Goal: Transaction & Acquisition: Purchase product/service

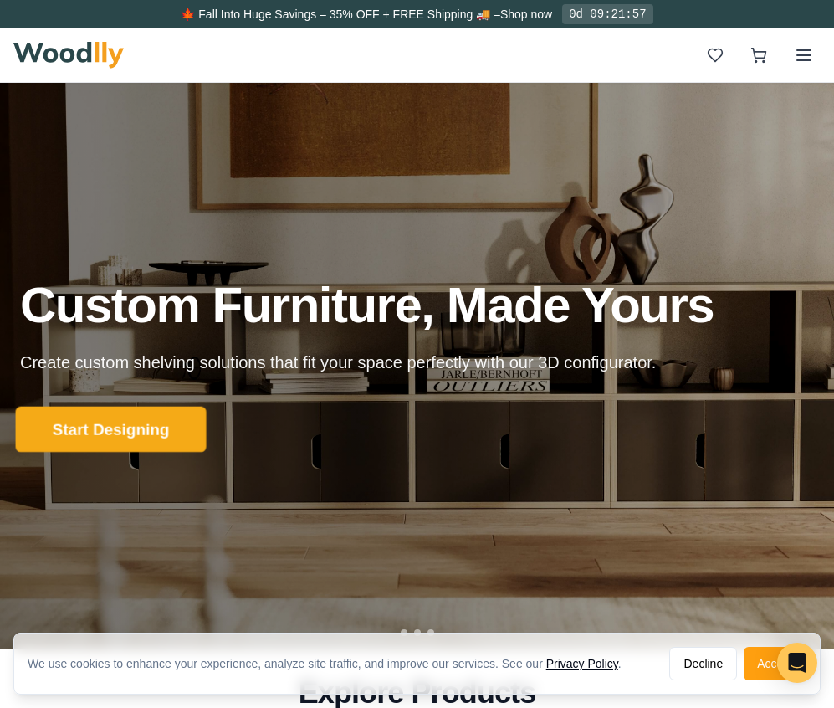
click at [125, 422] on button "Start Designing" at bounding box center [111, 430] width 191 height 46
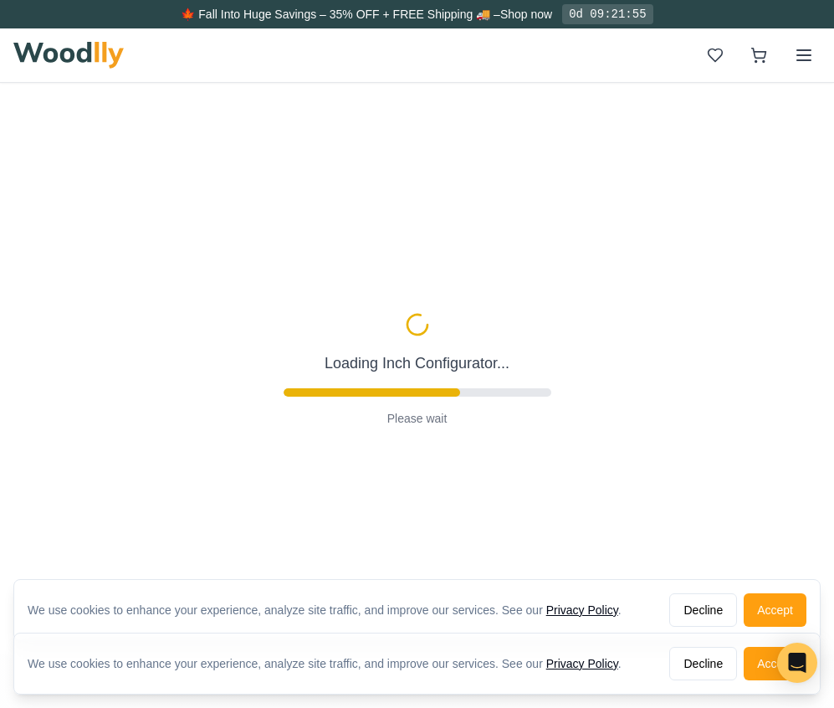
type input "56"
type input "2"
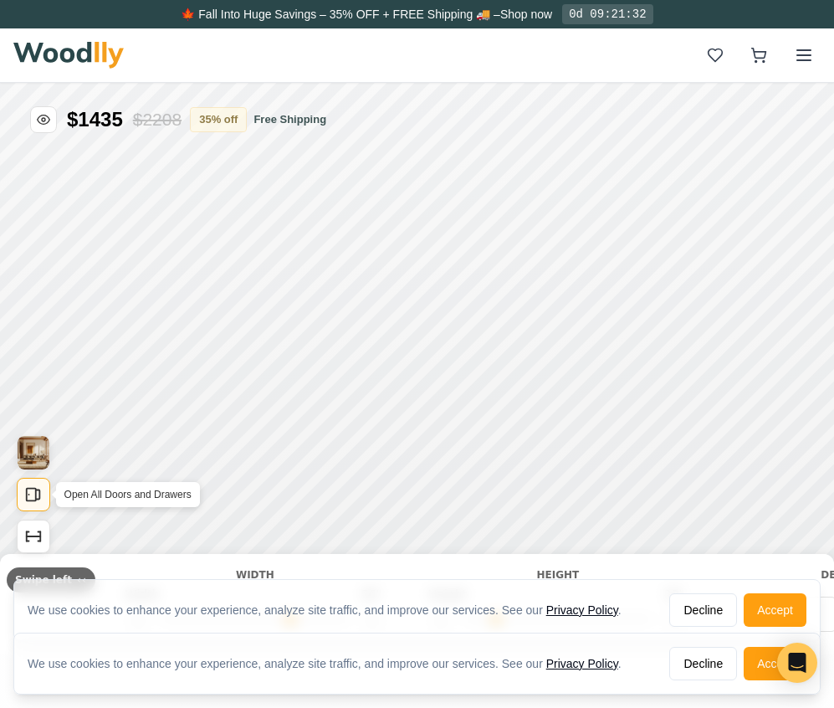
click at [33, 487] on icon "Open All Doors and Drawers" at bounding box center [33, 494] width 18 height 18
click at [33, 495] on icon "Open All Doors and Drawers" at bounding box center [33, 494] width 18 height 18
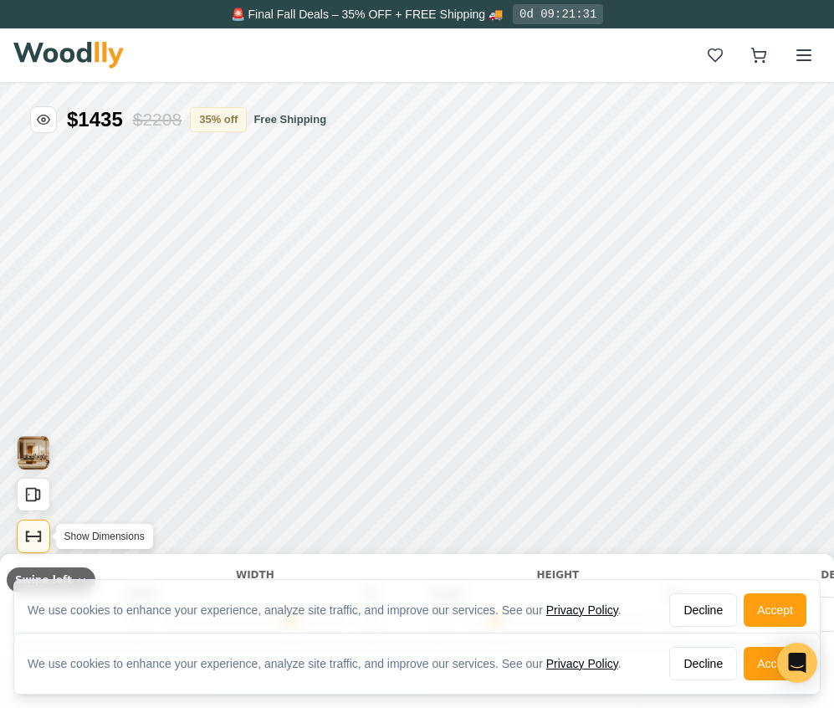
click at [32, 542] on icon "Show Dimensions" at bounding box center [33, 536] width 18 height 18
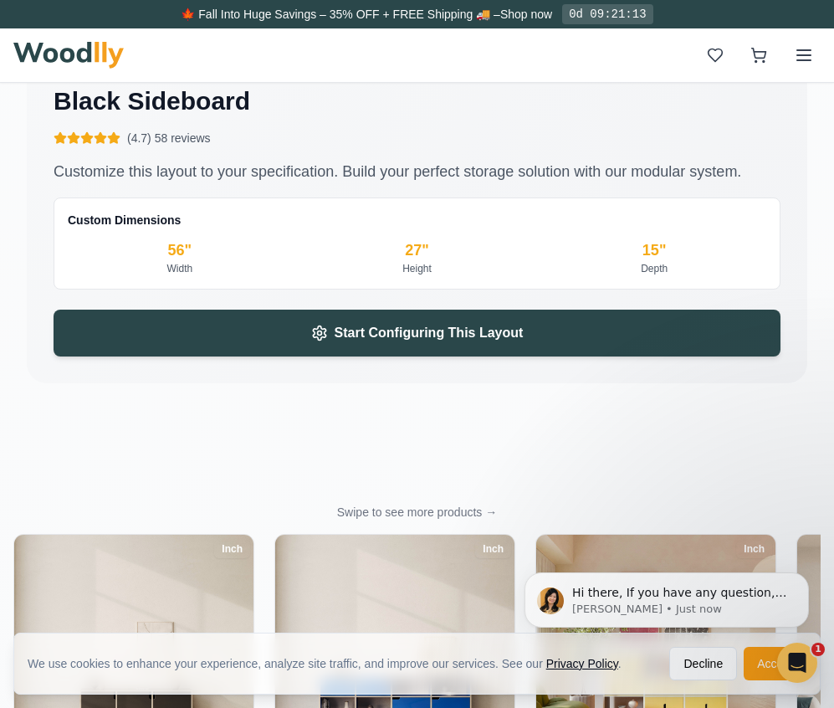
scroll to position [4650, 0]
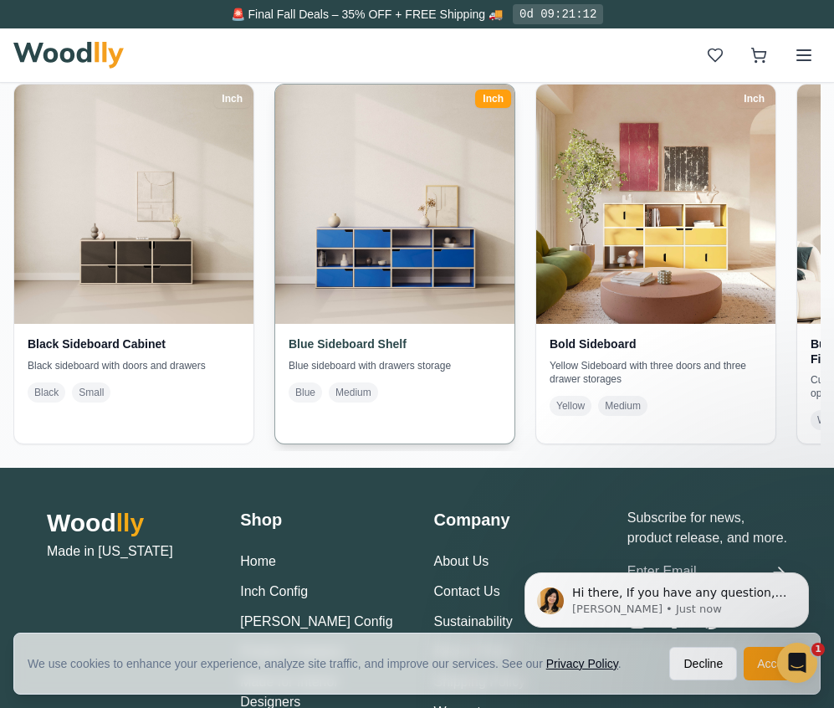
click at [429, 269] on img at bounding box center [394, 204] width 251 height 251
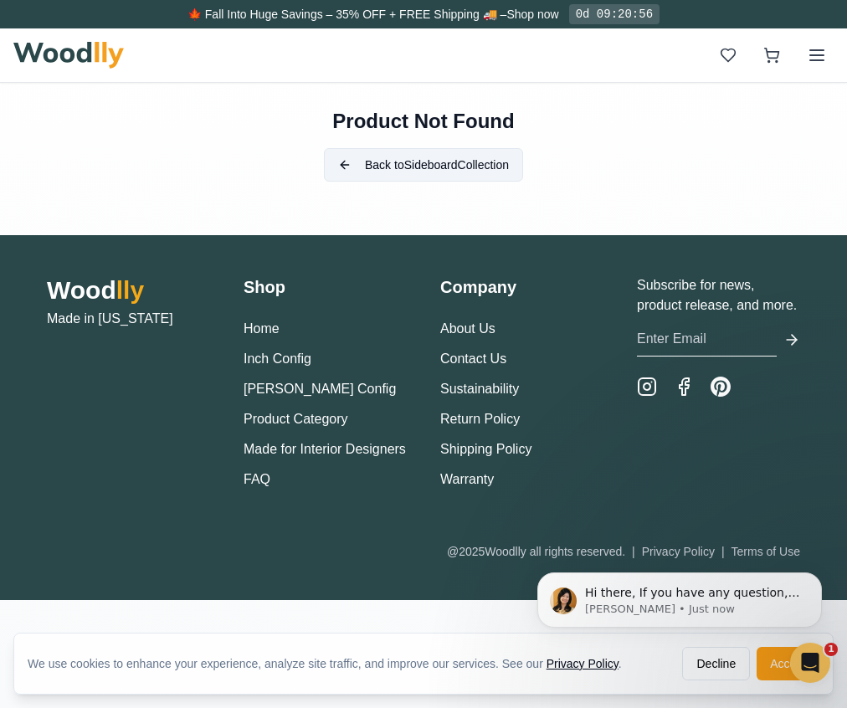
click at [451, 164] on button "Back to Sideboard Collection" at bounding box center [423, 164] width 199 height 33
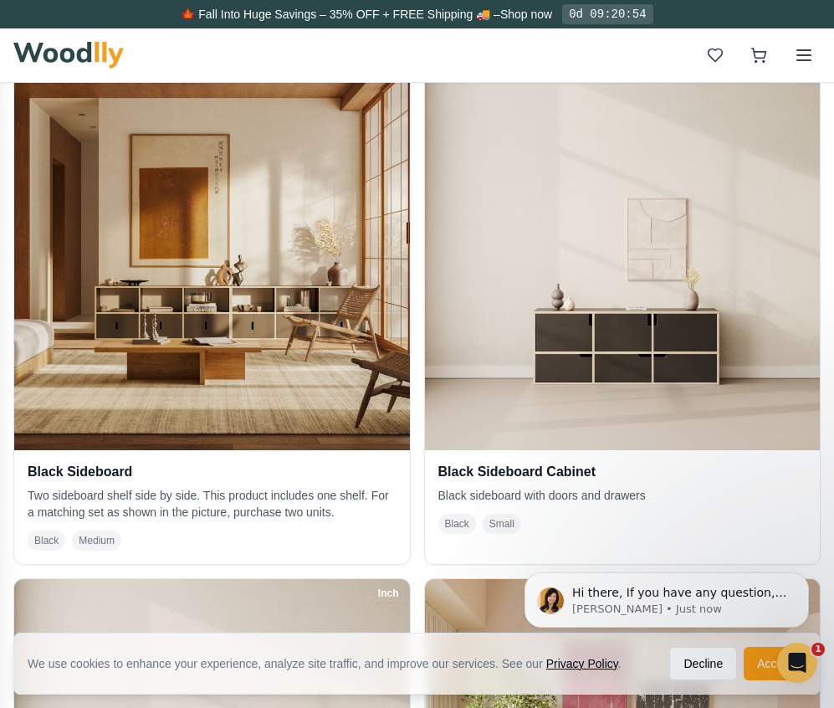
scroll to position [448, 0]
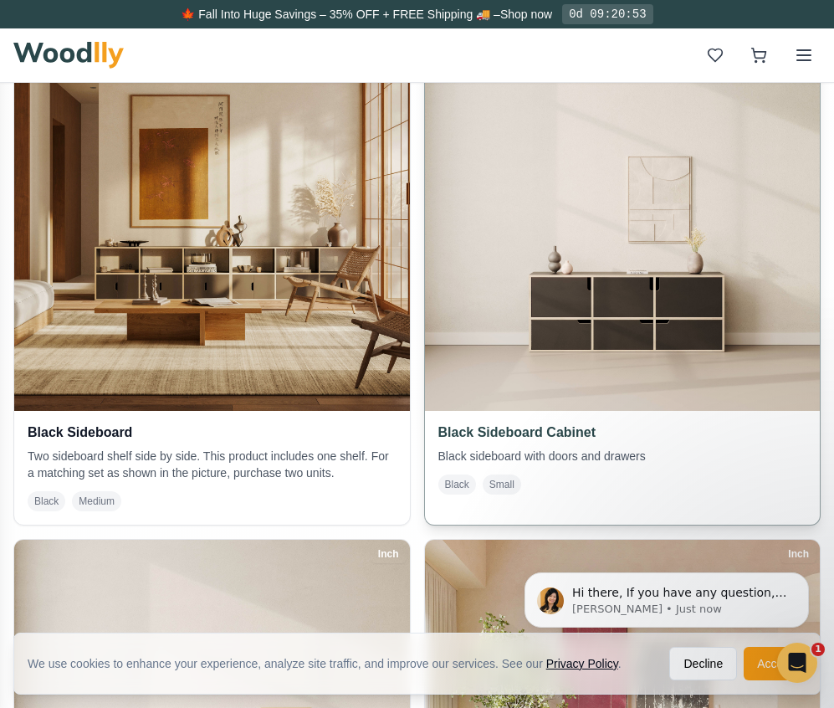
click at [607, 323] on img at bounding box center [622, 212] width 415 height 415
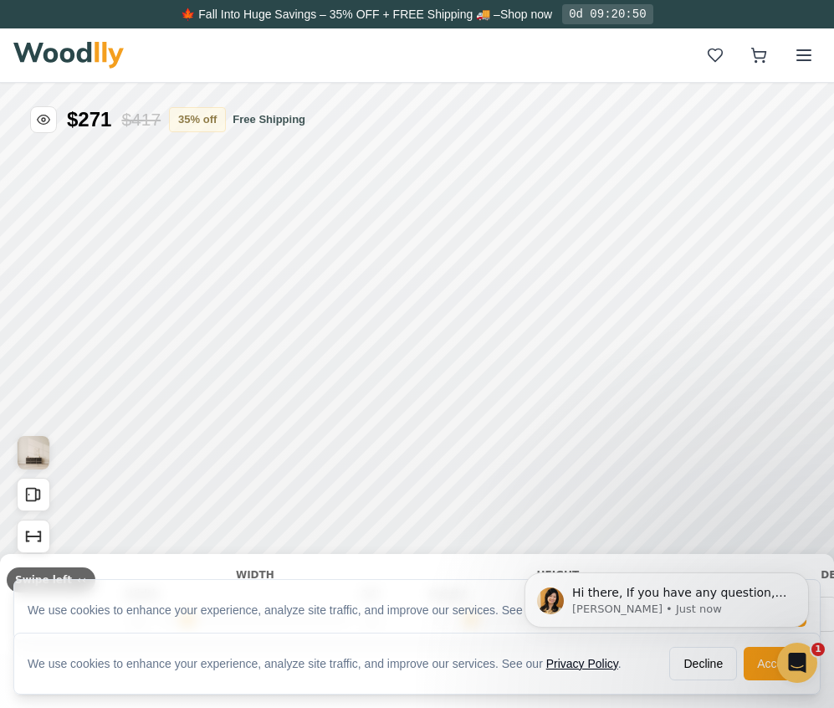
type input "54"
type input "2"
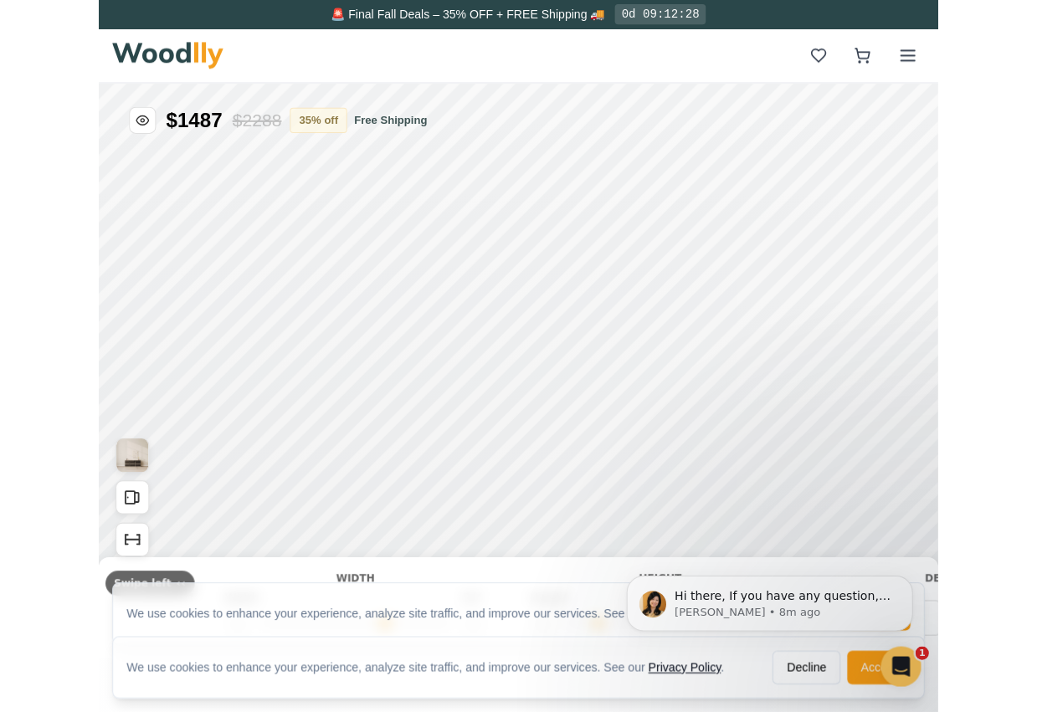
scroll to position [143, 0]
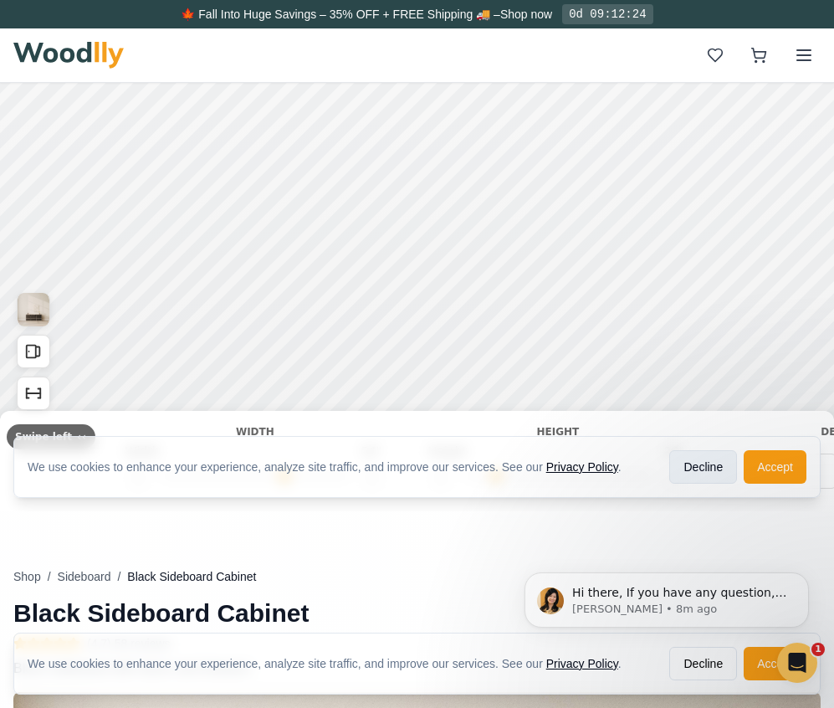
click at [712, 472] on button "Decline" at bounding box center [703, 466] width 68 height 33
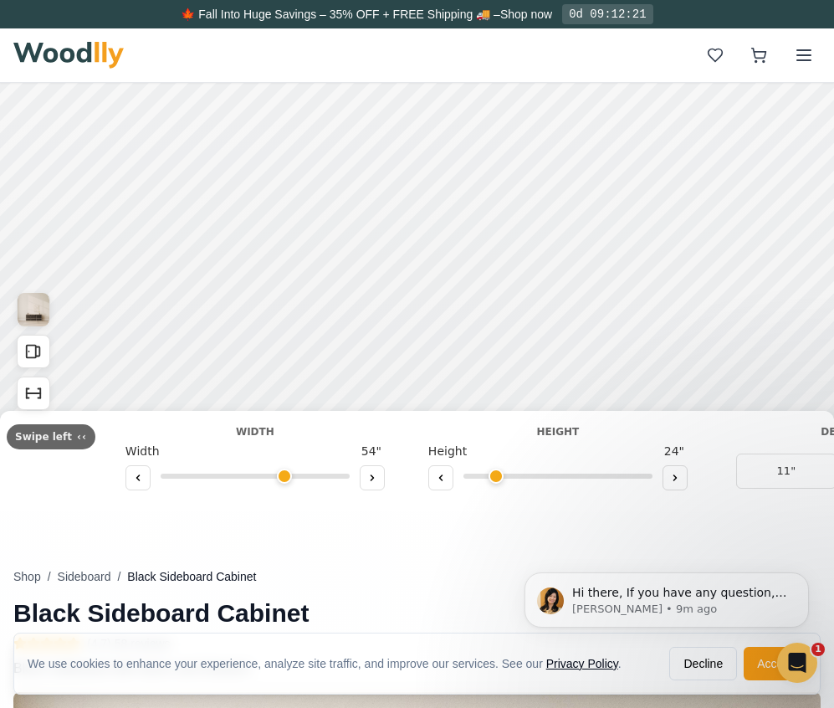
click at [279, 475] on input "range" at bounding box center [255, 476] width 189 height 5
click at [133, 475] on icon at bounding box center [138, 478] width 10 height 10
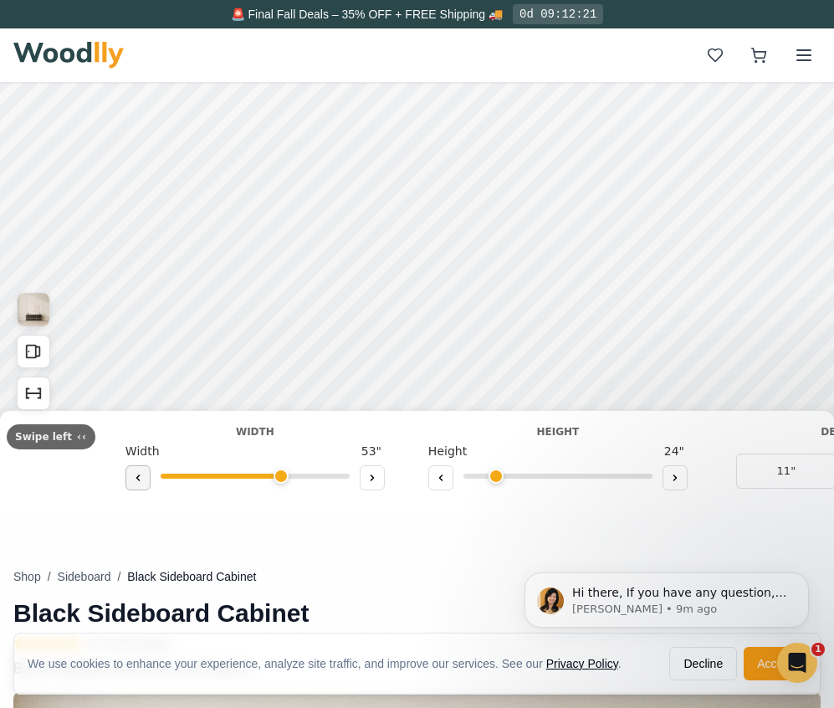
click at [133, 475] on icon at bounding box center [138, 478] width 10 height 10
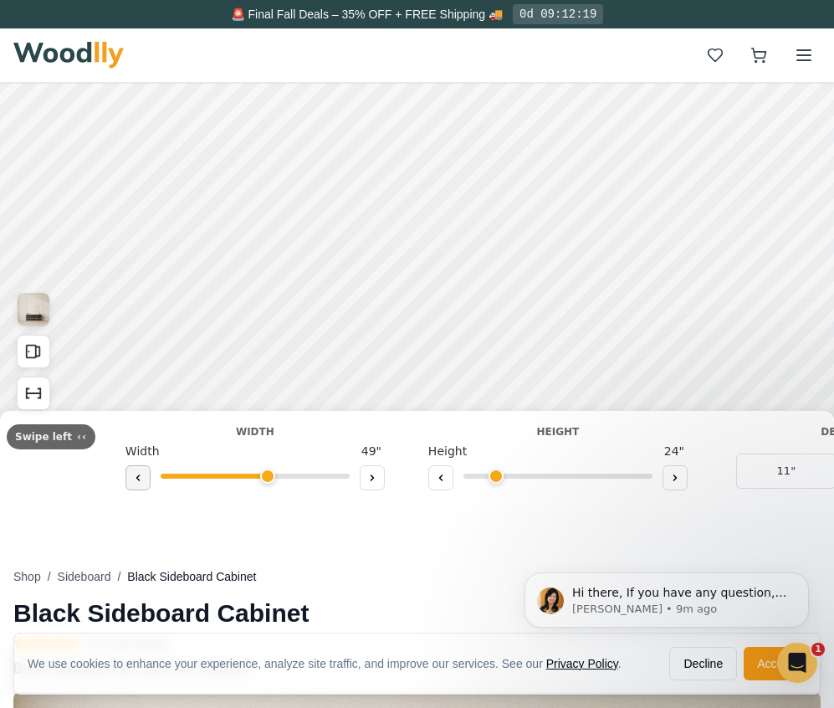
type input "48"
click at [483, 478] on input "range" at bounding box center [557, 476] width 189 height 5
click at [665, 472] on button at bounding box center [675, 477] width 25 height 25
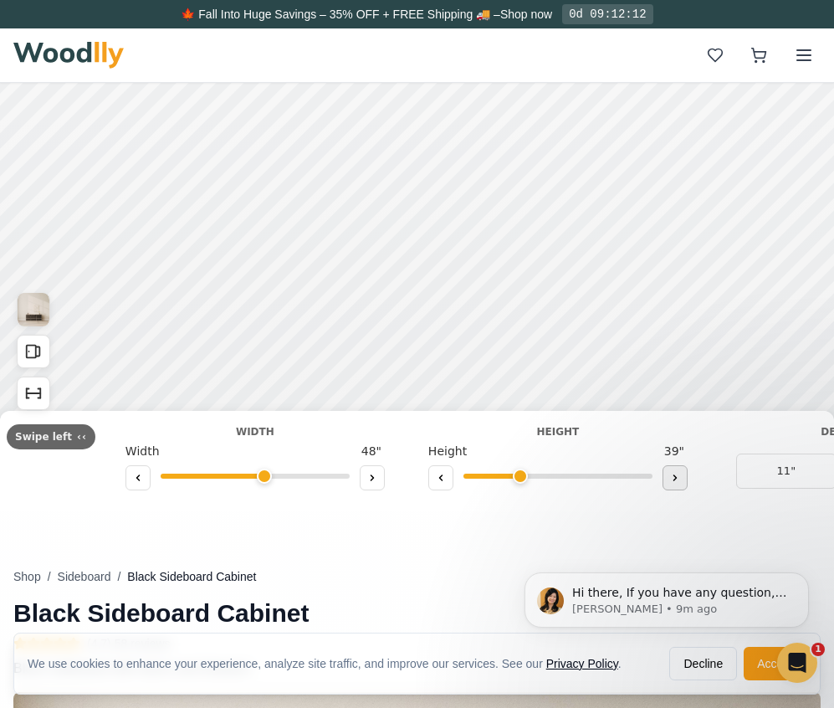
click at [665, 472] on button at bounding box center [675, 477] width 25 height 25
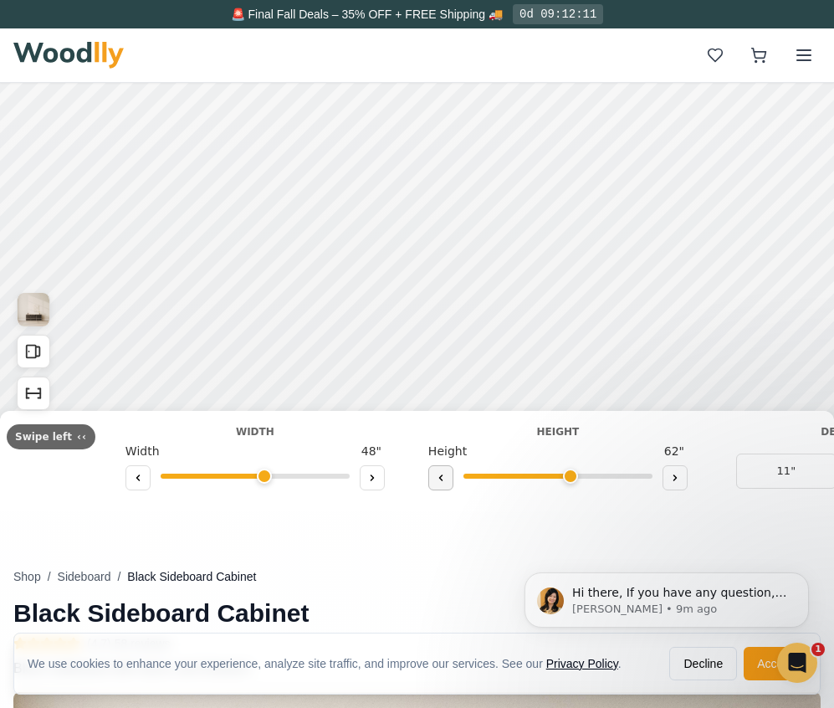
click at [436, 475] on icon at bounding box center [441, 478] width 10 height 10
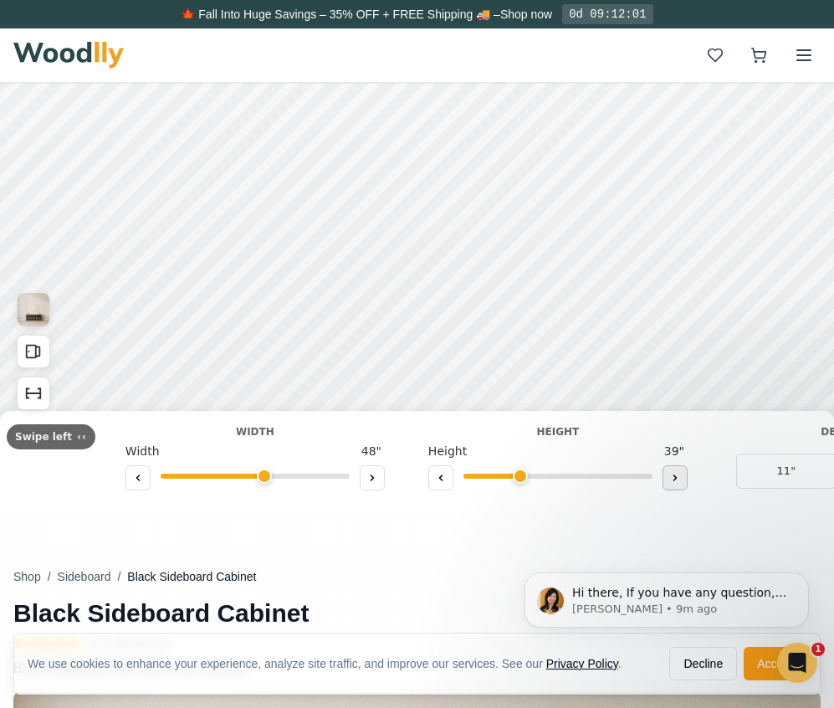
click at [667, 470] on button at bounding box center [675, 477] width 25 height 25
drag, startPoint x: 536, startPoint y: 476, endPoint x: 526, endPoint y: 476, distance: 10.0
click at [526, 476] on input "range" at bounding box center [557, 476] width 189 height 5
drag, startPoint x: 510, startPoint y: 477, endPoint x: 526, endPoint y: 476, distance: 15.9
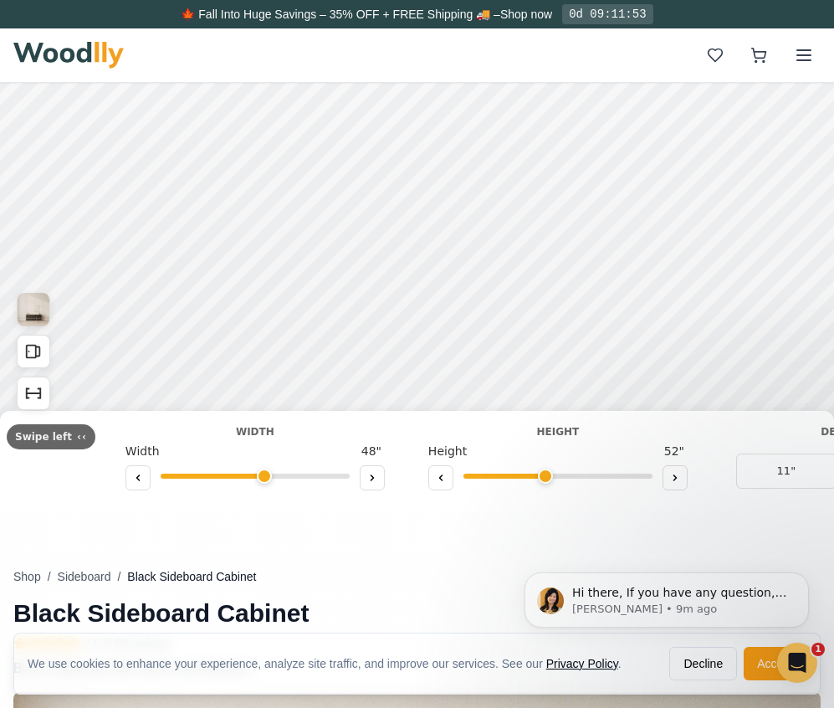
type input "4"
click at [527, 476] on input "range" at bounding box center [557, 476] width 189 height 5
drag, startPoint x: 781, startPoint y: 596, endPoint x: 970, endPoint y: 1082, distance: 521.1
click at [499, 578] on html "Hi there, If you have any question, we are right here for you. 😊 [PERSON_NAME] …" at bounding box center [666, 599] width 335 height 125
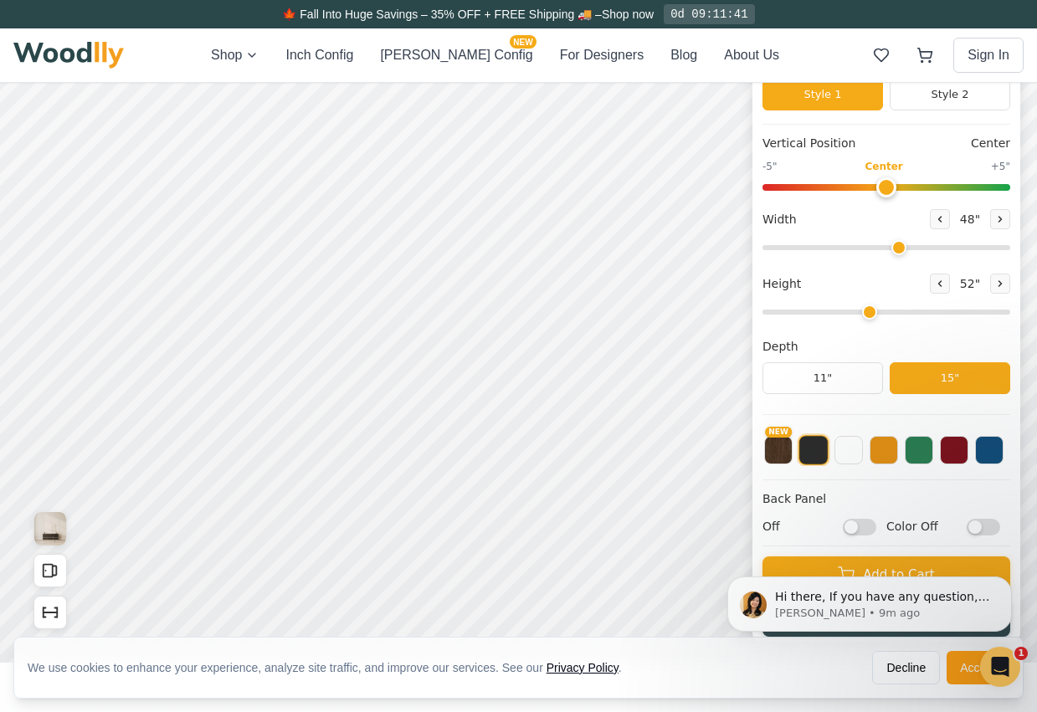
click at [833, 377] on button "15"" at bounding box center [949, 378] width 120 height 32
click at [833, 473] on div "NEW" at bounding box center [886, 452] width 248 height 56
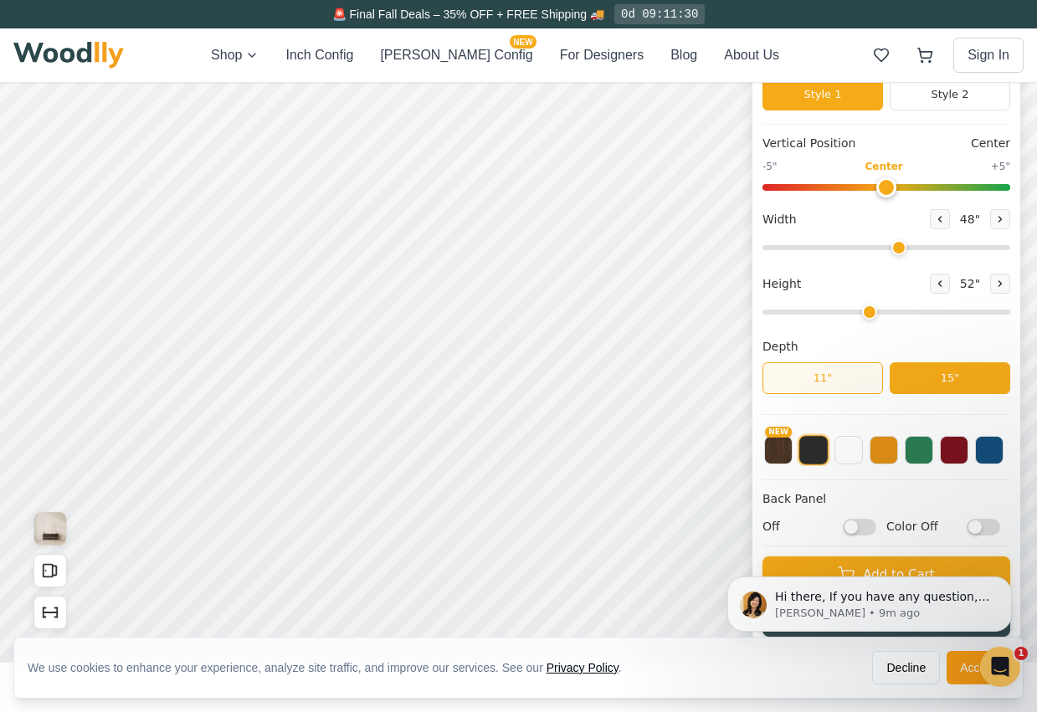
click at [832, 380] on button "11"" at bounding box center [822, 378] width 120 height 32
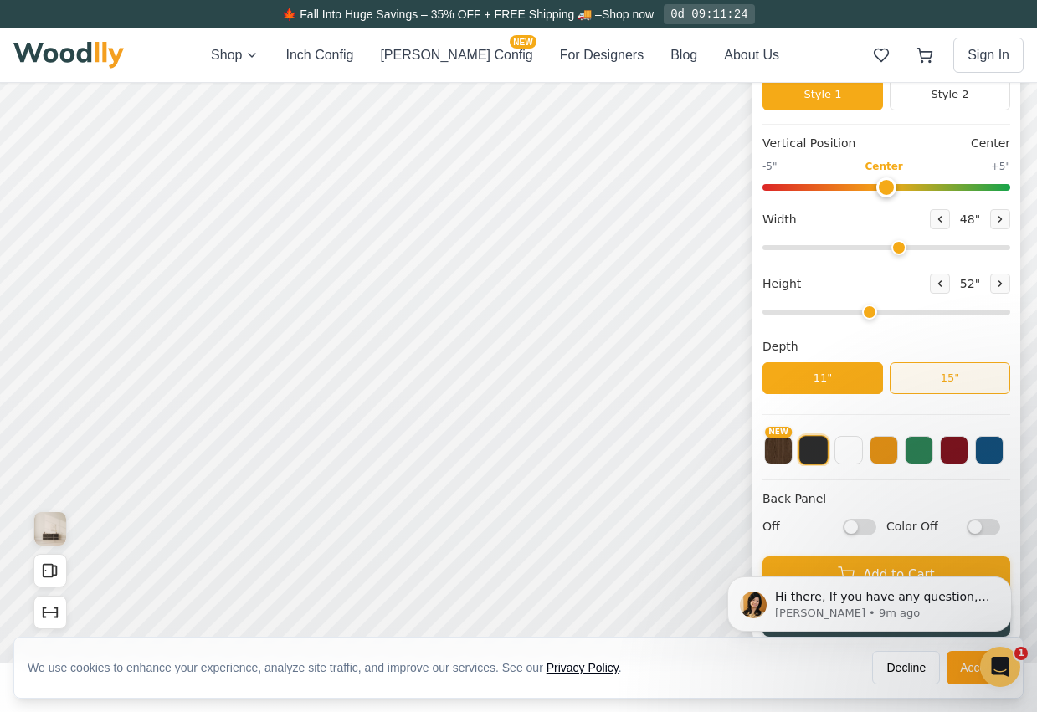
click at [833, 376] on button "15"" at bounding box center [949, 378] width 120 height 32
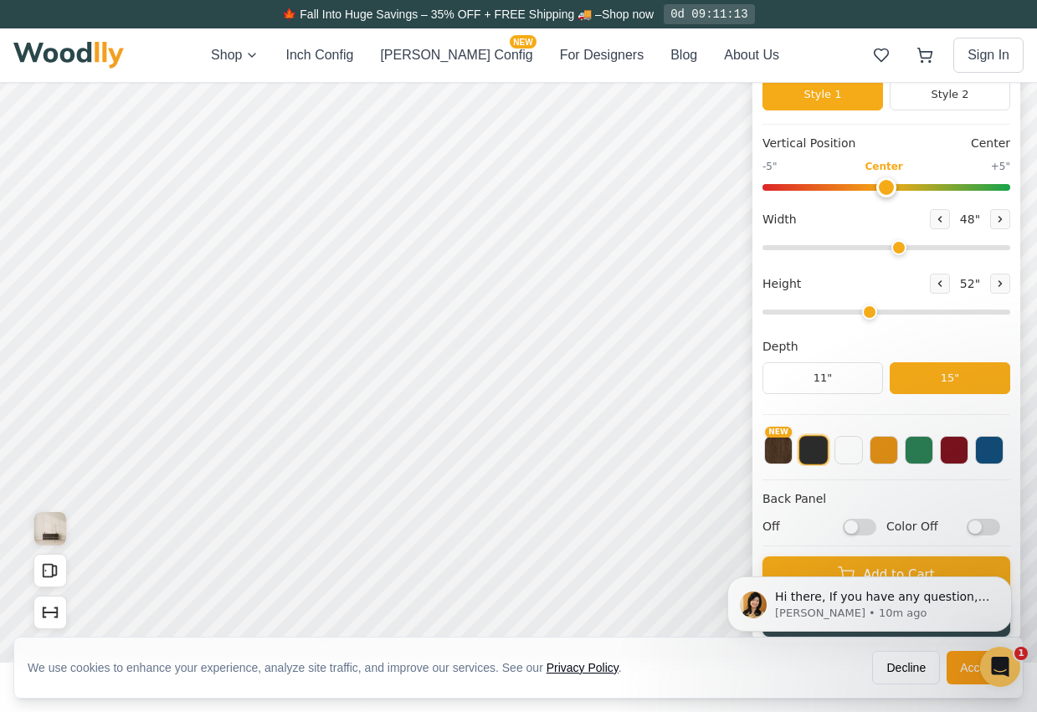
scroll to position [0, 0]
click at [833, 96] on button "Style 2" at bounding box center [949, 95] width 120 height 32
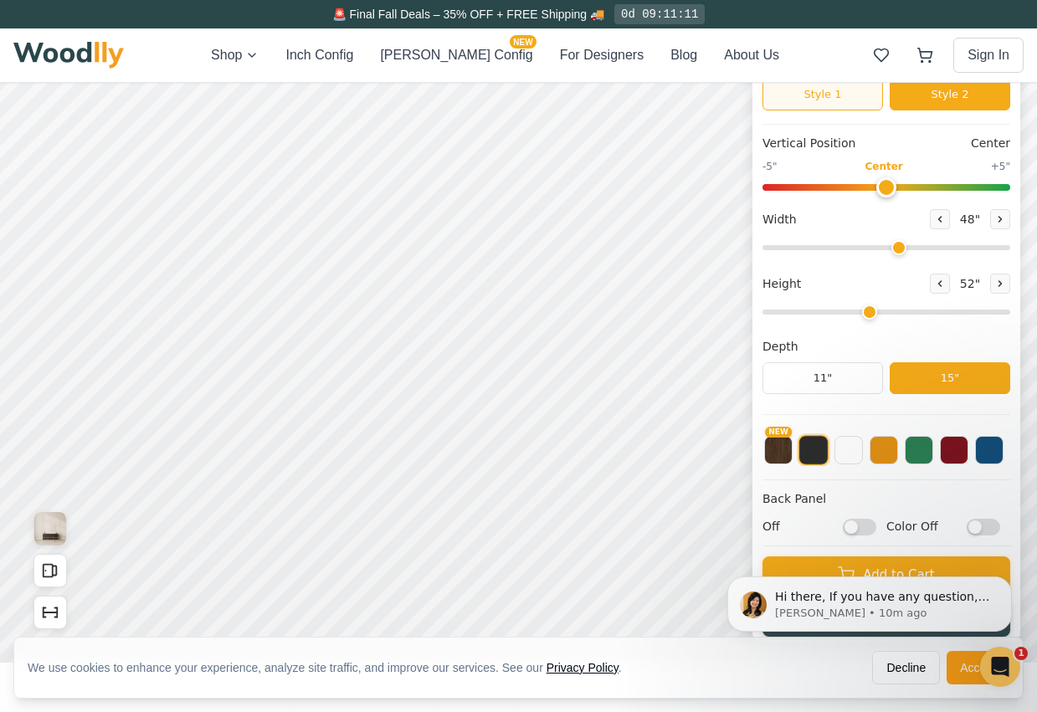
click at [833, 101] on button "Style 1" at bounding box center [822, 95] width 120 height 32
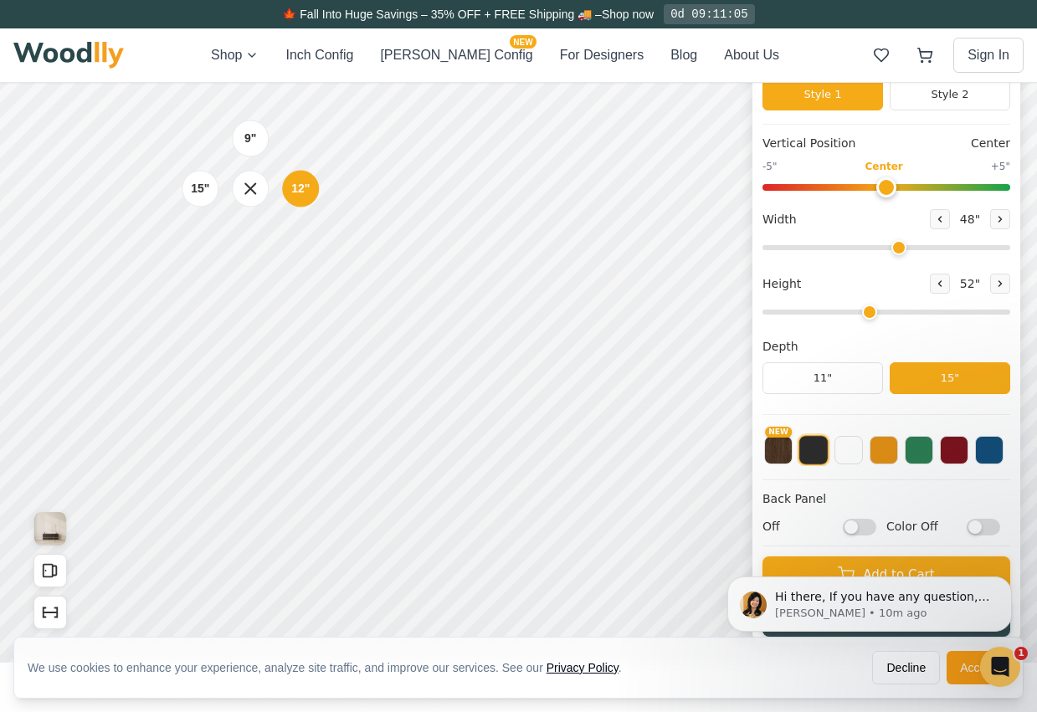
click at [250, 266] on div "9" 12" 15"" at bounding box center [249, 188] width 167 height 167
click at [325, 259] on div "9" 12" 15"" at bounding box center [249, 188] width 167 height 167
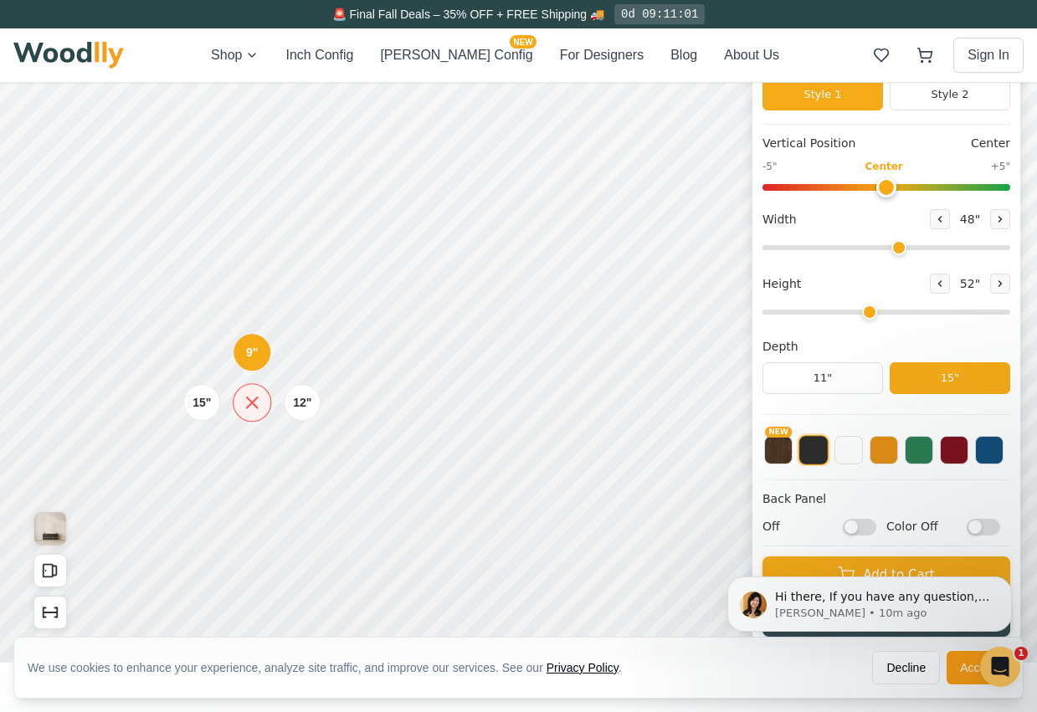
click at [253, 402] on icon at bounding box center [252, 402] width 11 height 11
click at [249, 400] on icon at bounding box center [252, 402] width 11 height 11
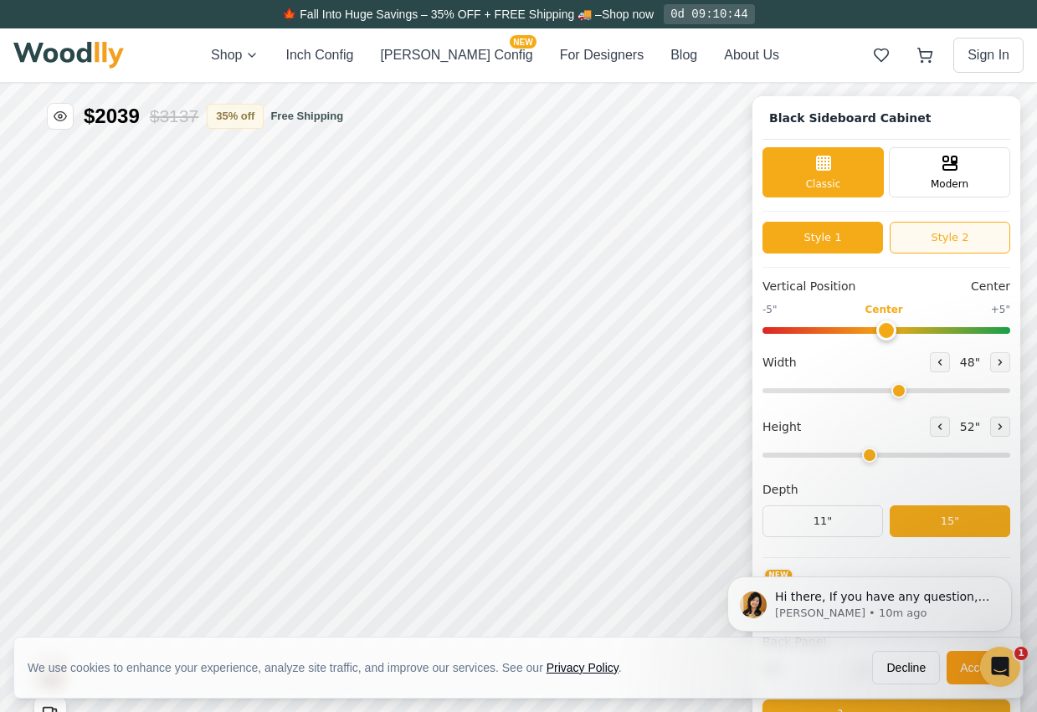
click at [833, 235] on button "Style 2" at bounding box center [949, 238] width 120 height 32
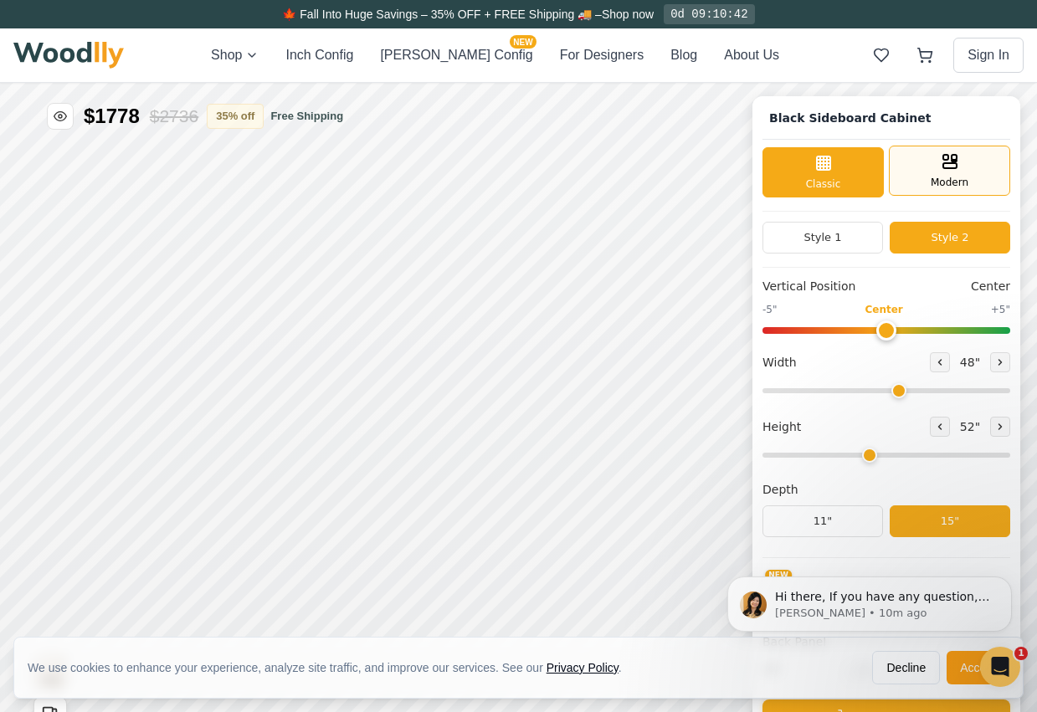
click at [833, 175] on div "Modern" at bounding box center [948, 171] width 121 height 50
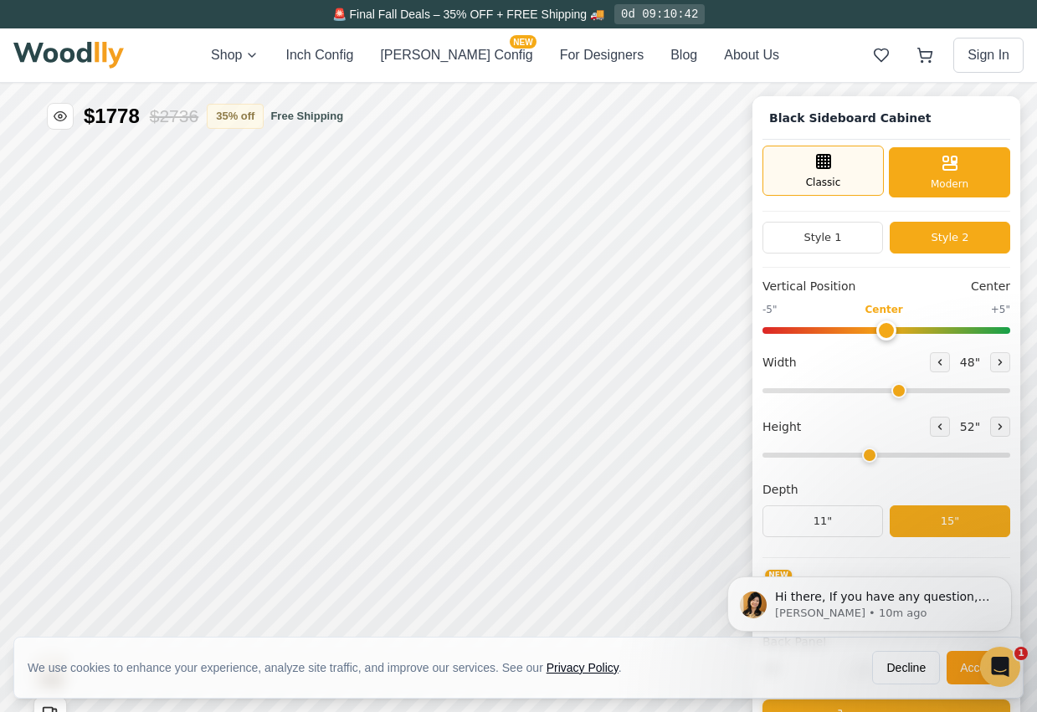
click at [833, 162] on div "Classic" at bounding box center [822, 171] width 121 height 50
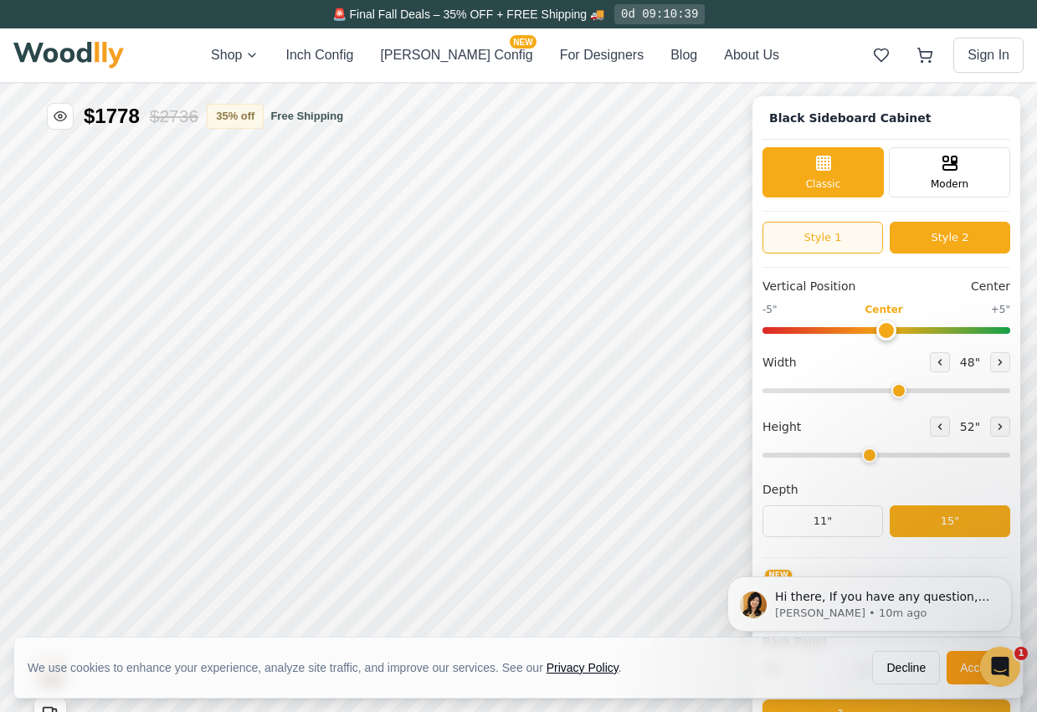
click at [833, 242] on button "Style 1" at bounding box center [822, 238] width 120 height 32
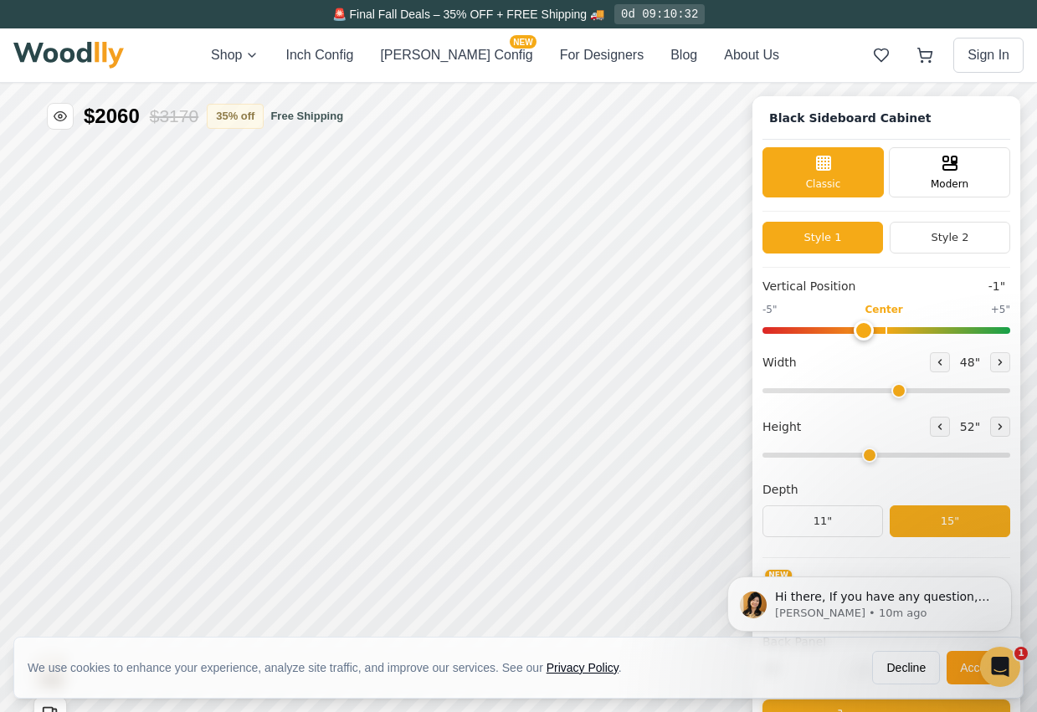
type input "0"
click at [833, 327] on input "range" at bounding box center [886, 330] width 248 height 7
click at [833, 364] on button at bounding box center [939, 362] width 20 height 20
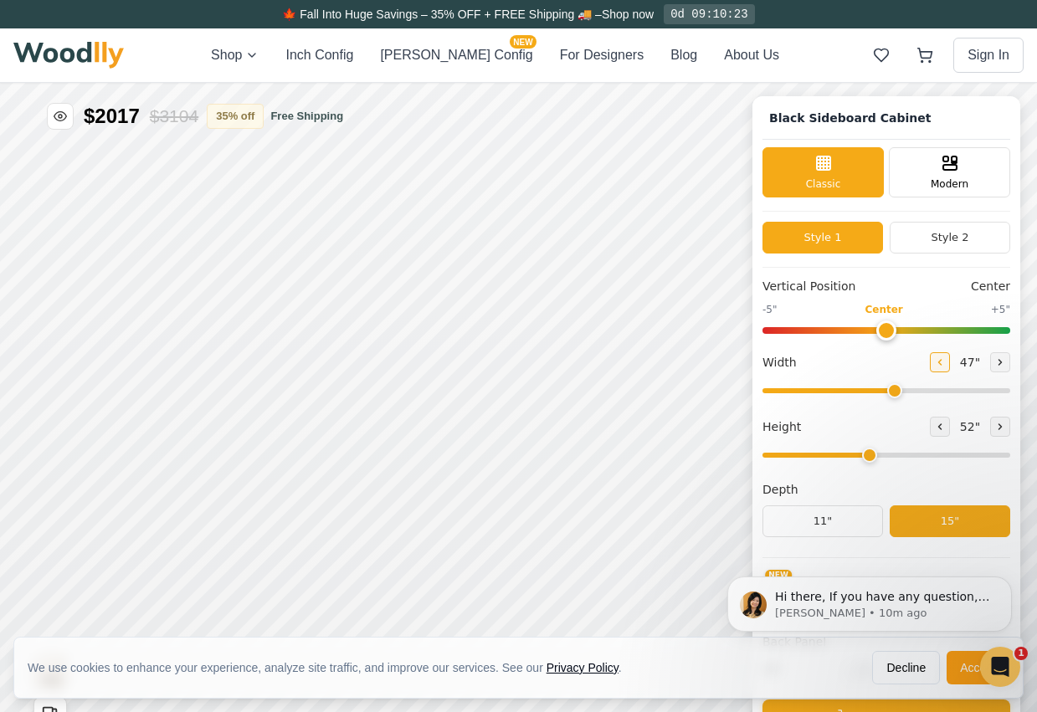
click at [833, 364] on button at bounding box center [939, 362] width 20 height 20
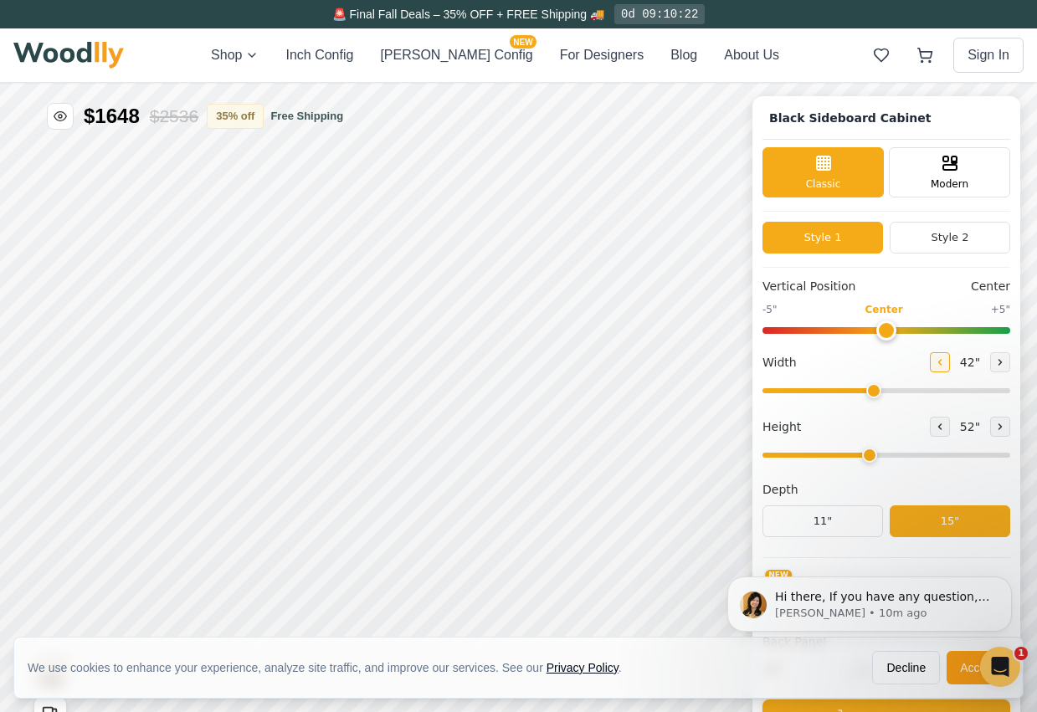
click at [833, 364] on button at bounding box center [939, 362] width 20 height 20
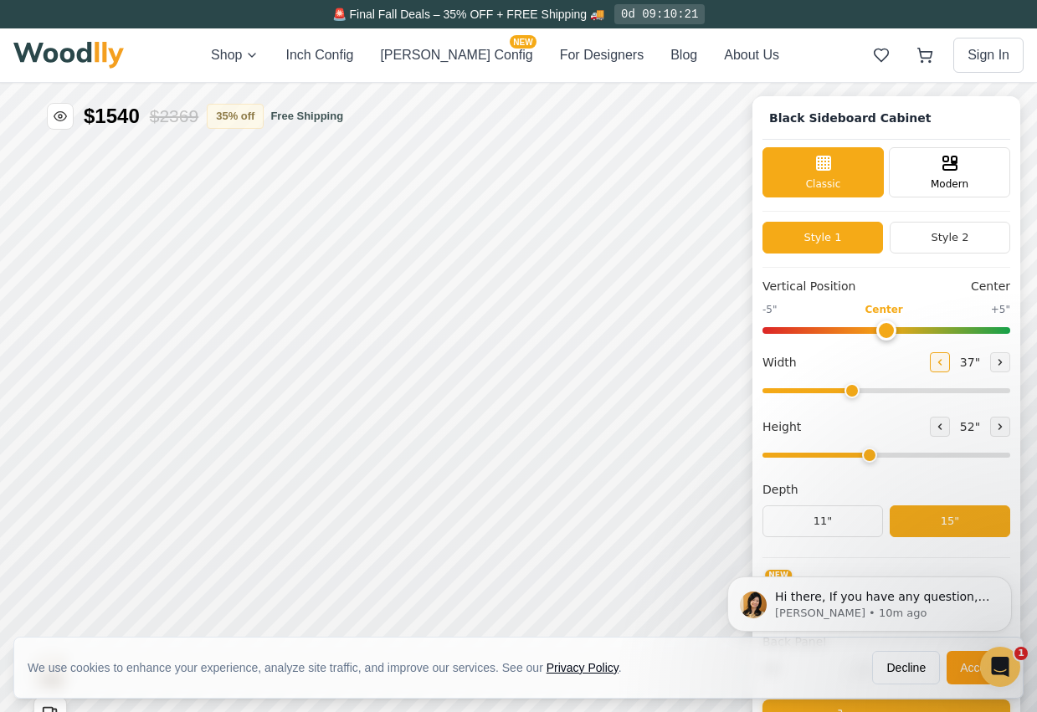
click at [833, 364] on button at bounding box center [939, 362] width 20 height 20
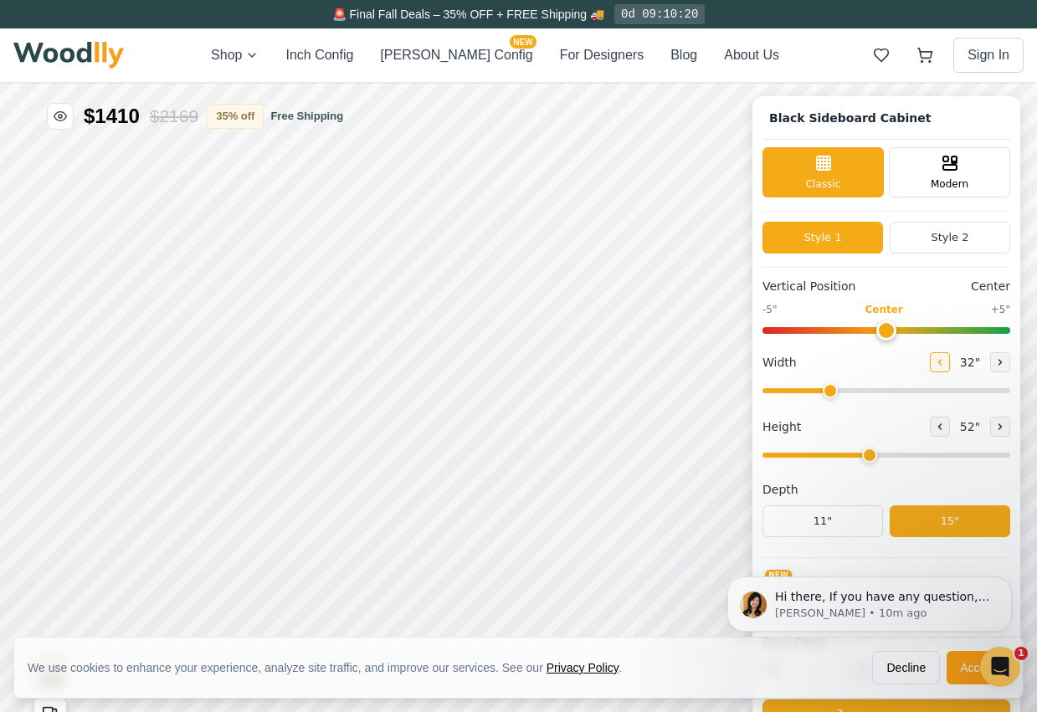
click at [833, 364] on button at bounding box center [939, 362] width 20 height 20
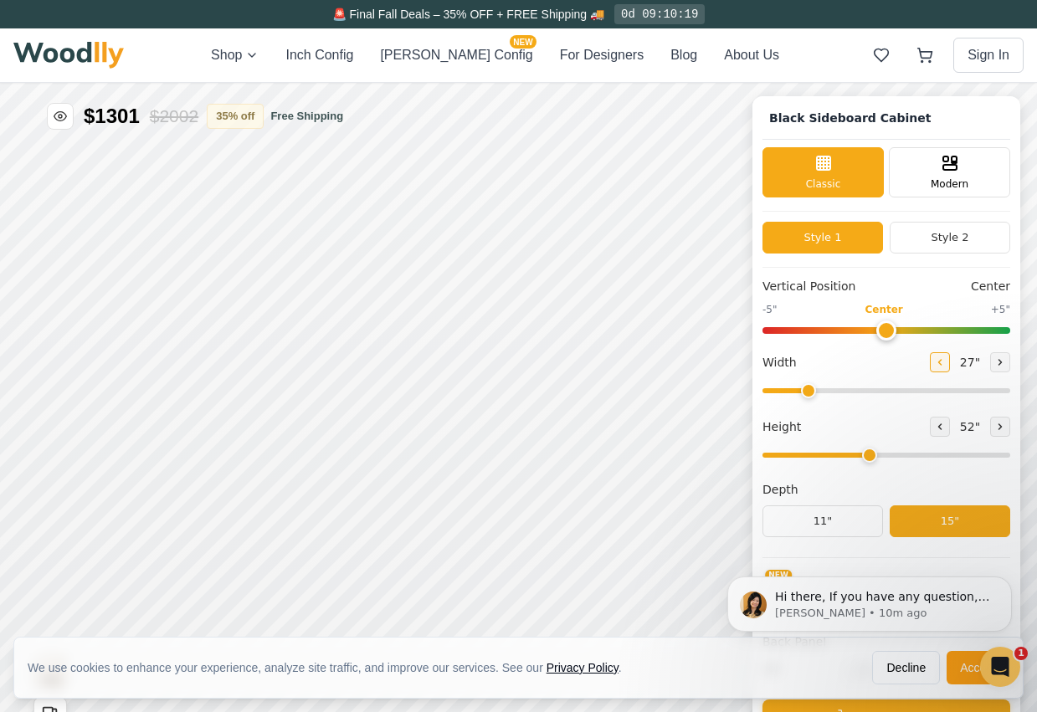
click at [833, 364] on button at bounding box center [939, 362] width 20 height 20
type input "24"
click at [833, 456] on input "range" at bounding box center [886, 455] width 248 height 5
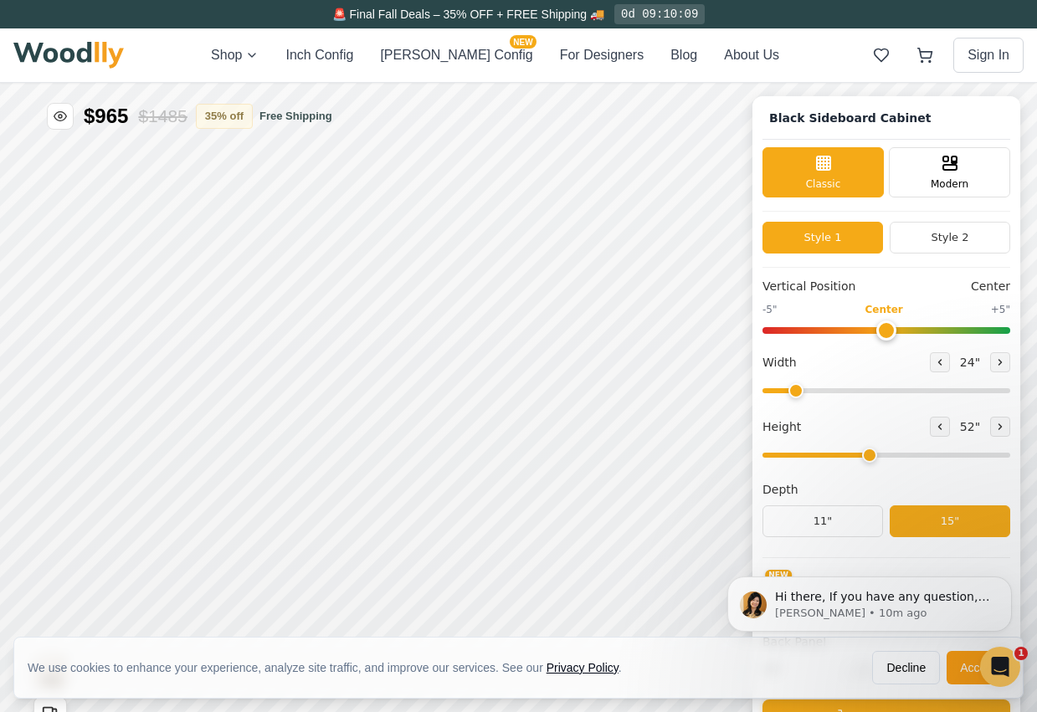
click at [833, 456] on input "range" at bounding box center [886, 455] width 248 height 5
drag, startPoint x: 881, startPoint y: 456, endPoint x: 860, endPoint y: 456, distance: 20.9
click at [833, 456] on input "range" at bounding box center [886, 455] width 248 height 5
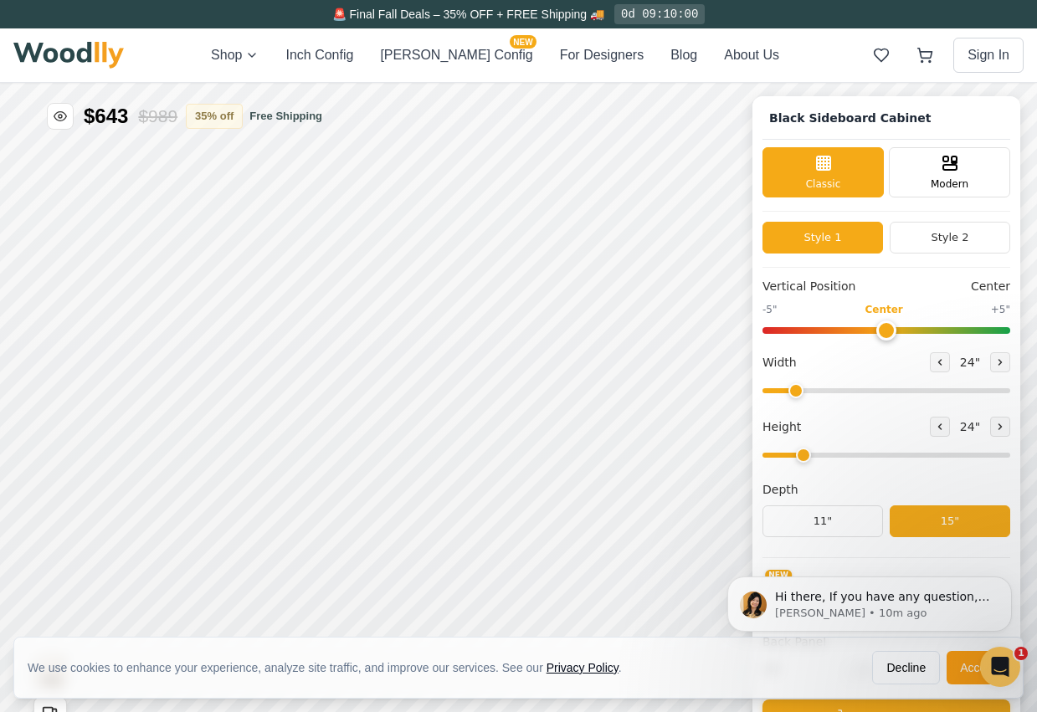
drag, startPoint x: 849, startPoint y: 458, endPoint x: 829, endPoint y: 457, distance: 20.1
type input "2"
click at [829, 457] on input "range" at bounding box center [886, 455] width 248 height 5
click at [825, 530] on div "Hi there, If you have any question, we are right here for you. 😊 [PERSON_NAME] …" at bounding box center [869, 526] width 308 height 209
click at [822, 516] on div "Hi there, If you have any question, we are right here for you. 😊 [PERSON_NAME] …" at bounding box center [869, 526] width 308 height 209
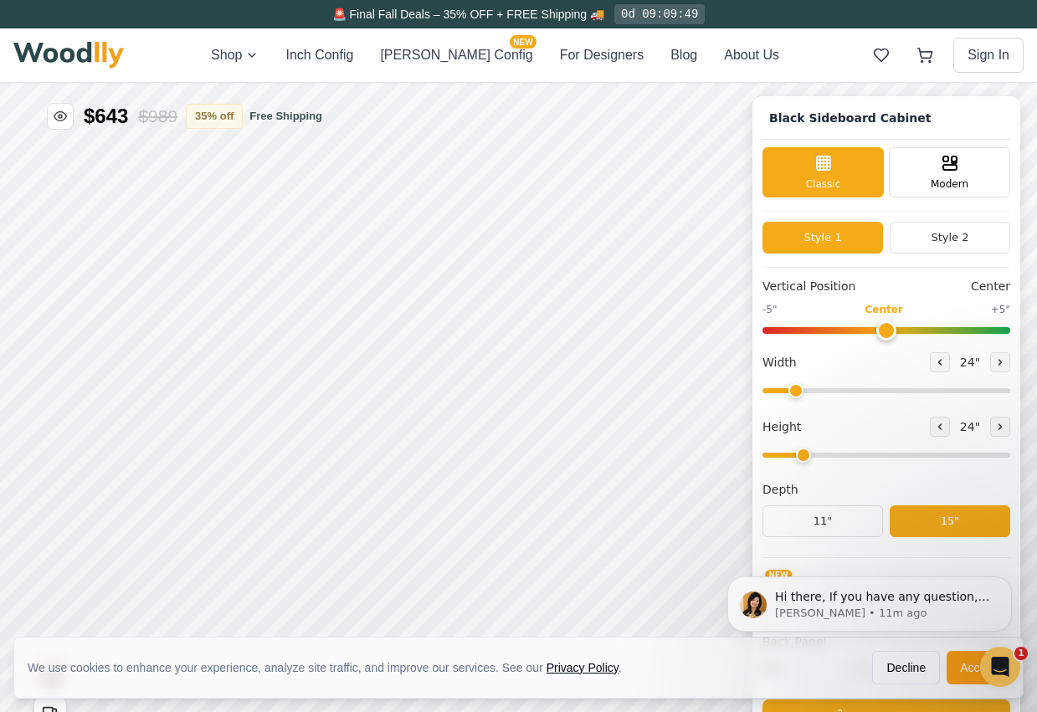
click at [811, 518] on div "Hi there, If you have any question, we are right here for you. 😊 [PERSON_NAME] …" at bounding box center [869, 526] width 308 height 209
click at [833, 584] on icon "Dismiss notification" at bounding box center [1006, 581] width 6 height 6
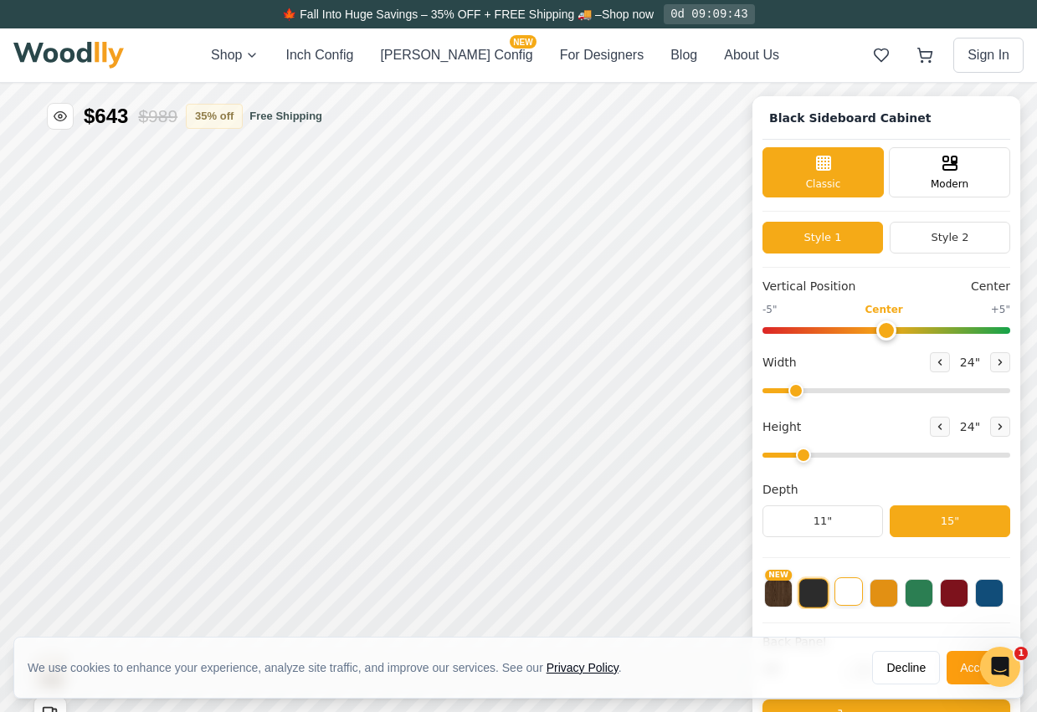
click at [833, 600] on button at bounding box center [848, 591] width 28 height 28
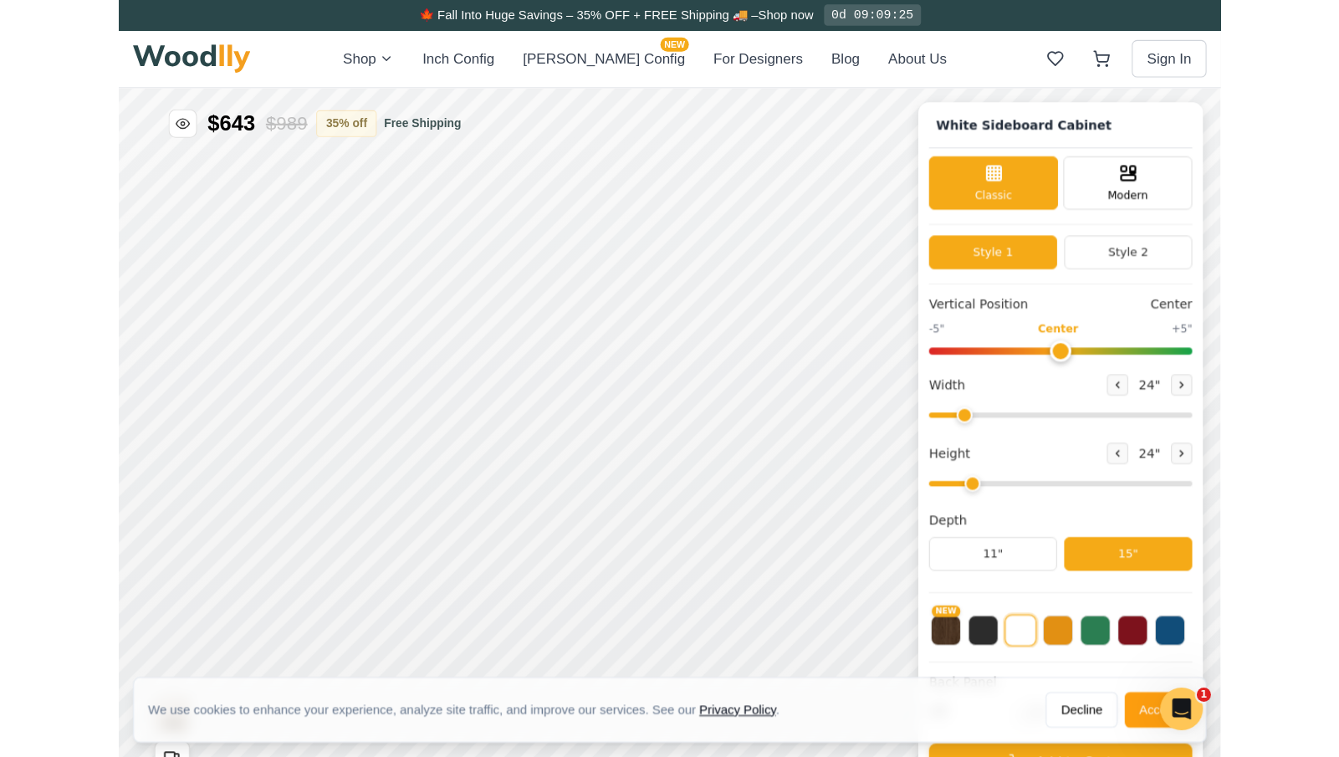
scroll to position [5, 0]
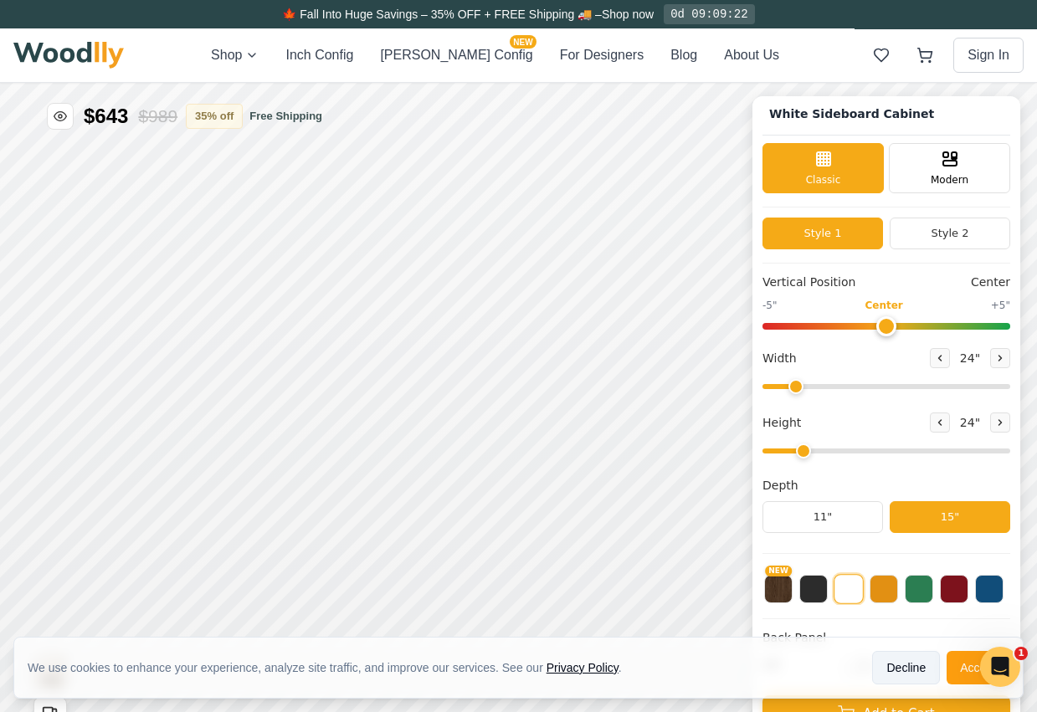
click at [833, 666] on button "Decline" at bounding box center [906, 667] width 68 height 33
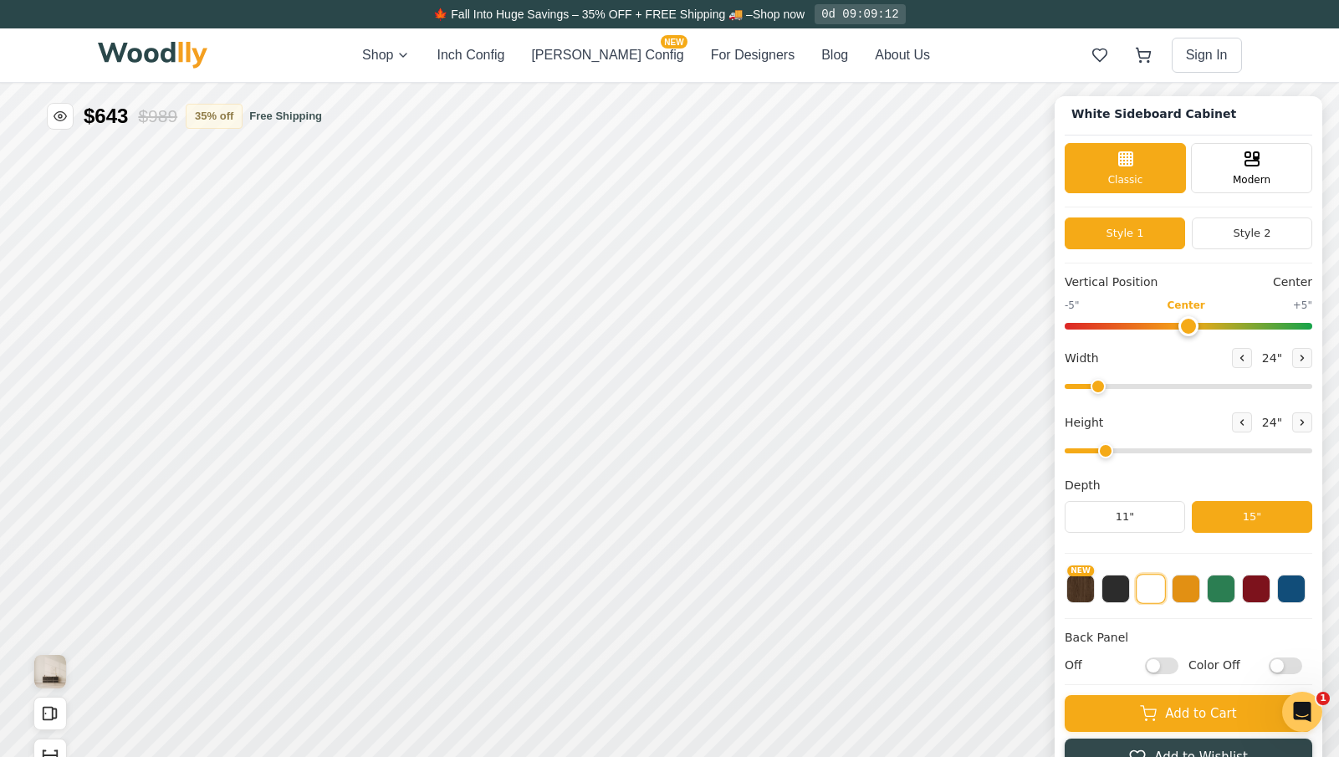
click at [833, 667] on input "Off" at bounding box center [1161, 666] width 33 height 17
click at [833, 663] on input "On" at bounding box center [1161, 666] width 33 height 17
checkbox input "false"
click at [833, 664] on input "Color Off" at bounding box center [1285, 666] width 33 height 17
click at [833, 663] on input "Color On" at bounding box center [1285, 666] width 33 height 17
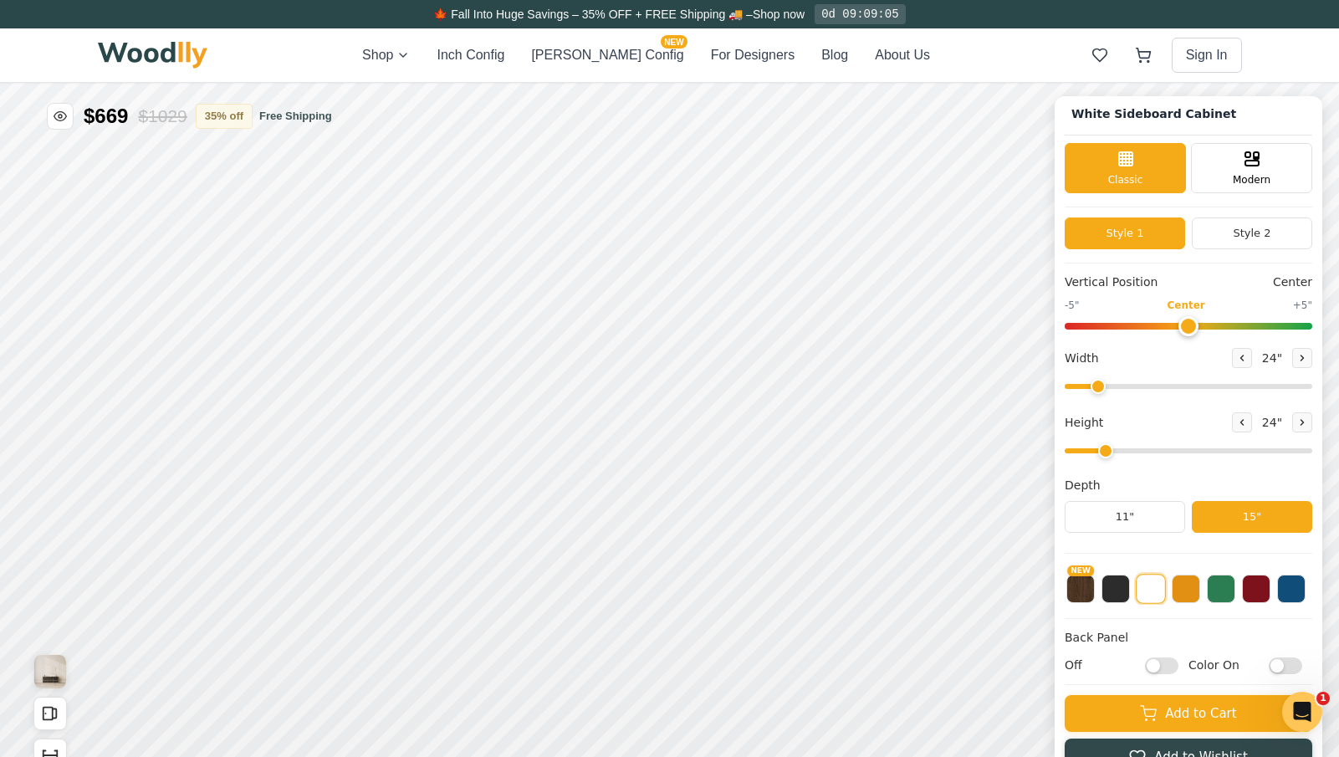
checkbox input "false"
click at [41, 676] on img "View Gallery" at bounding box center [50, 671] width 32 height 33
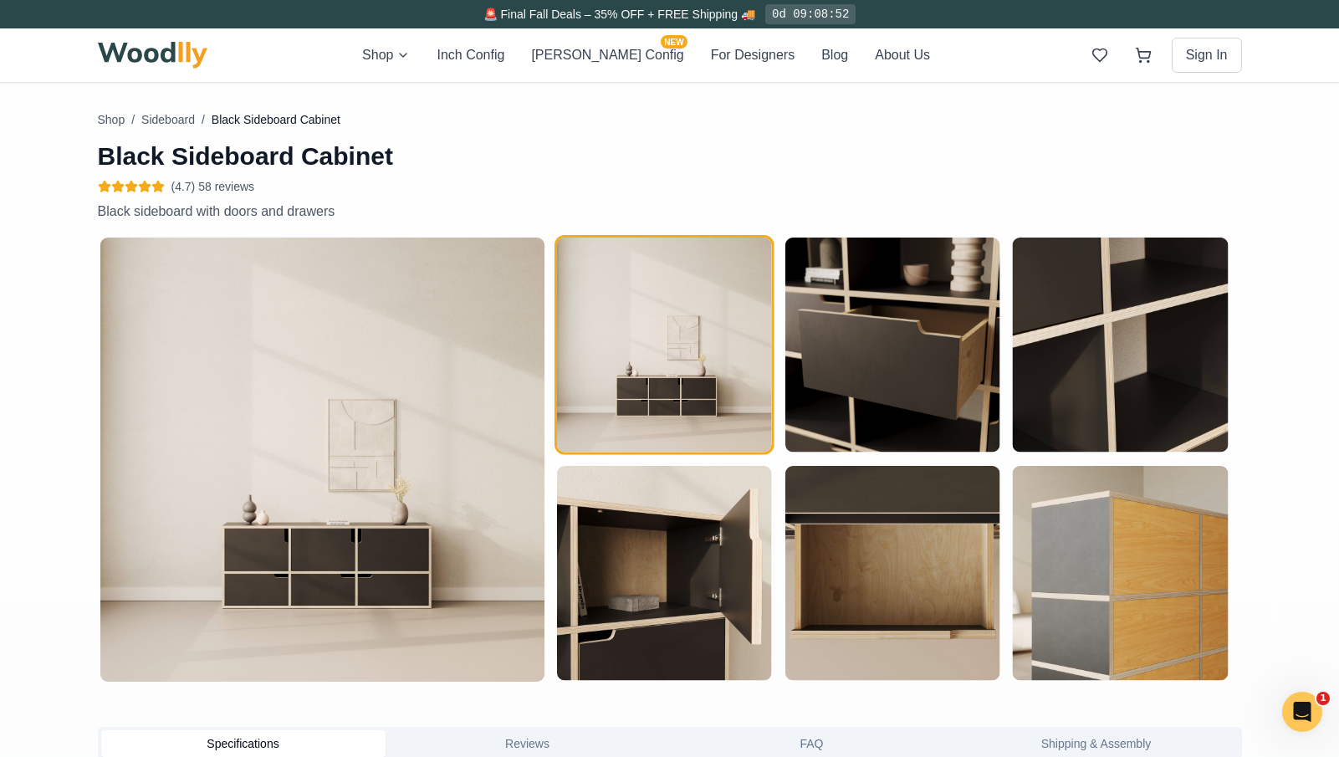
scroll to position [757, 0]
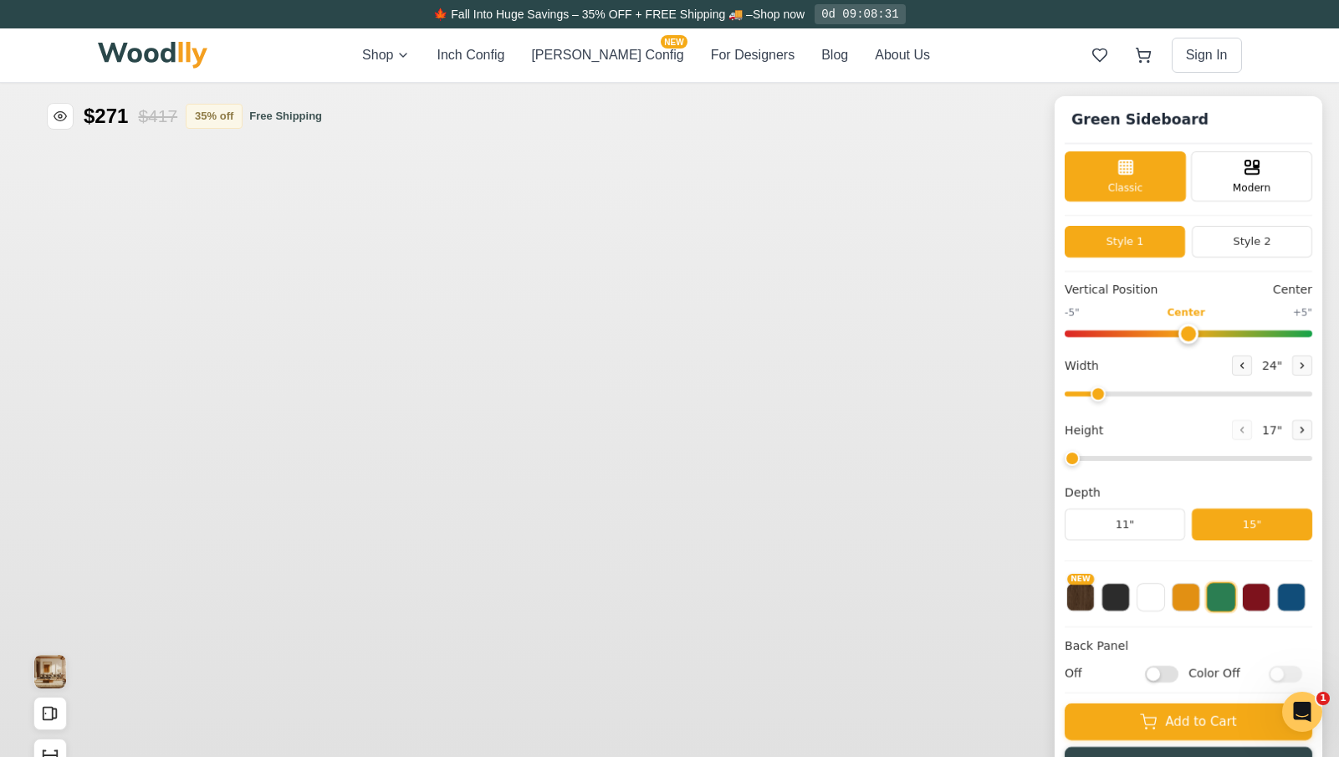
type input "56"
type input "2"
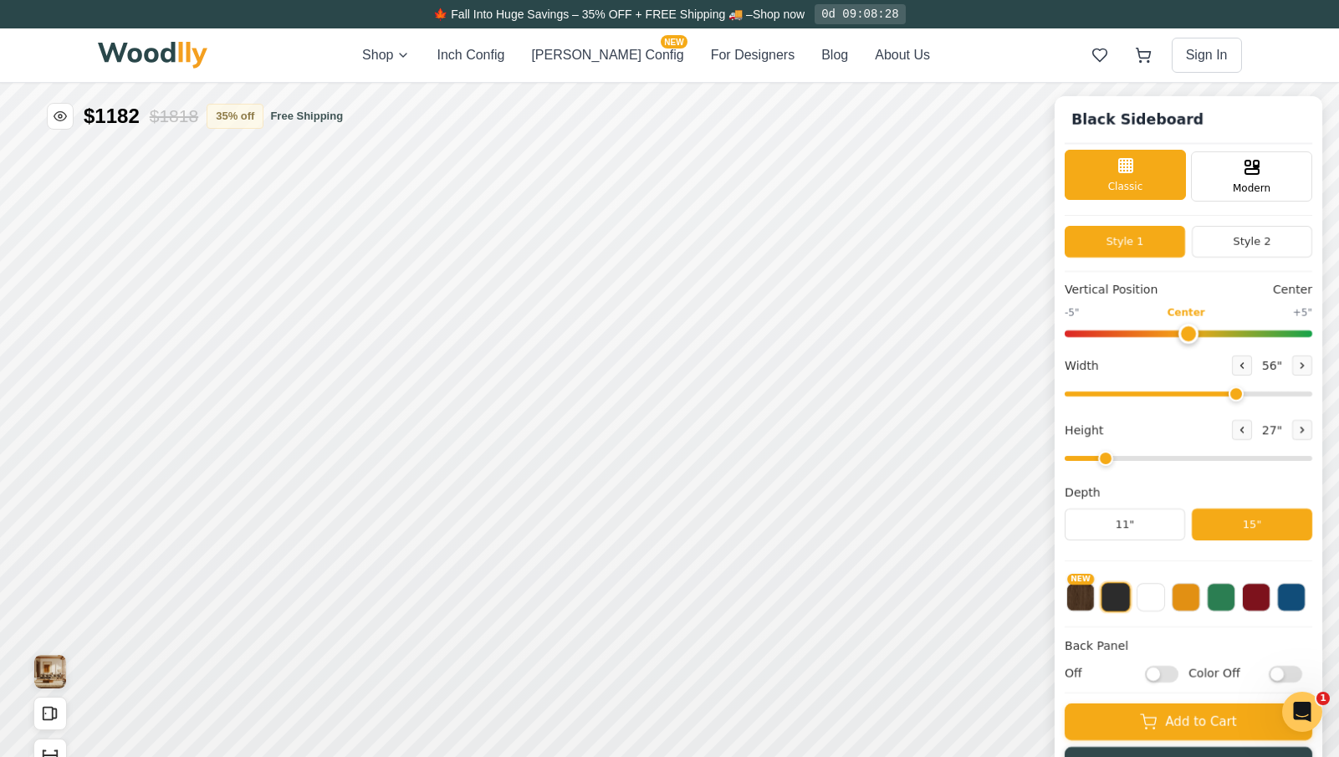
drag, startPoint x: 2616, startPoint y: 1040, endPoint x: 2481, endPoint y: 1046, distance: 134.8
type input "24"
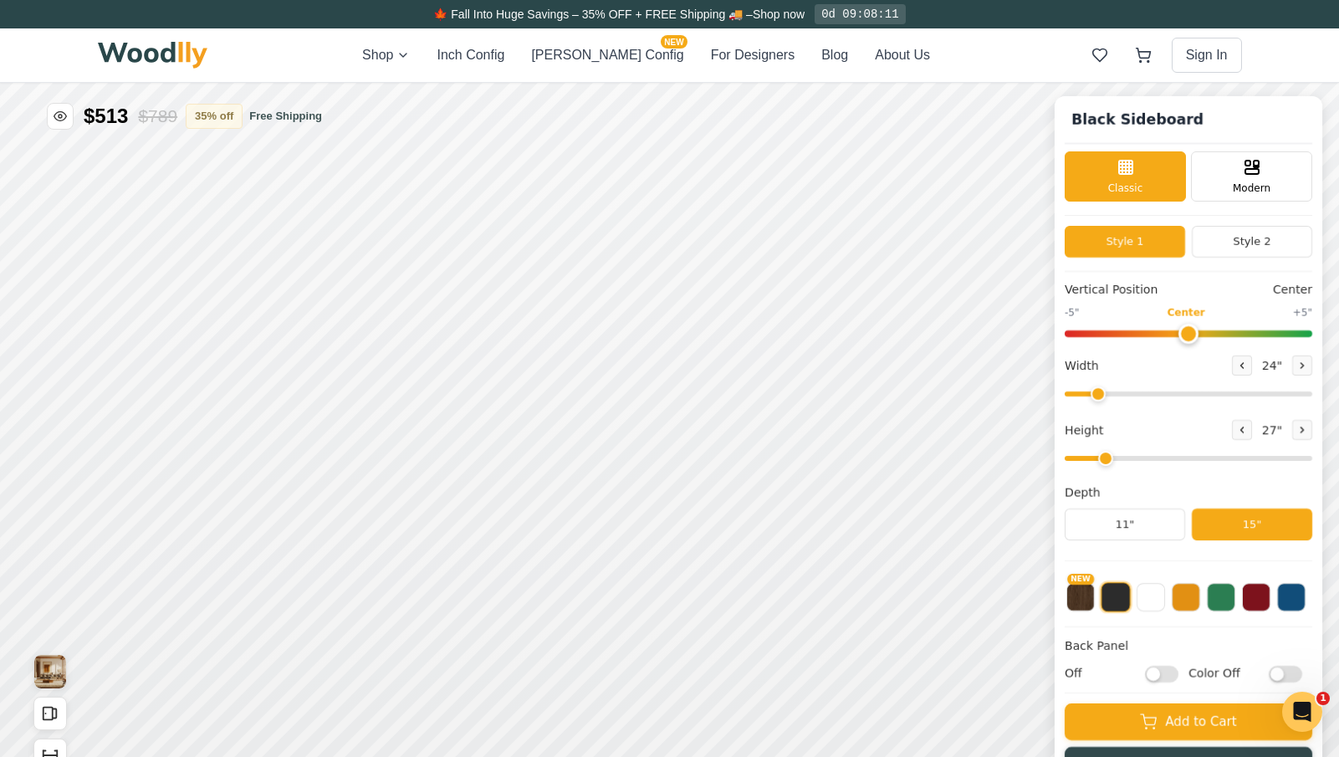
drag, startPoint x: 1032, startPoint y: 760, endPoint x: 1016, endPoint y: 760, distance: 15.1
drag, startPoint x: 1234, startPoint y: 1339, endPoint x: 1221, endPoint y: 1342, distance: 13.6
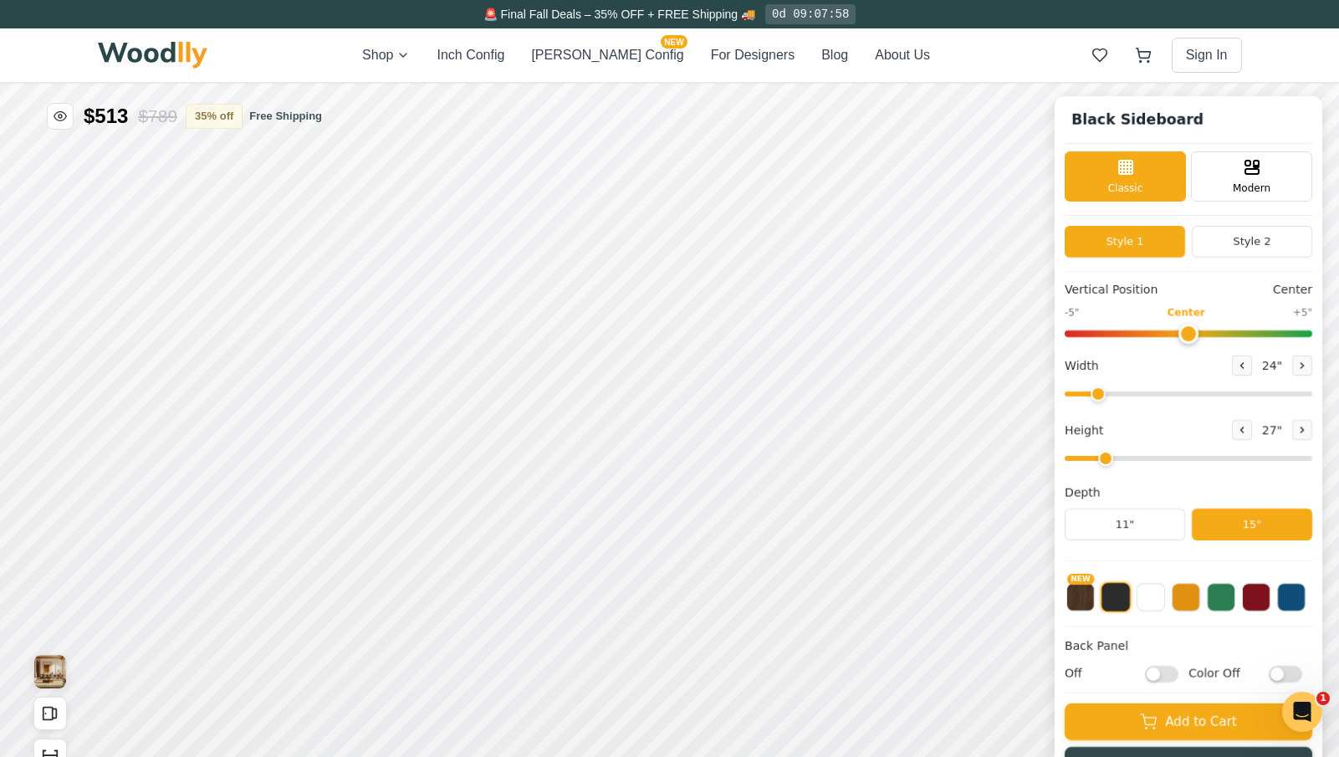
click at [833, 603] on input "range" at bounding box center [1129, 605] width 248 height 5
type input "2"
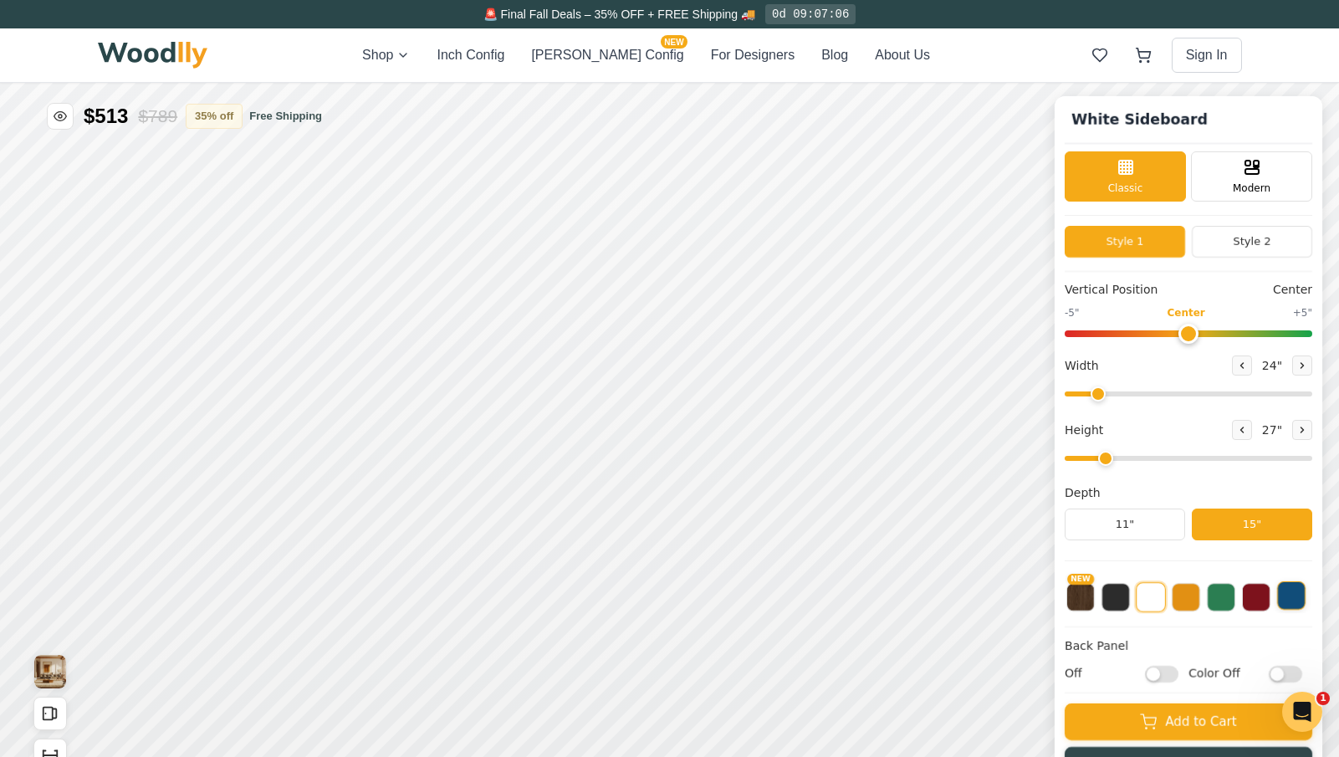
click at [833, 707] on button at bounding box center [1231, 743] width 28 height 28
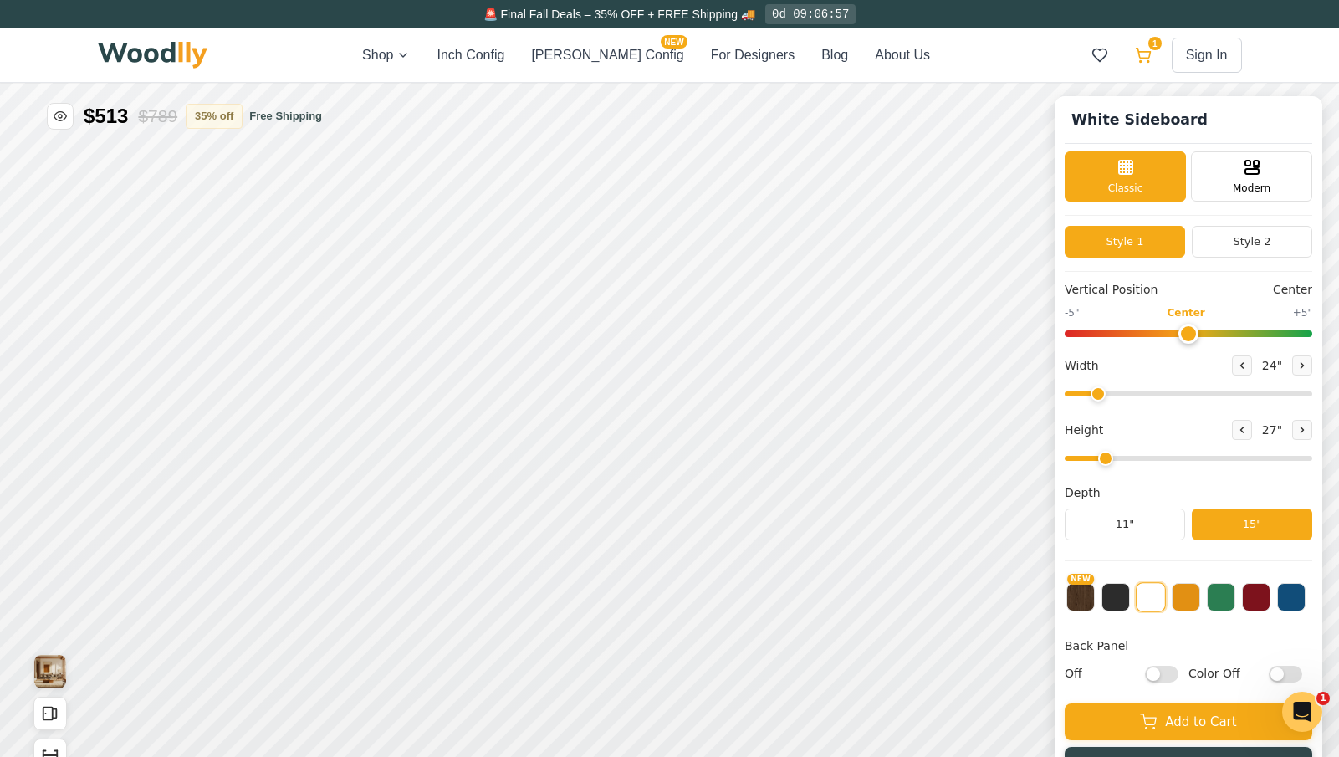
click at [833, 47] on icon at bounding box center [1143, 55] width 17 height 17
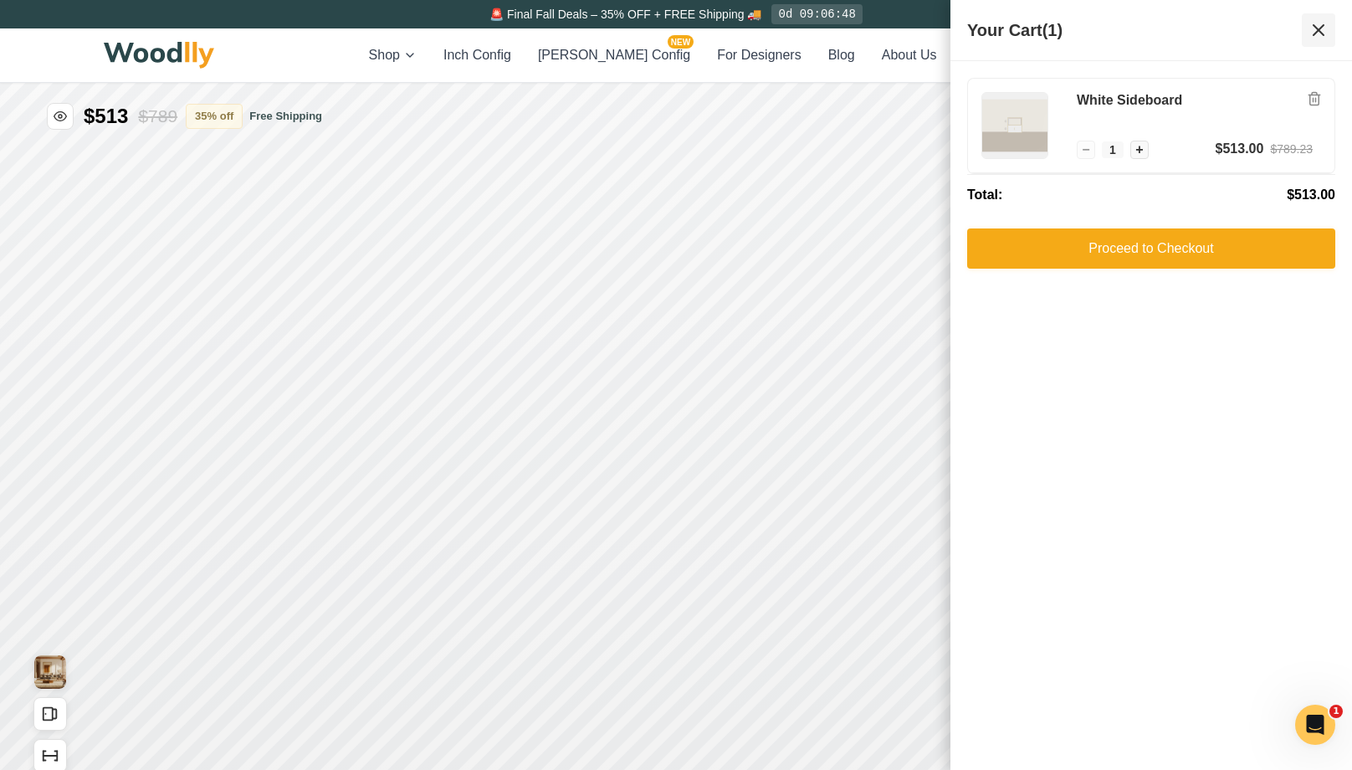
click at [833, 32] on icon at bounding box center [1318, 30] width 20 height 20
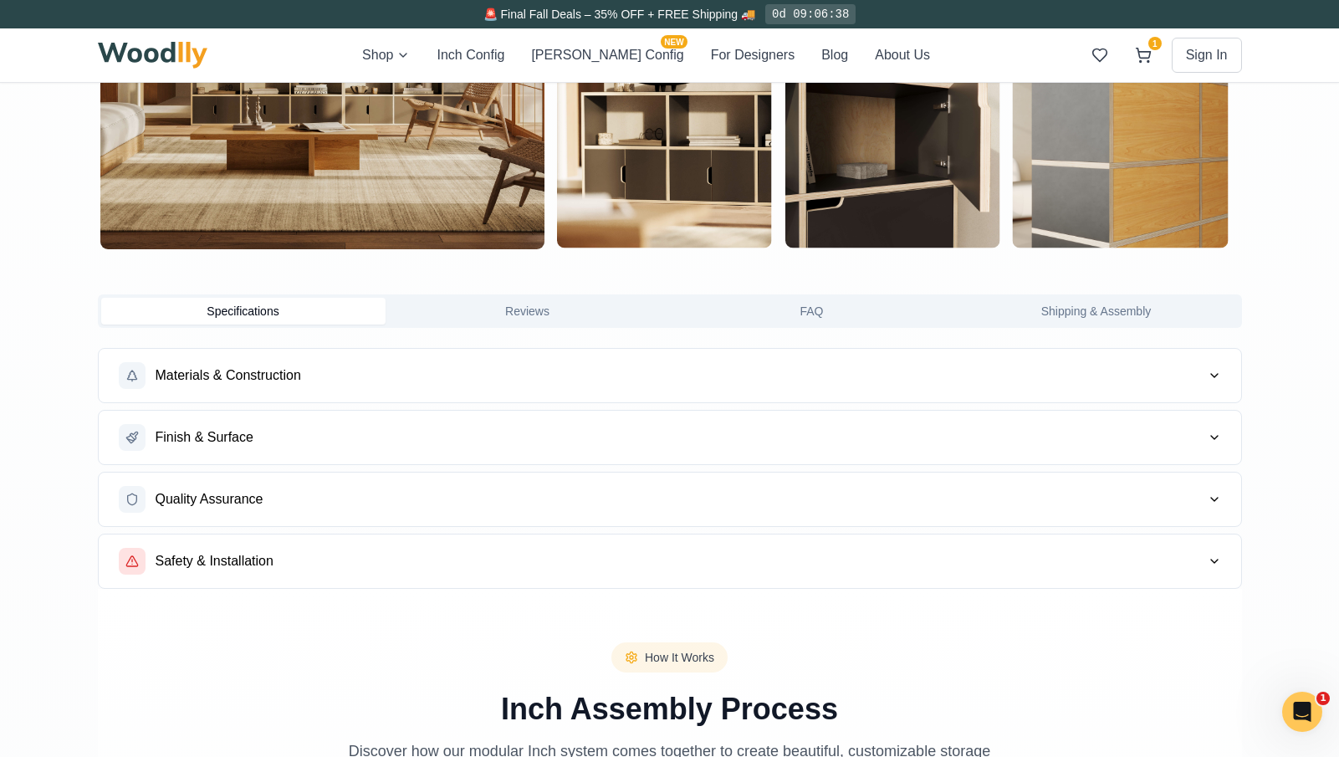
scroll to position [1214, 0]
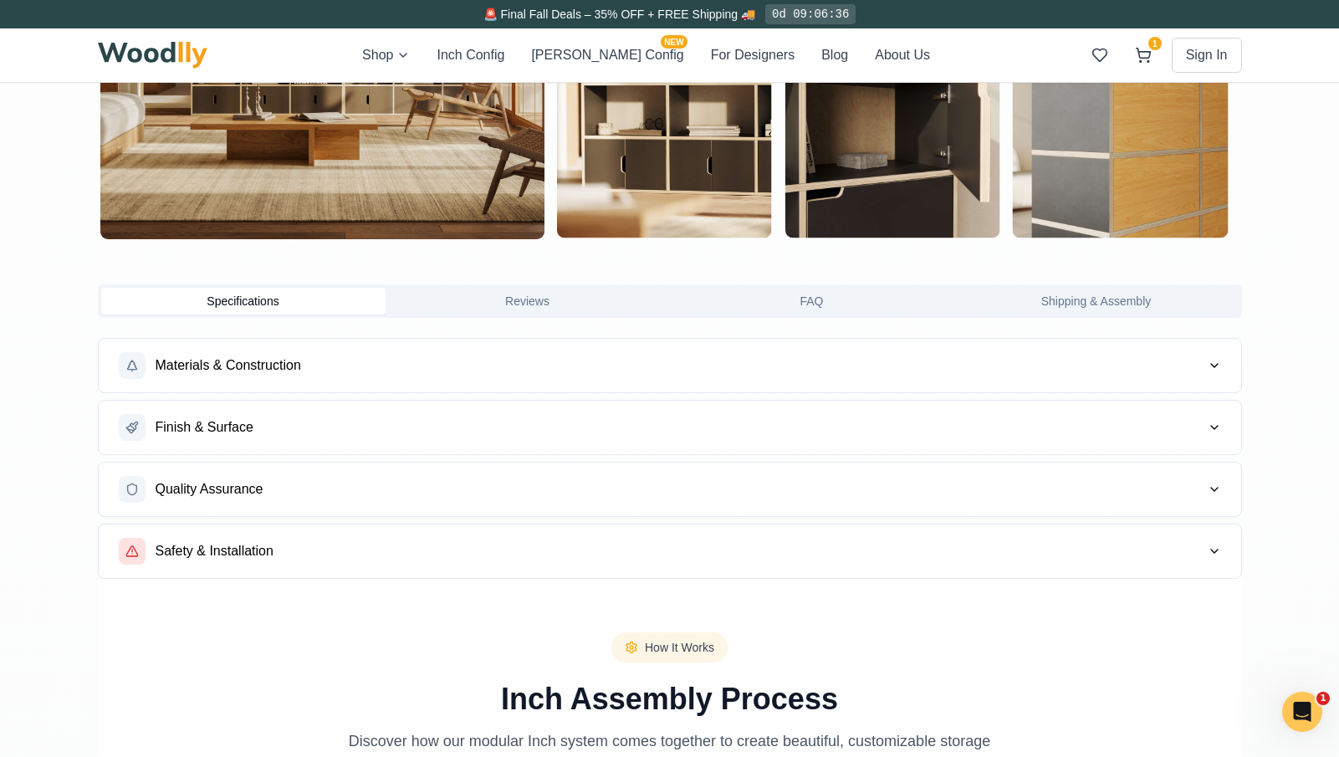
click at [833, 366] on icon "button" at bounding box center [1214, 365] width 7 height 3
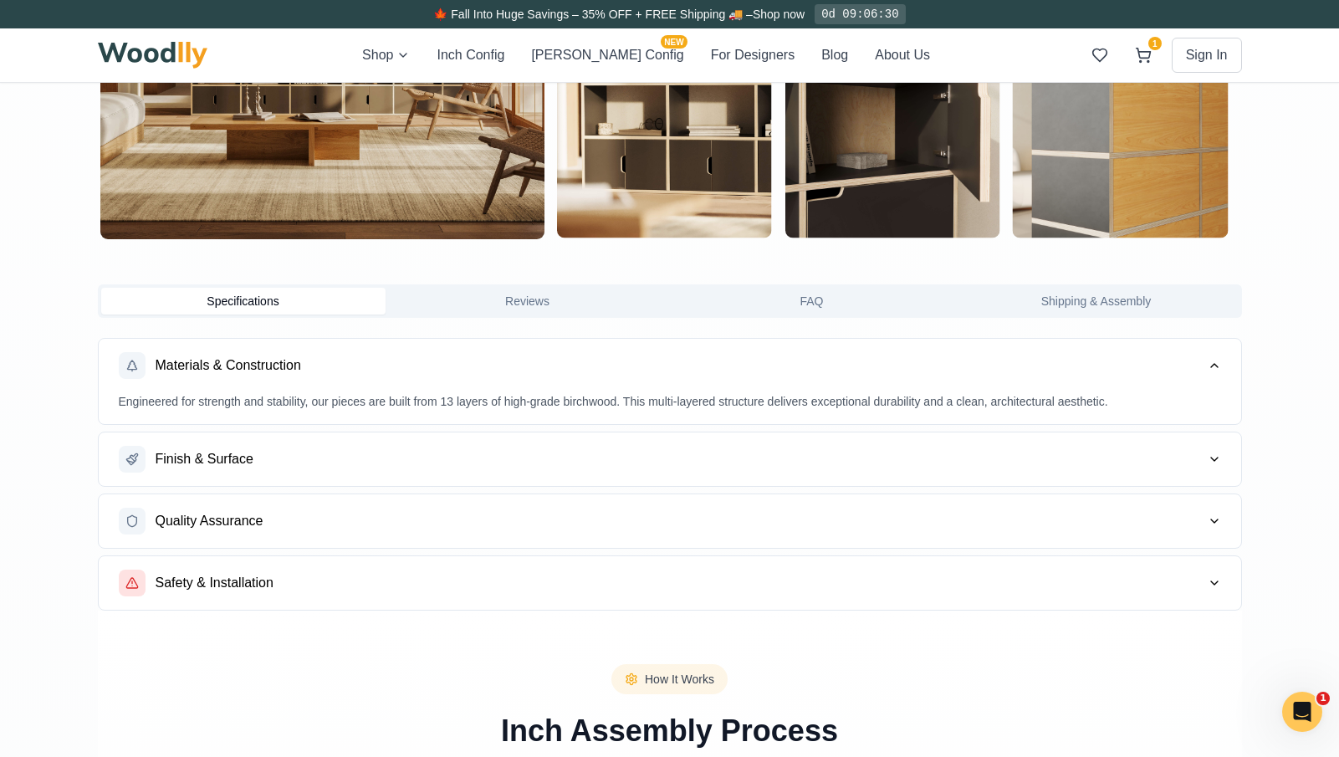
click at [833, 454] on icon "button" at bounding box center [1214, 459] width 13 height 13
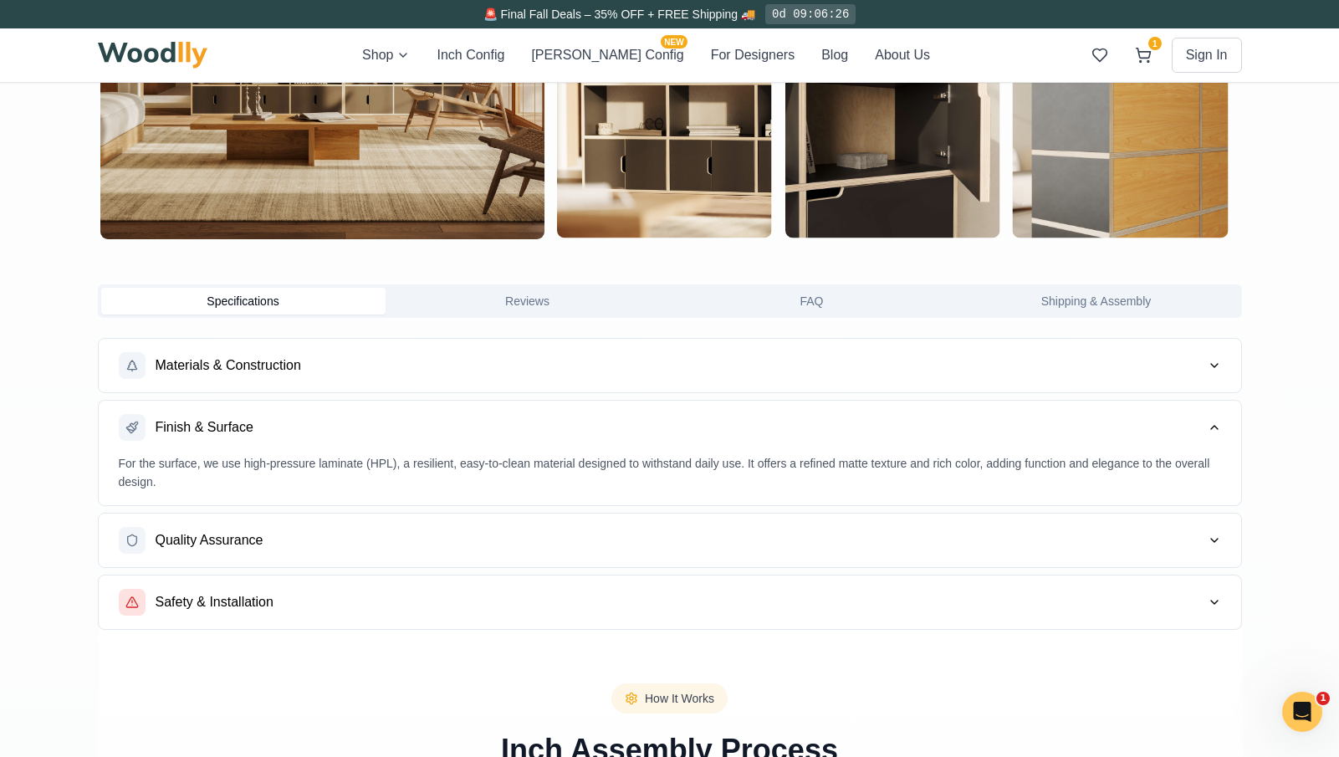
click at [833, 414] on button "Finish & Surface" at bounding box center [670, 428] width 1143 height 54
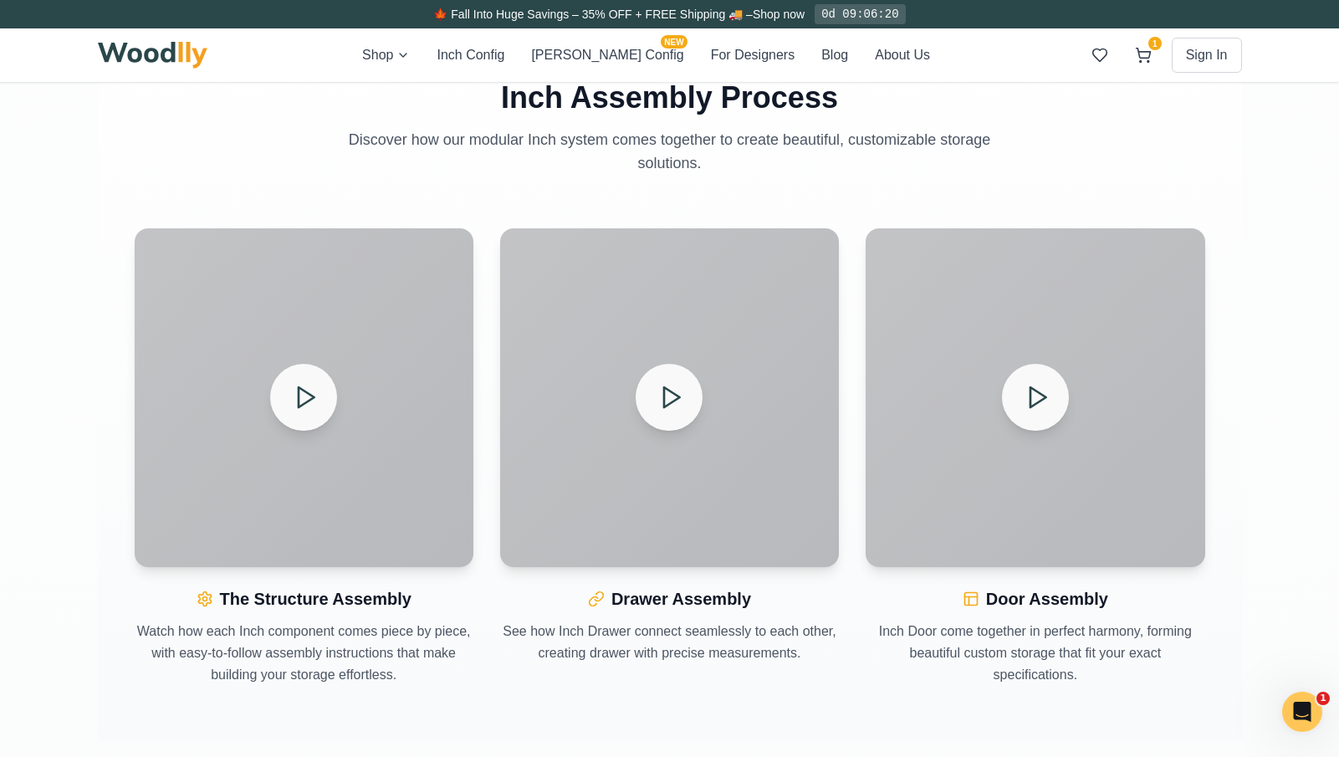
scroll to position [1820, 0]
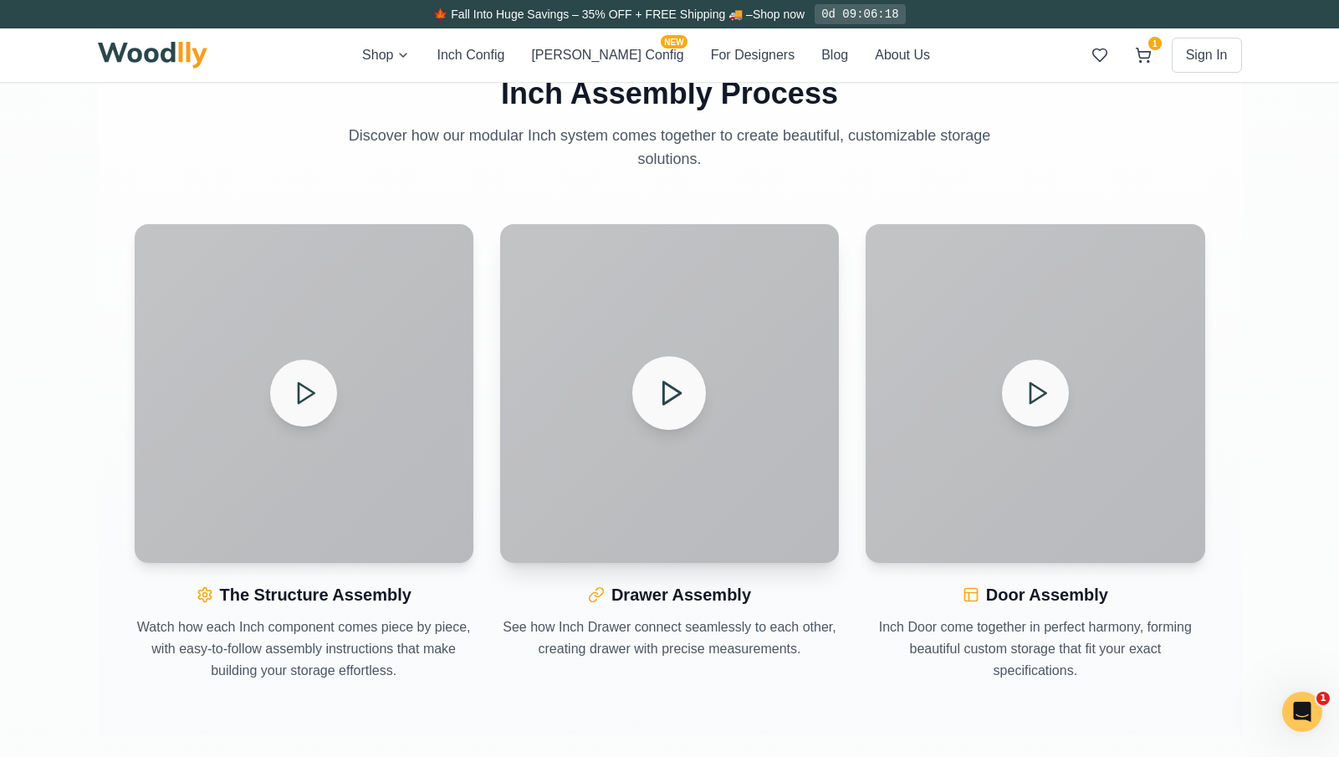
click at [659, 393] on icon at bounding box center [671, 393] width 29 height 29
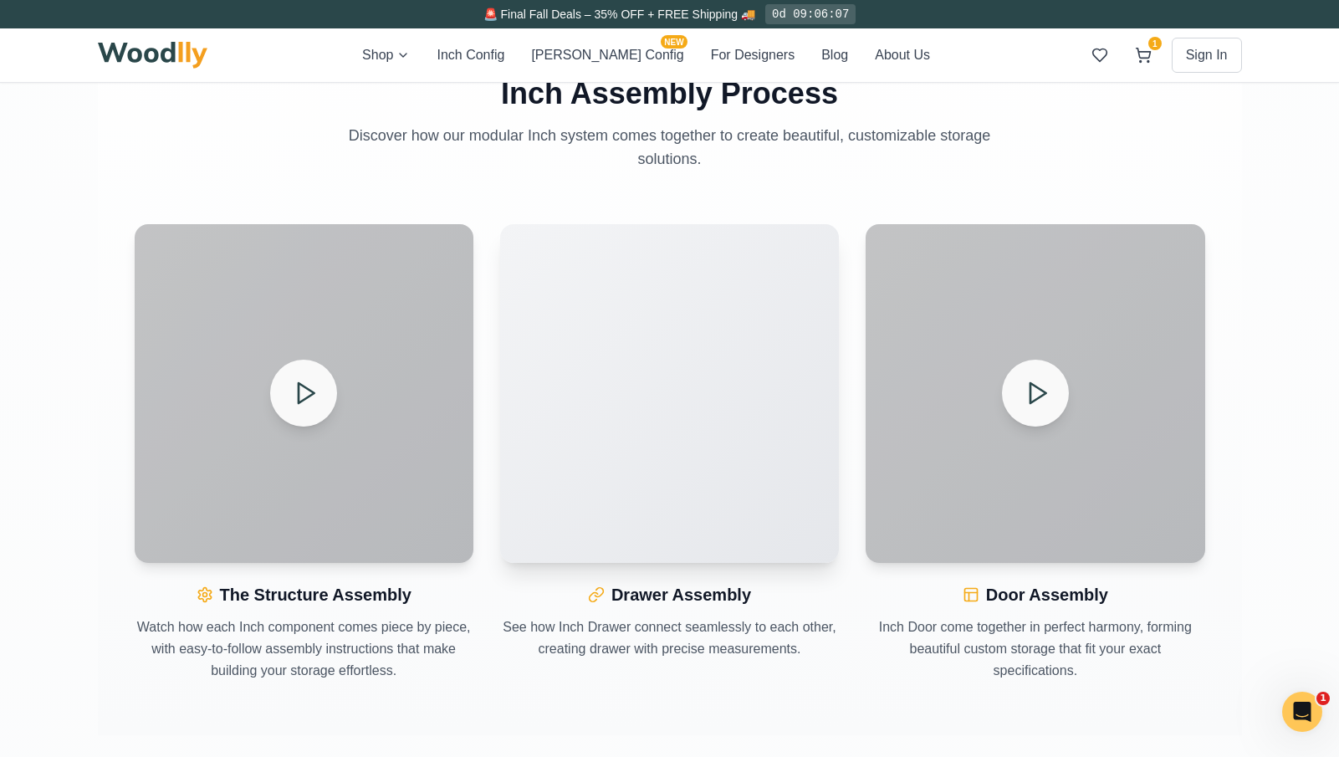
click at [673, 15] on span "🚨 Final Fall Deals – 35% OFF + FREE Shipping 🚚" at bounding box center [620, 14] width 272 height 13
click at [833, 54] on icon at bounding box center [1143, 54] width 14 height 10
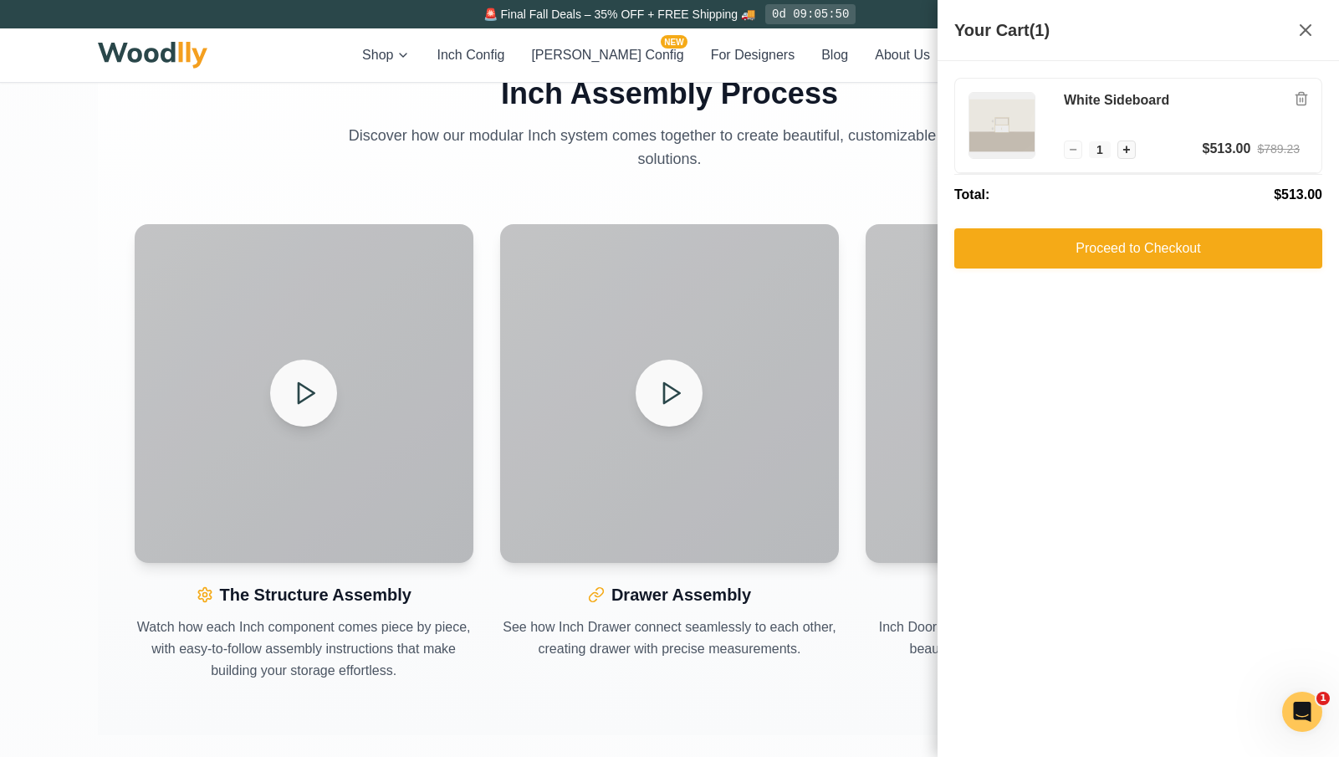
click at [833, 182] on div "How It Works Inch Assembly Process Discover how our modular Inch system comes t…" at bounding box center [670, 354] width 1144 height 655
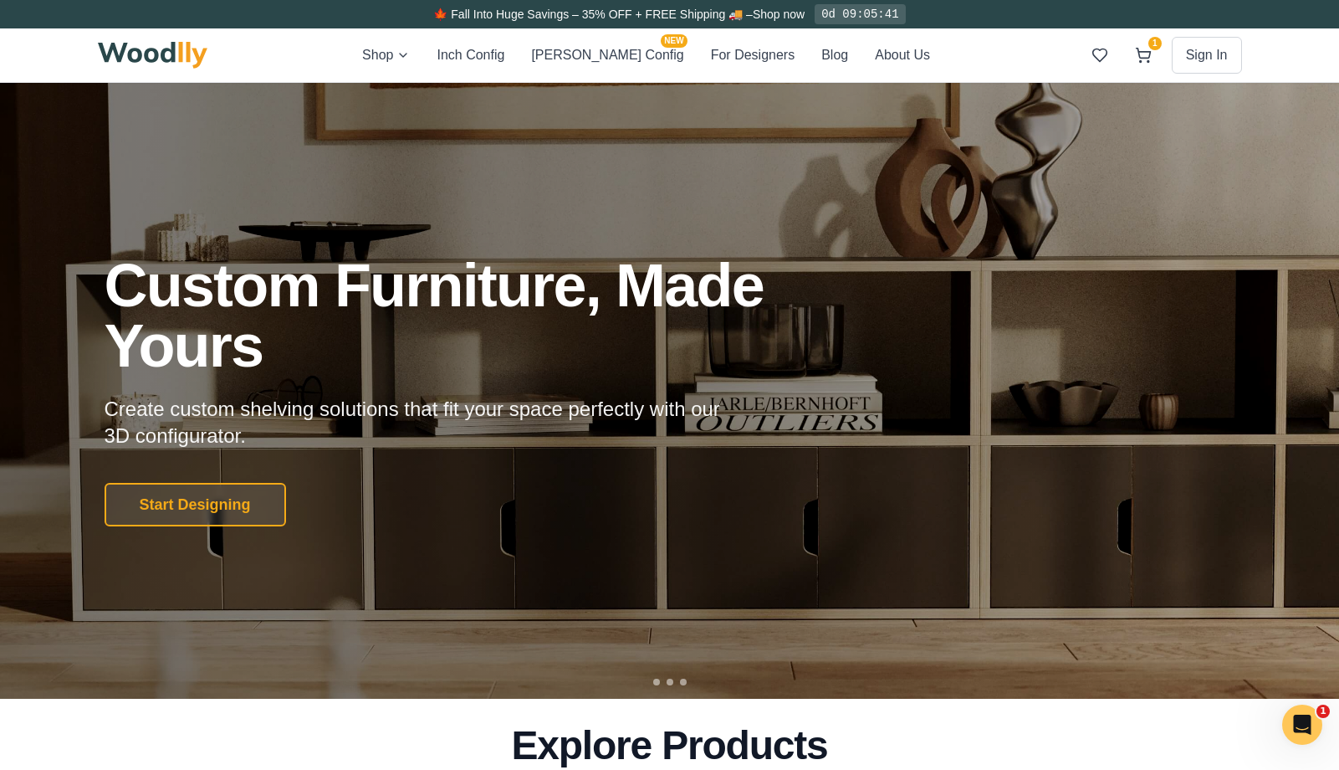
click at [148, 54] on img at bounding box center [153, 55] width 110 height 27
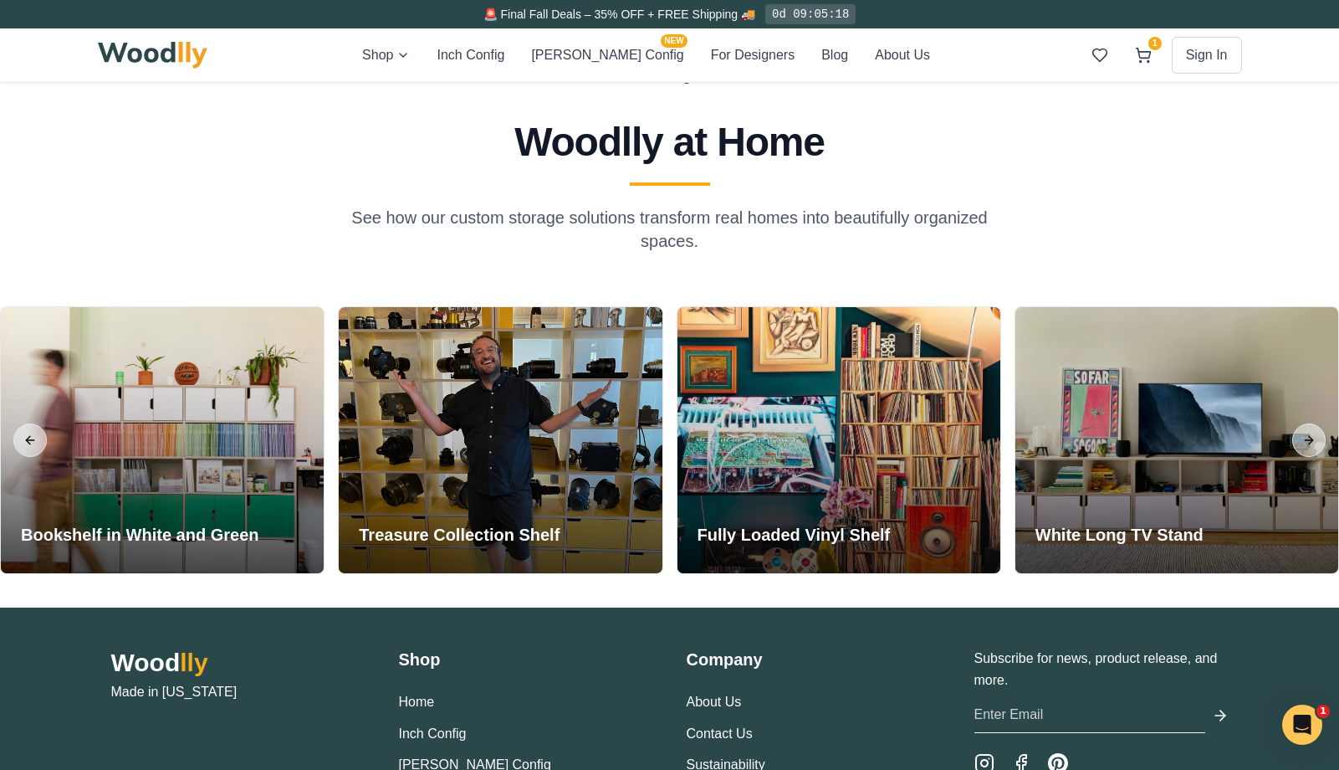
scroll to position [3874, 0]
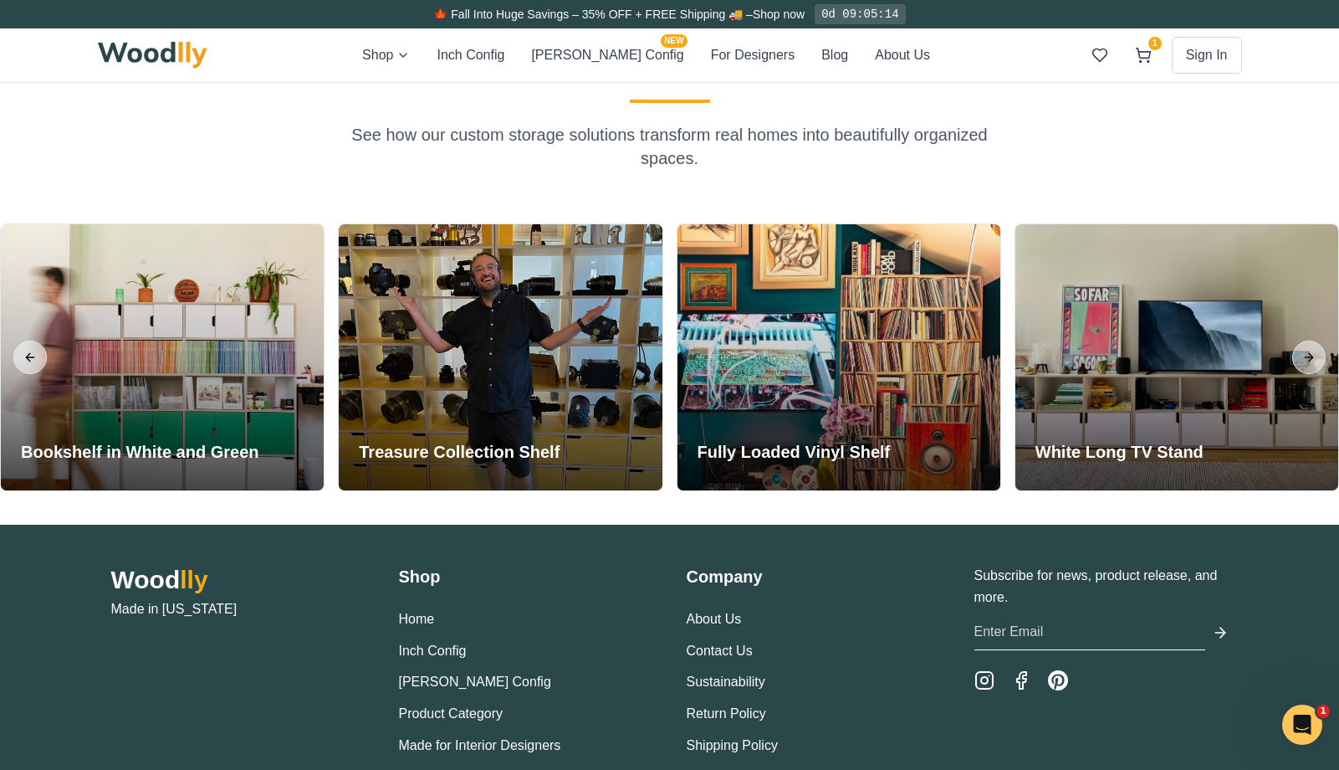
click at [833, 634] on input "email" at bounding box center [1090, 632] width 231 height 36
type input "[EMAIL_ADDRESS][DOMAIN_NAME]"
click at [833, 631] on button "submit" at bounding box center [1220, 632] width 17 height 36
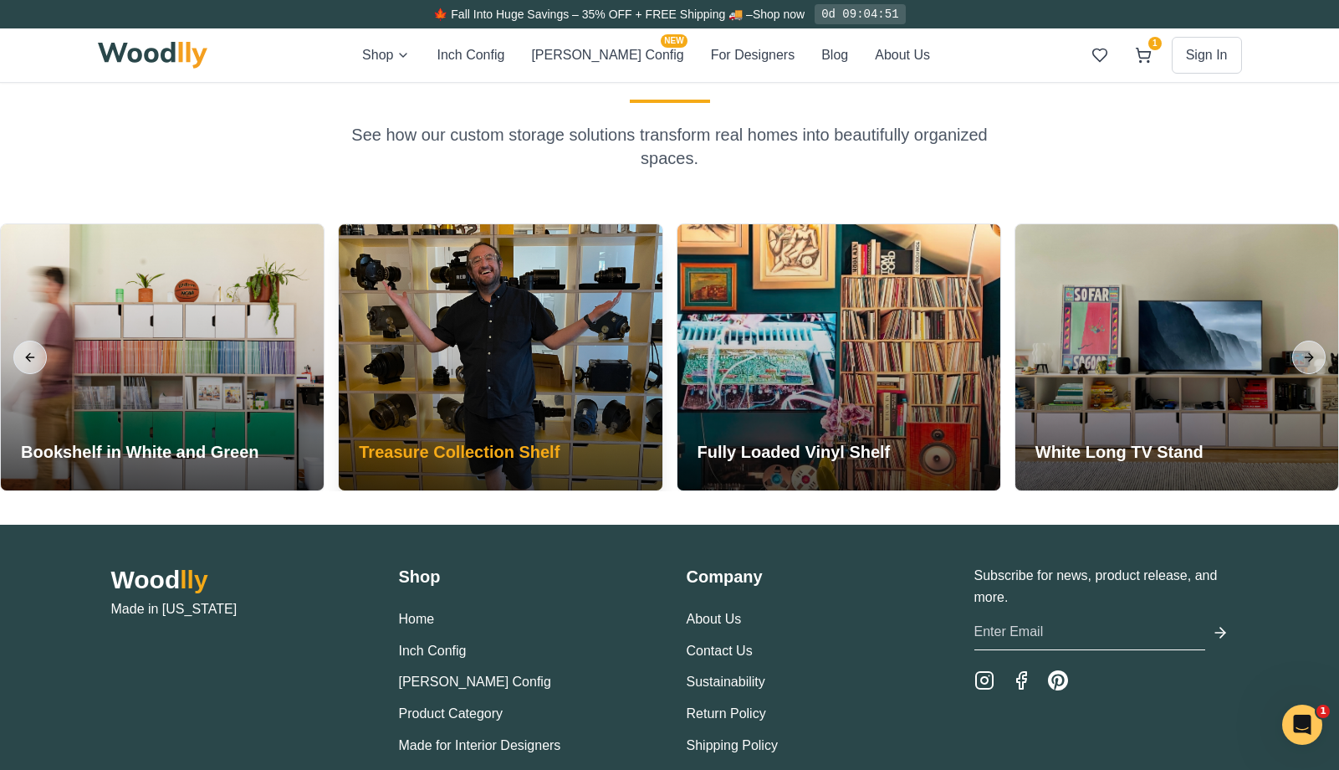
click at [474, 356] on div at bounding box center [500, 357] width 323 height 266
click at [493, 424] on div "Treasure Collection Shelf" at bounding box center [459, 455] width 241 height 70
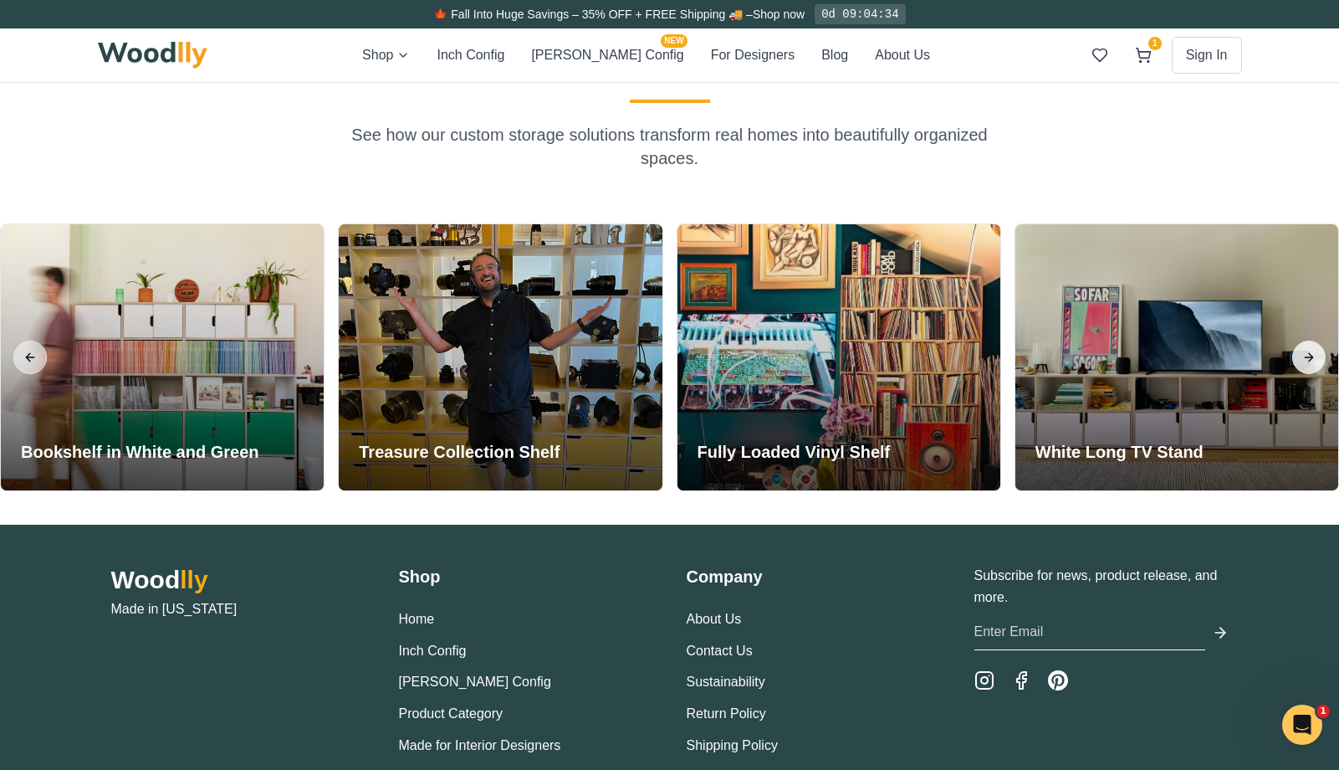
click at [833, 352] on button "Next slide" at bounding box center [1309, 356] width 33 height 33
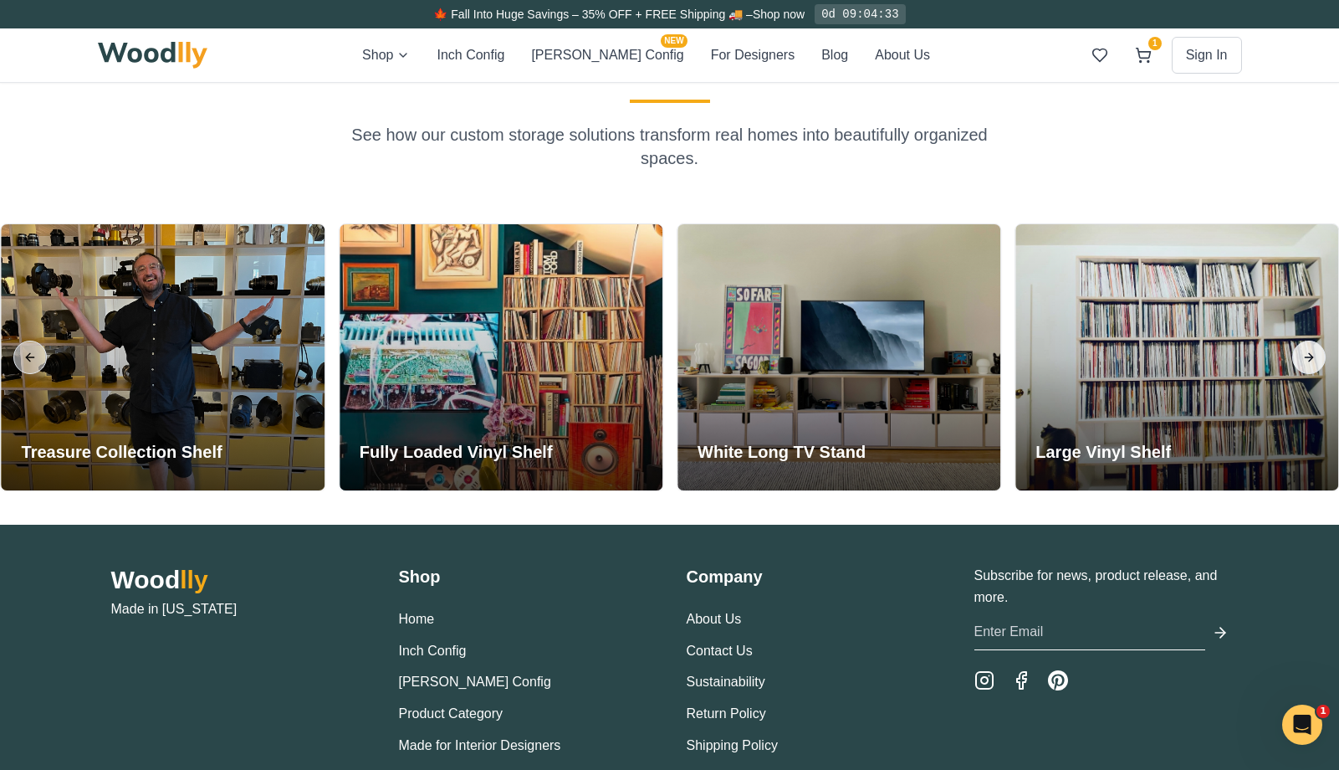
click at [833, 352] on button "Next slide" at bounding box center [1309, 356] width 33 height 33
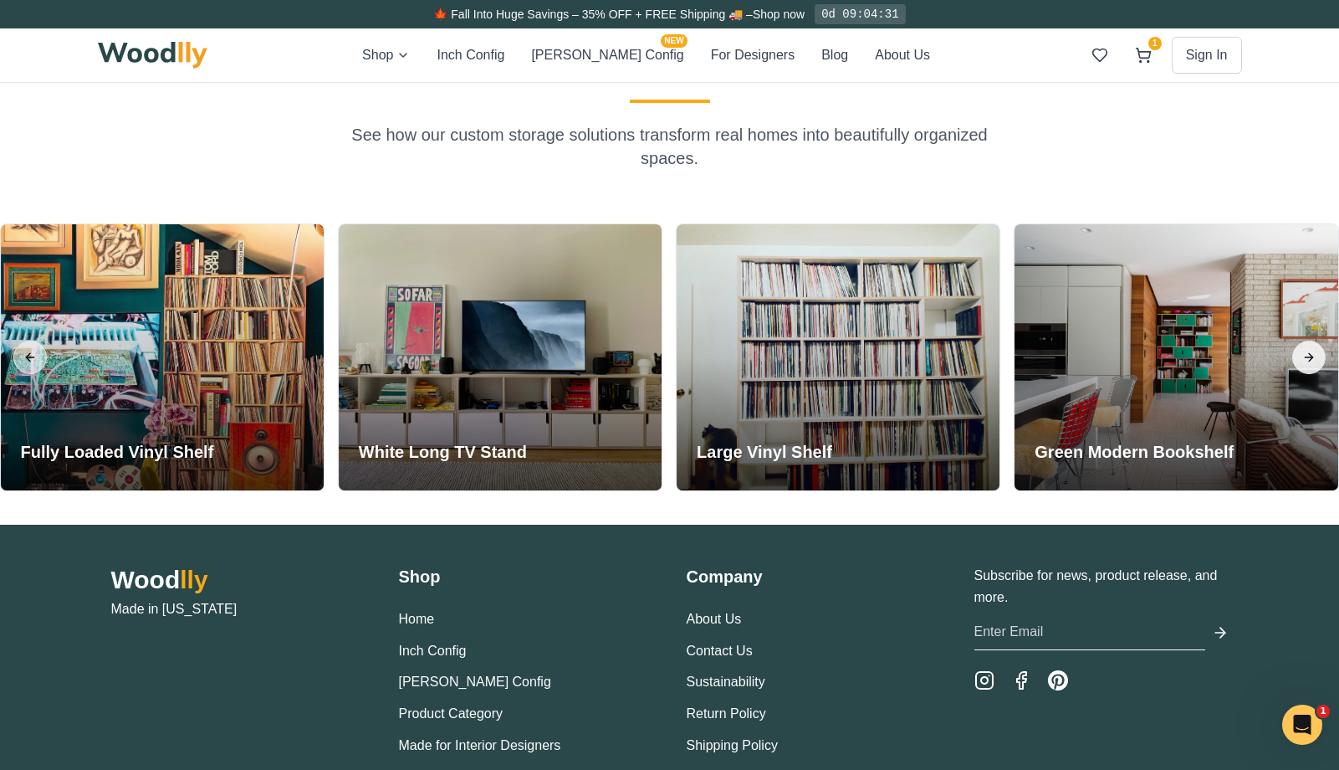
click at [833, 352] on button "Next slide" at bounding box center [1309, 356] width 33 height 33
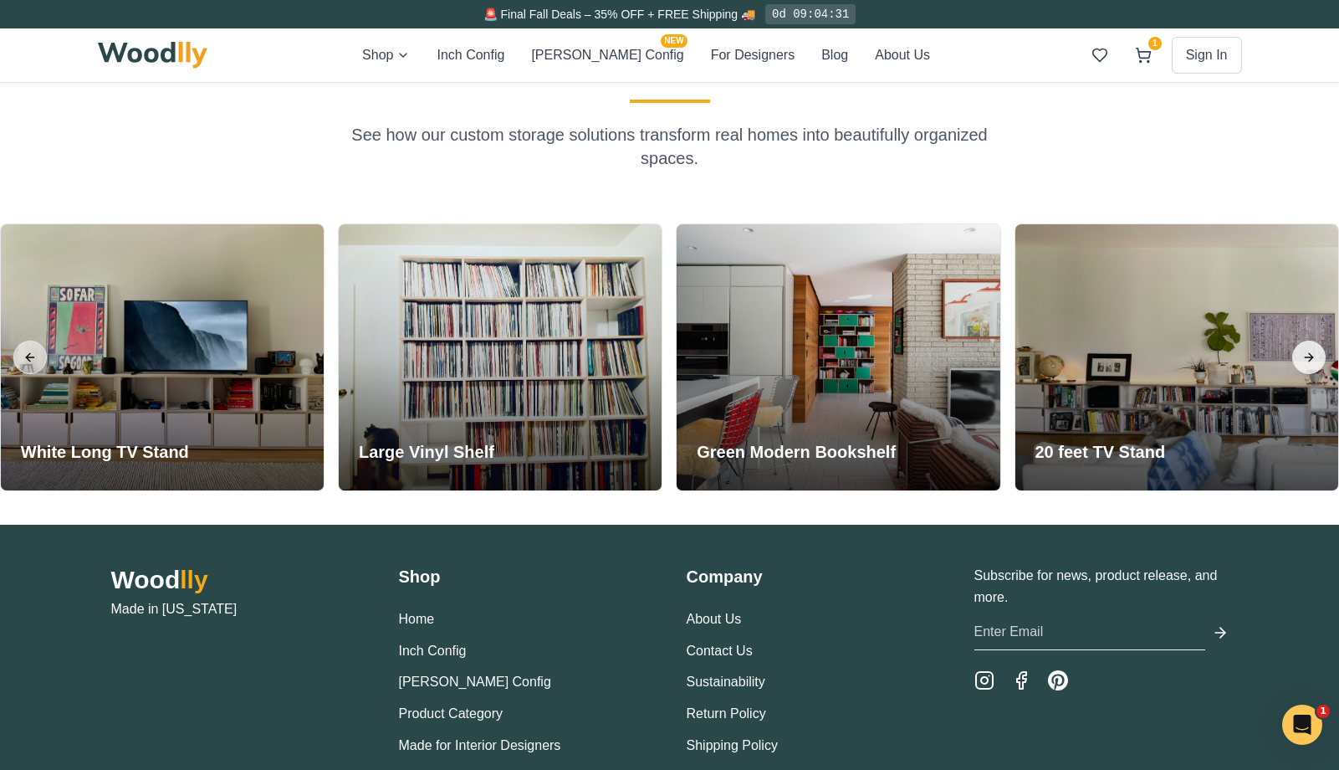
click at [833, 352] on button "Next slide" at bounding box center [1309, 356] width 33 height 33
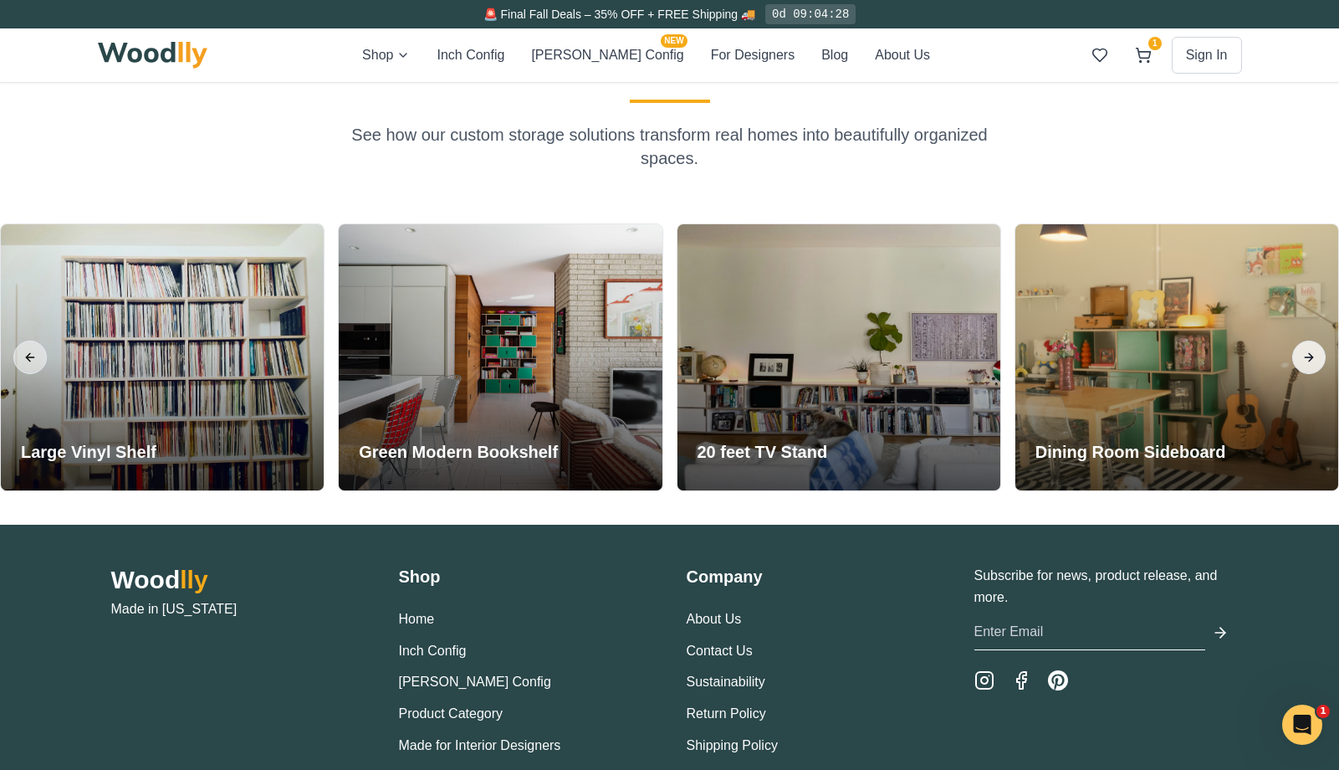
click at [833, 352] on button "Next slide" at bounding box center [1309, 356] width 33 height 33
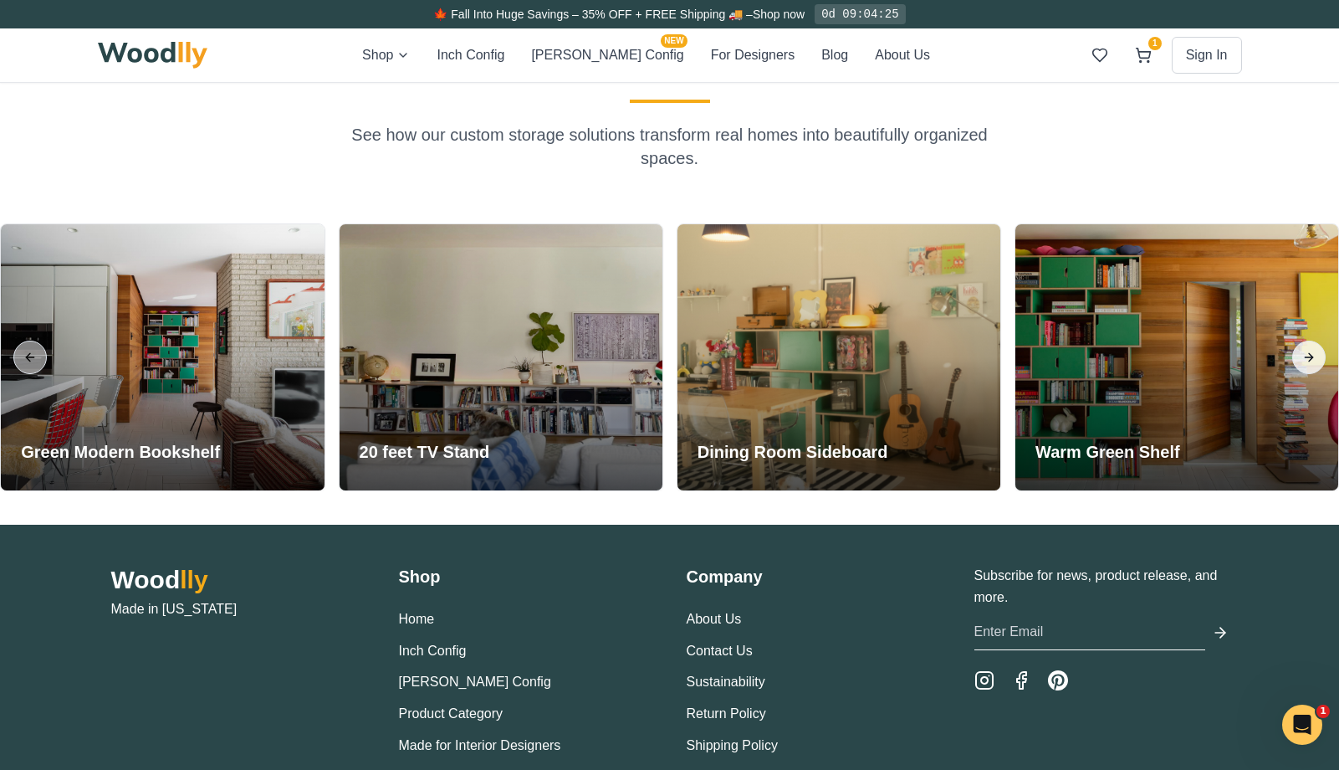
click at [833, 352] on button "Next slide" at bounding box center [1309, 356] width 33 height 33
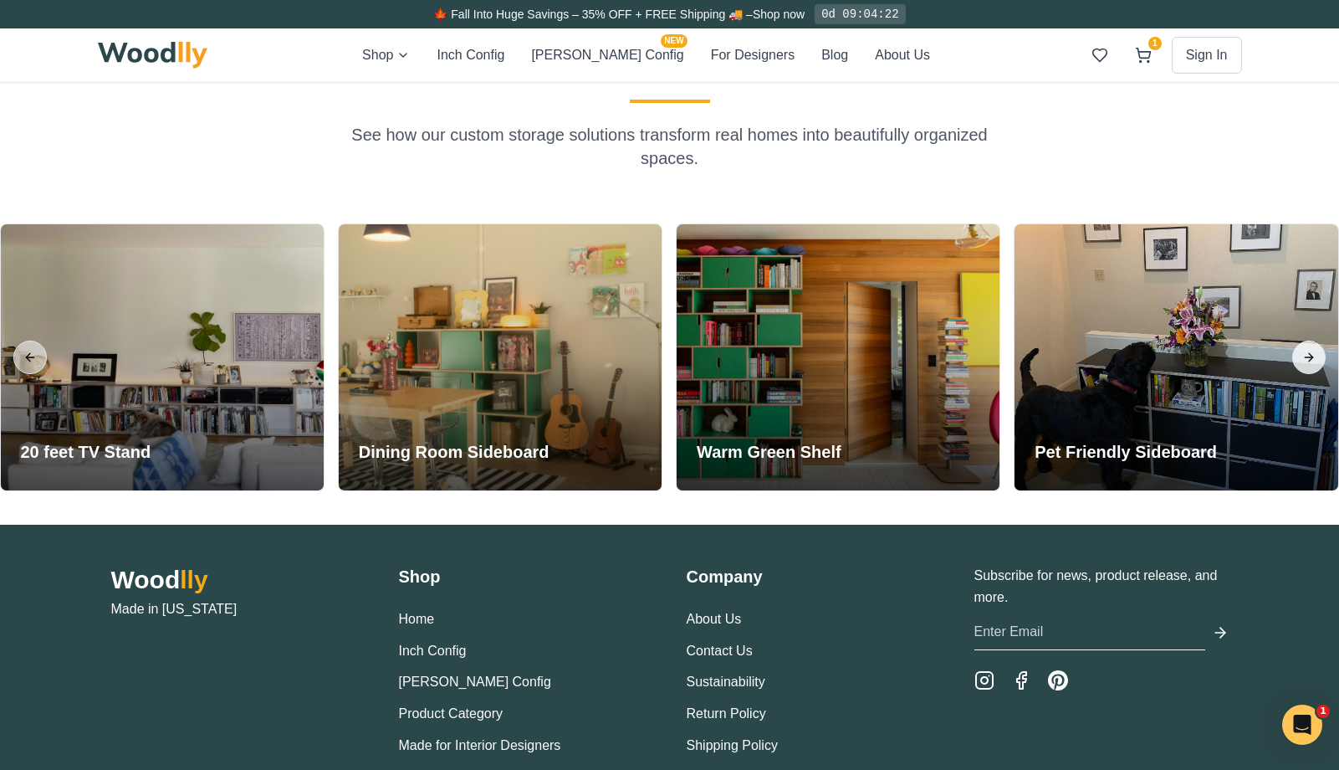
click at [833, 352] on button "Next slide" at bounding box center [1309, 356] width 33 height 33
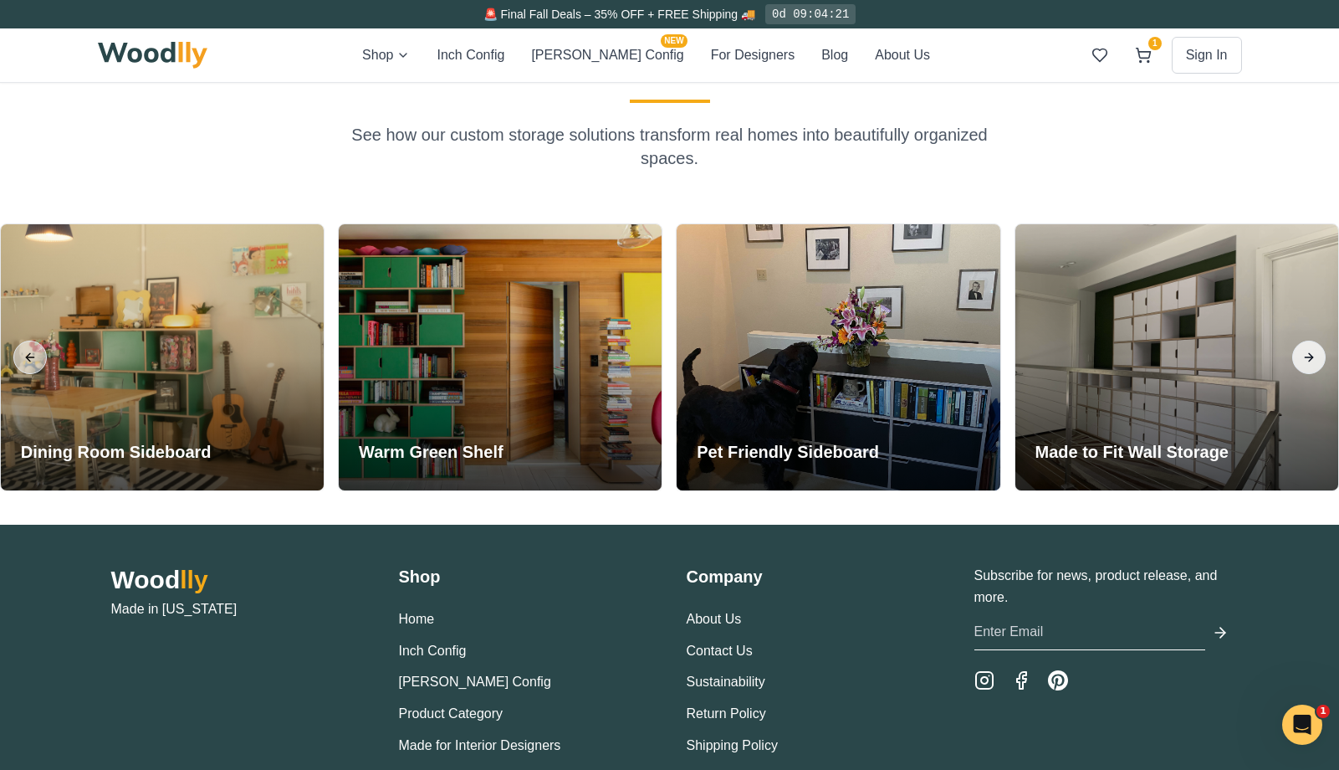
click at [833, 352] on button "Next slide" at bounding box center [1309, 356] width 33 height 33
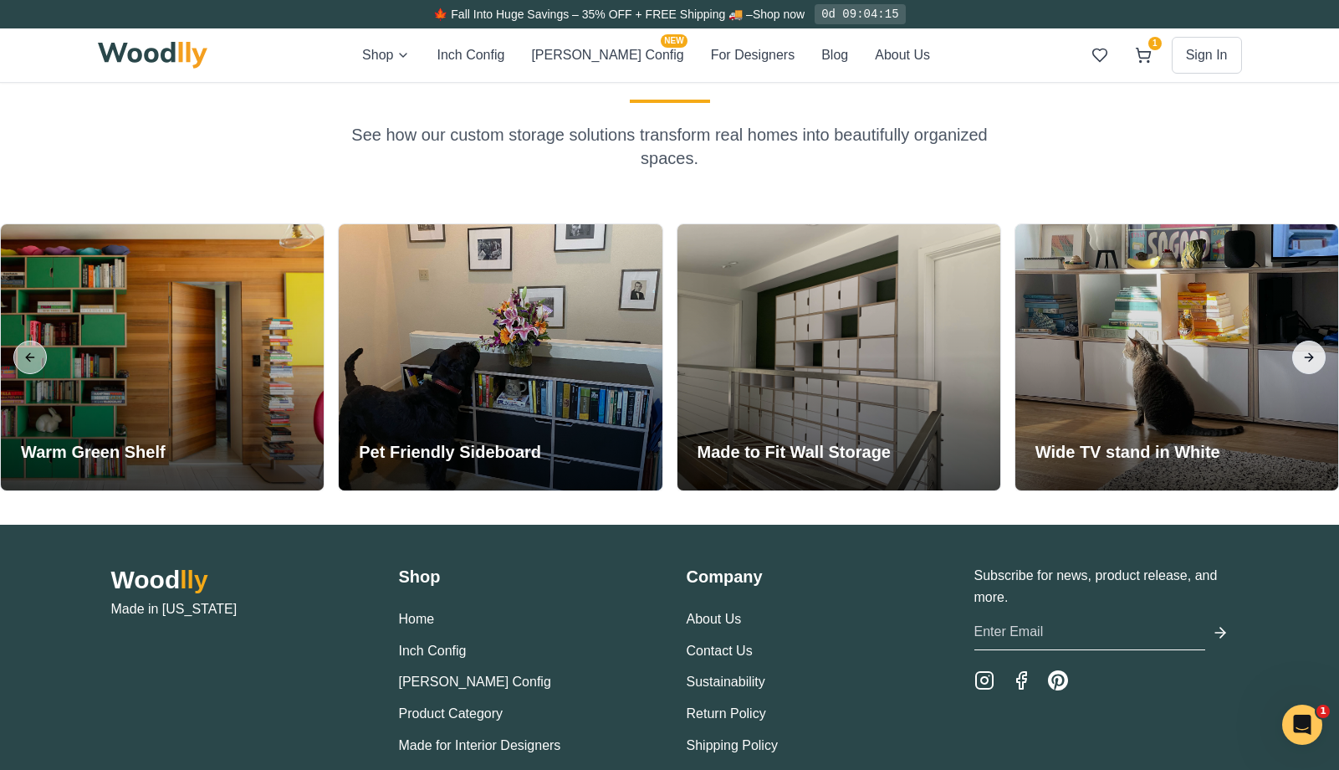
click at [833, 352] on button "Next slide" at bounding box center [1309, 356] width 33 height 33
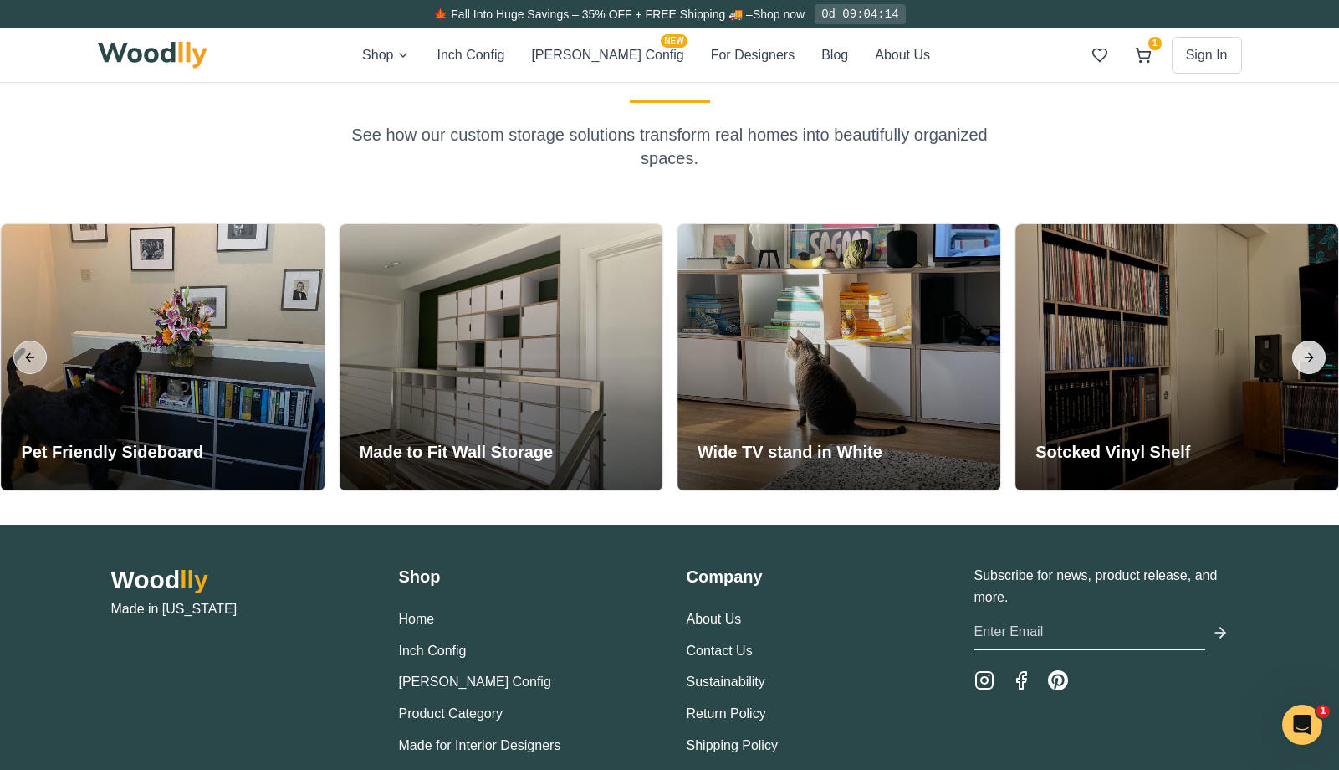
click at [833, 352] on button "Next slide" at bounding box center [1309, 356] width 33 height 33
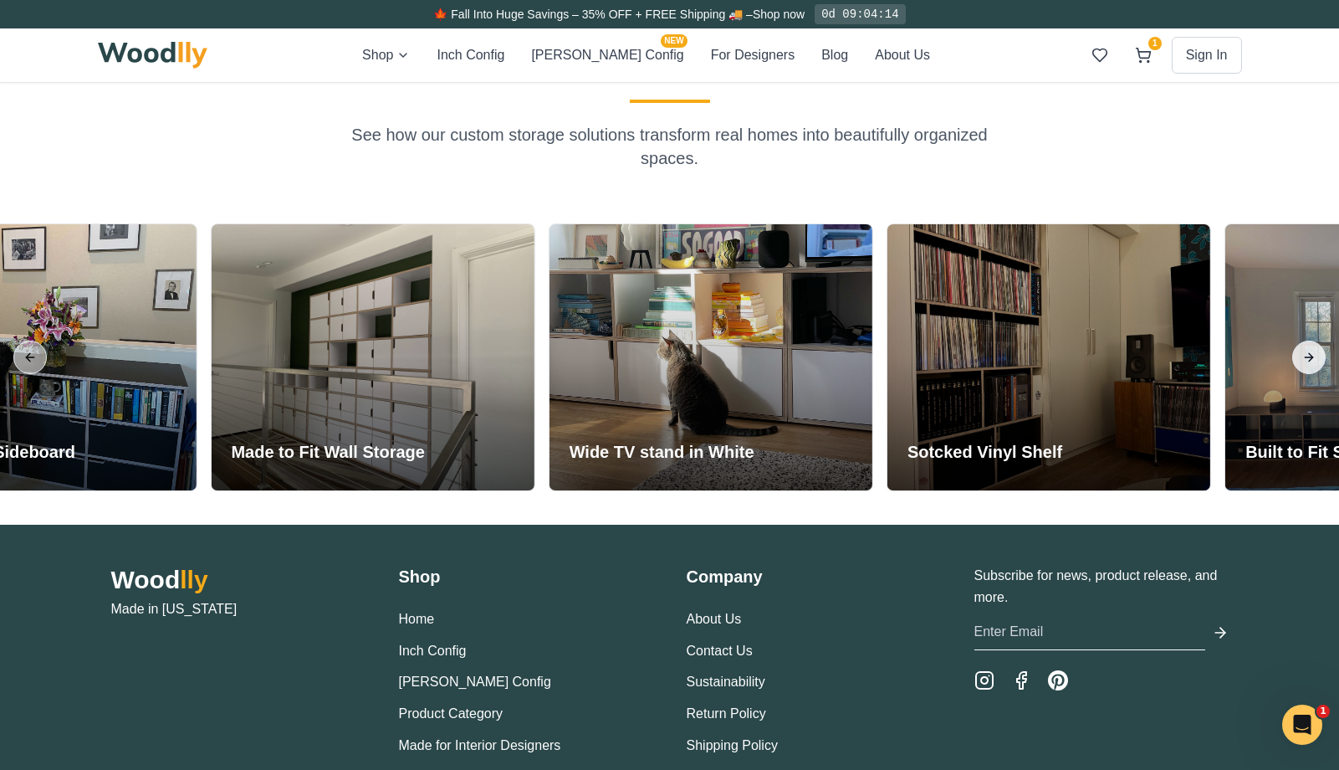
click at [833, 352] on button "Next slide" at bounding box center [1309, 356] width 33 height 33
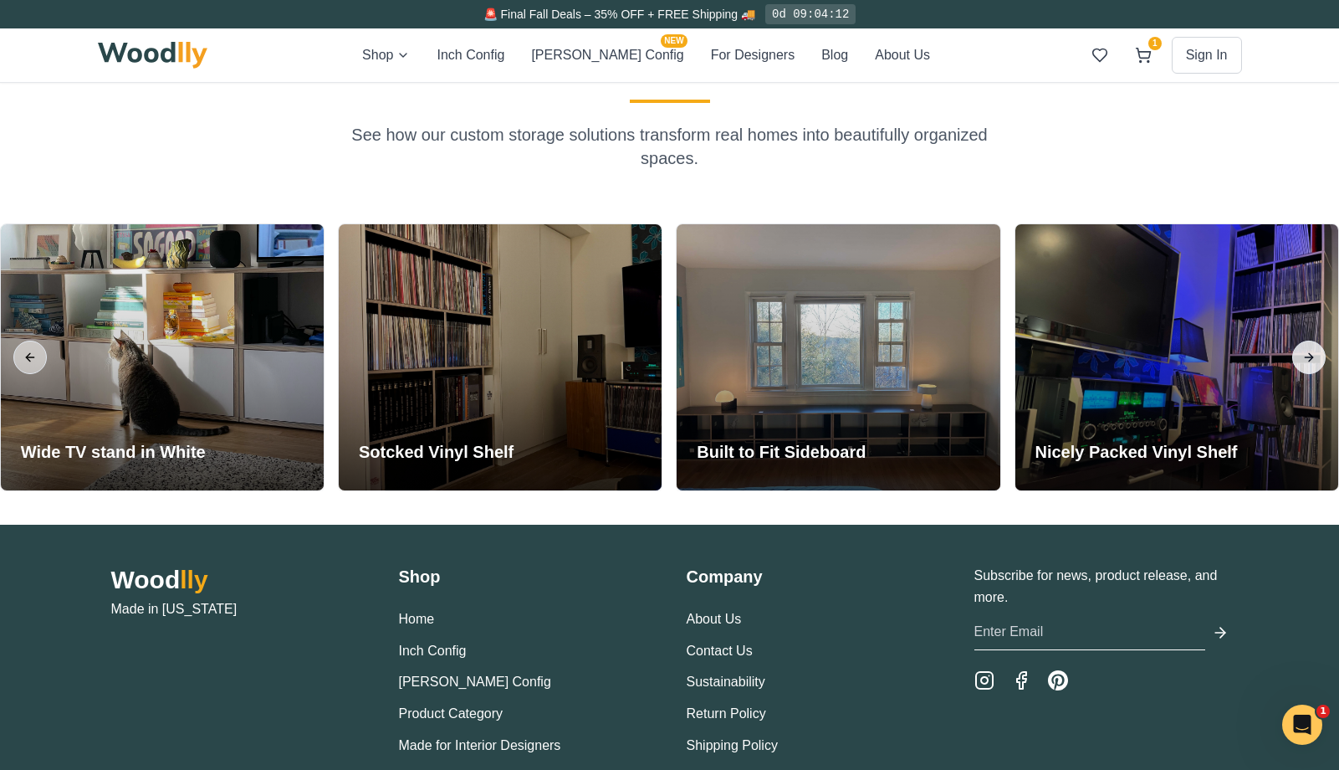
click at [833, 352] on button "Next slide" at bounding box center [1309, 356] width 33 height 33
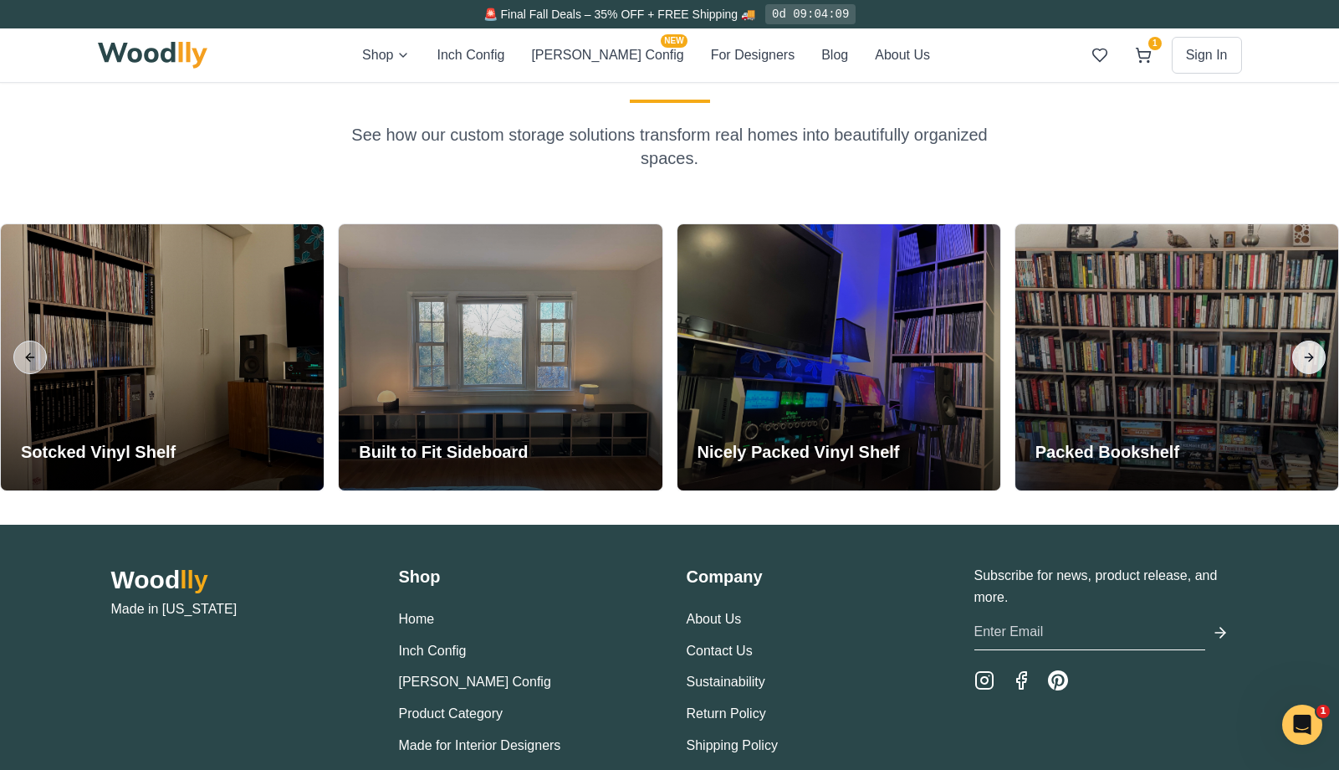
click at [833, 352] on button "Next slide" at bounding box center [1309, 356] width 33 height 33
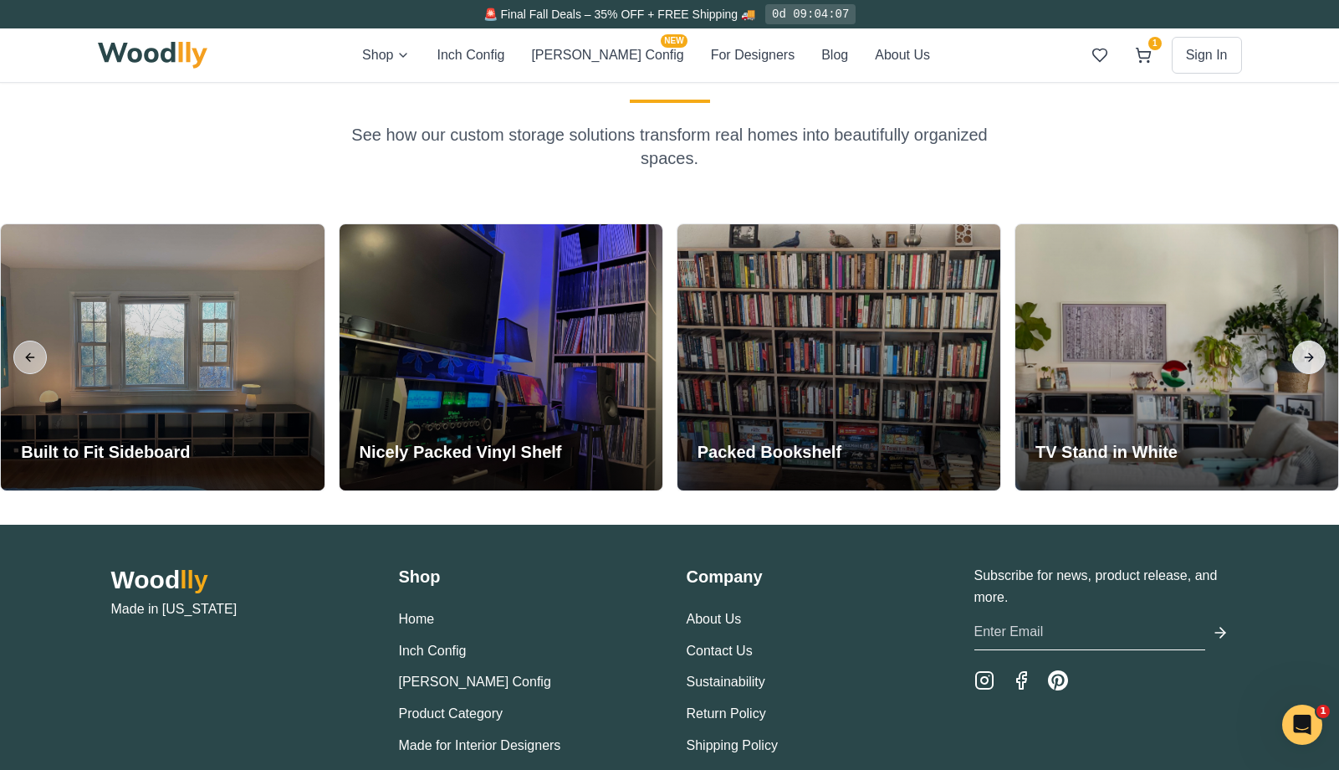
click at [833, 352] on button "Next slide" at bounding box center [1309, 356] width 33 height 33
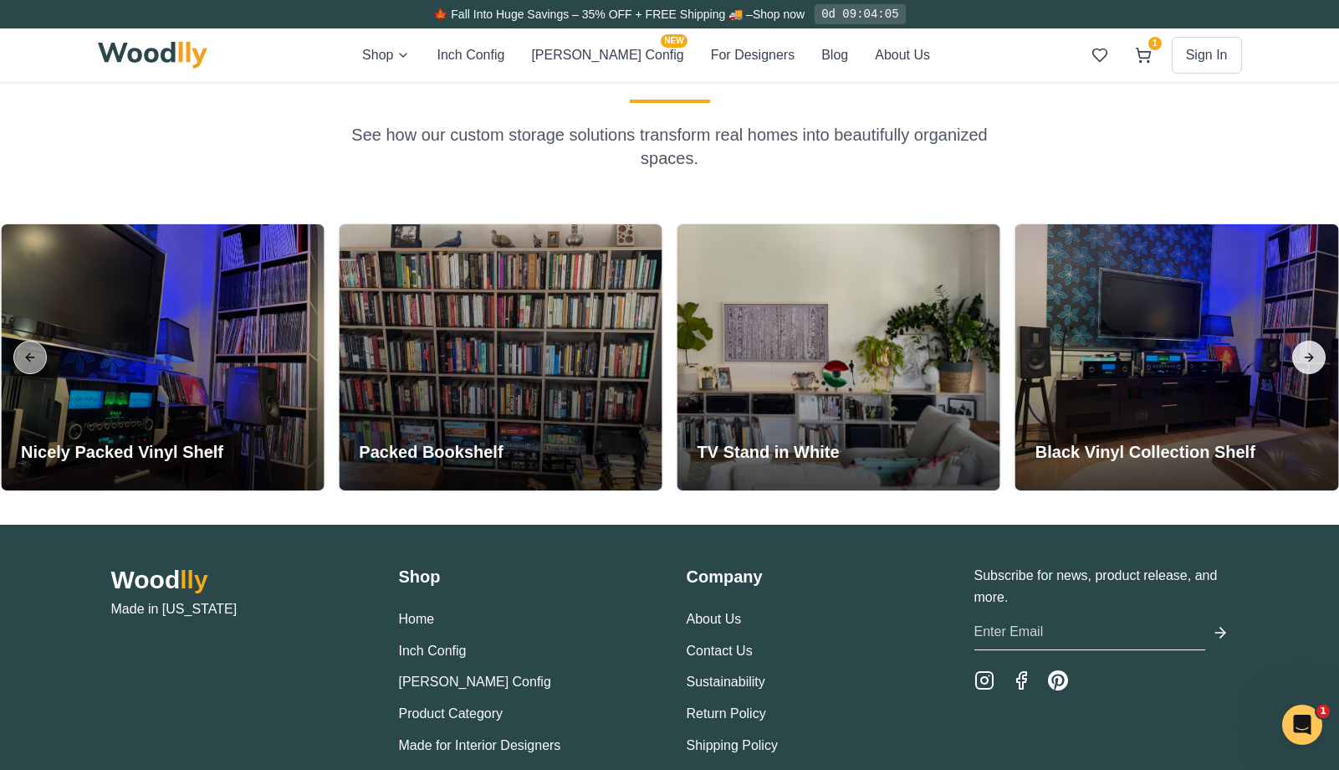
click at [833, 352] on button "Next slide" at bounding box center [1309, 356] width 33 height 33
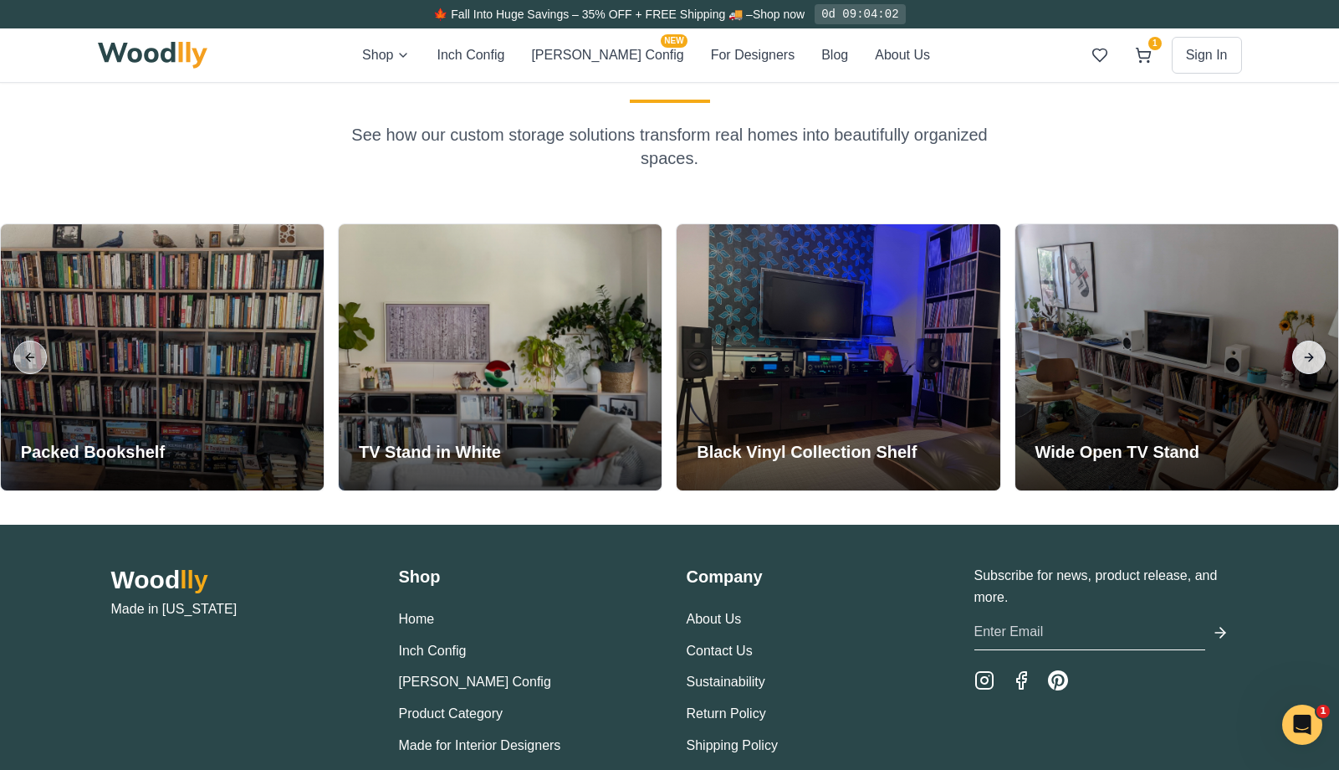
click at [833, 356] on button "Next slide" at bounding box center [1309, 356] width 33 height 33
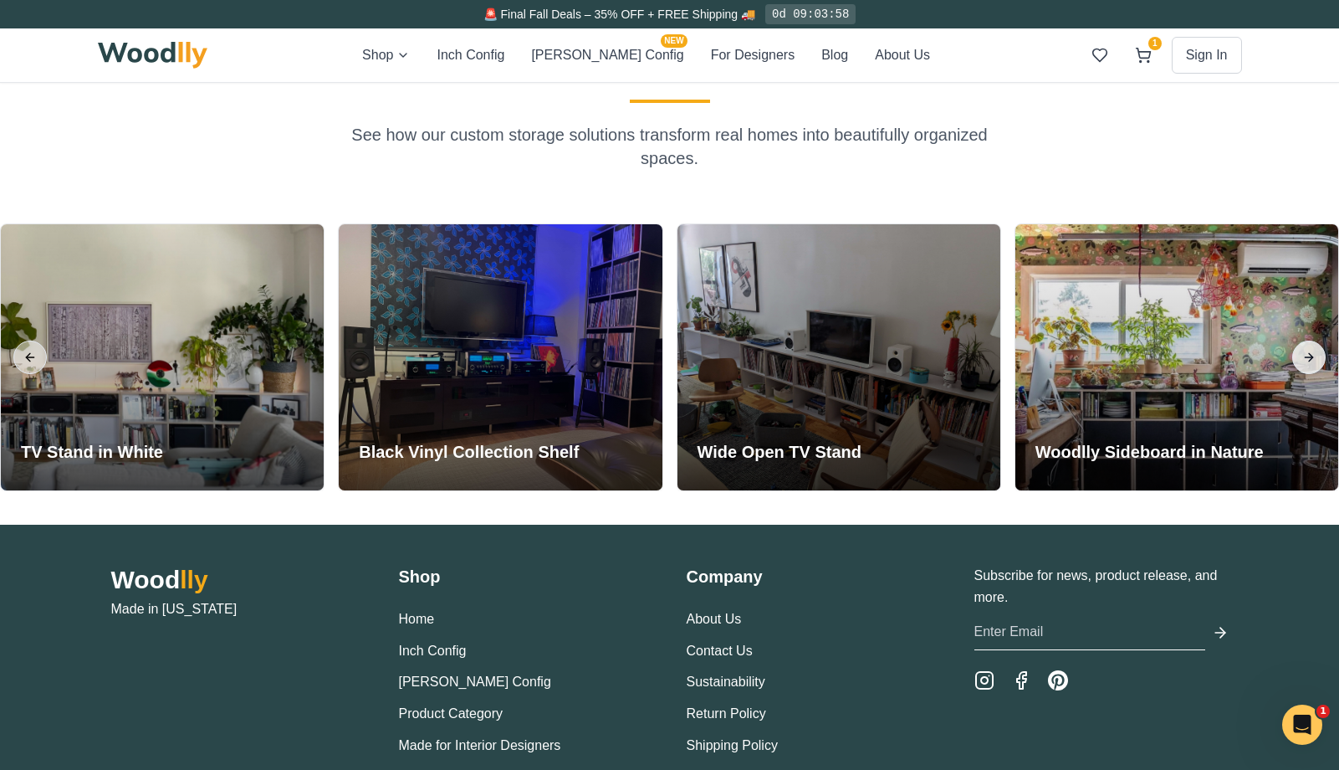
click at [833, 356] on button "Next slide" at bounding box center [1309, 356] width 33 height 33
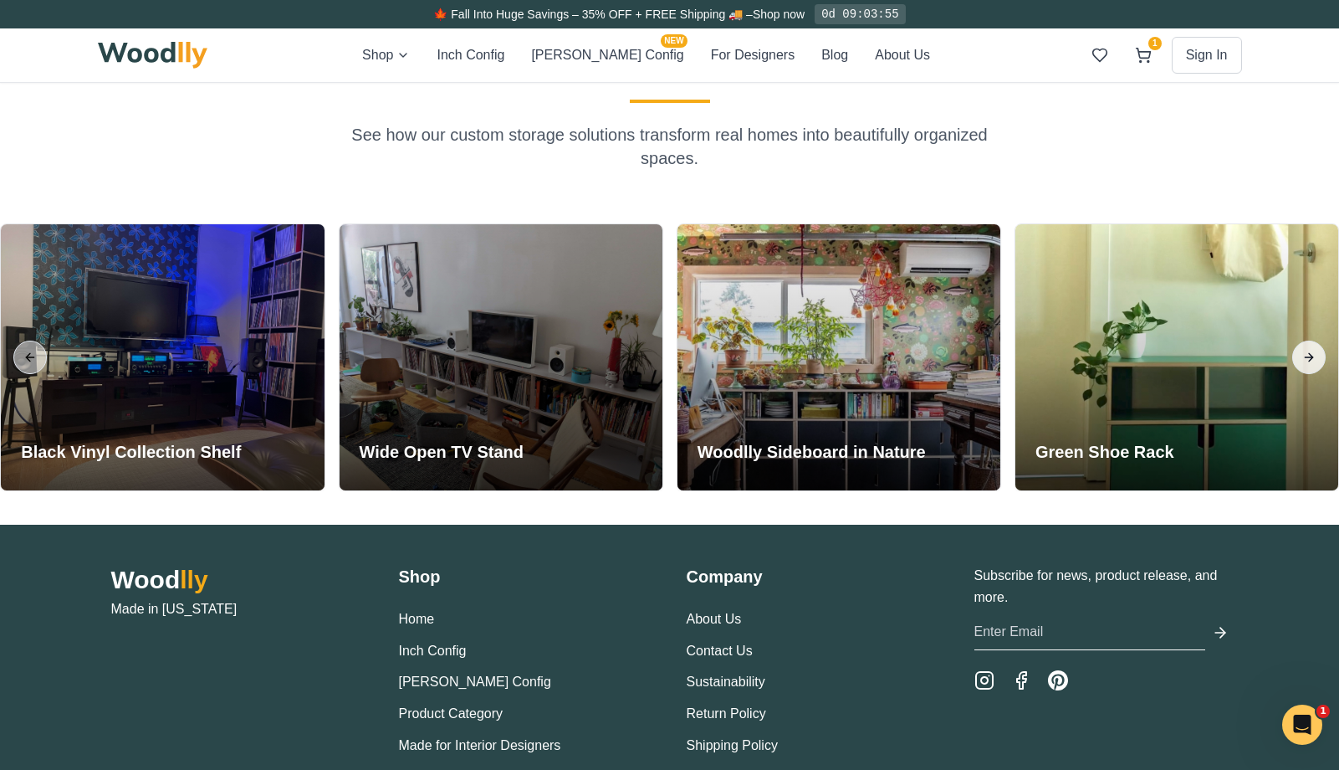
click at [833, 356] on button "Next slide" at bounding box center [1309, 356] width 33 height 33
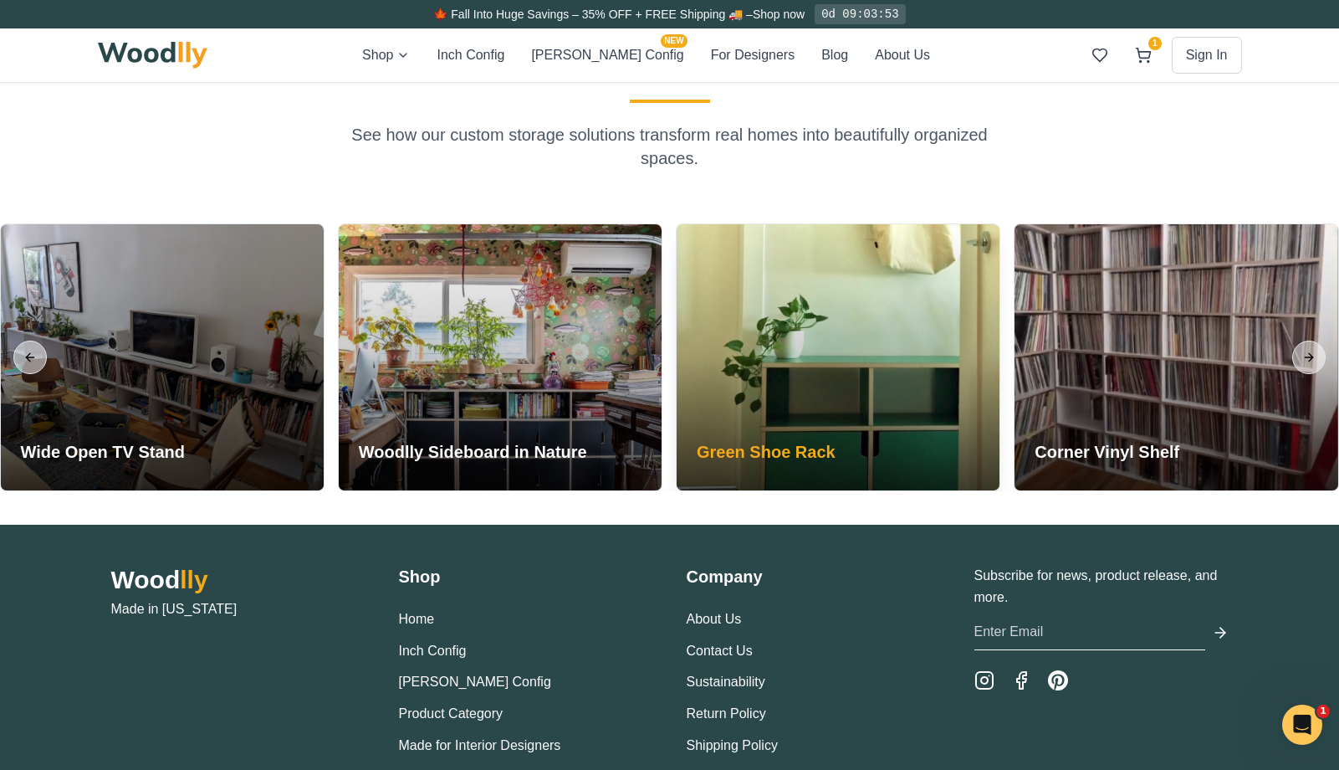
click at [794, 396] on div at bounding box center [838, 357] width 323 height 266
click at [796, 460] on h3 "Green Shoe Rack" at bounding box center [766, 451] width 139 height 23
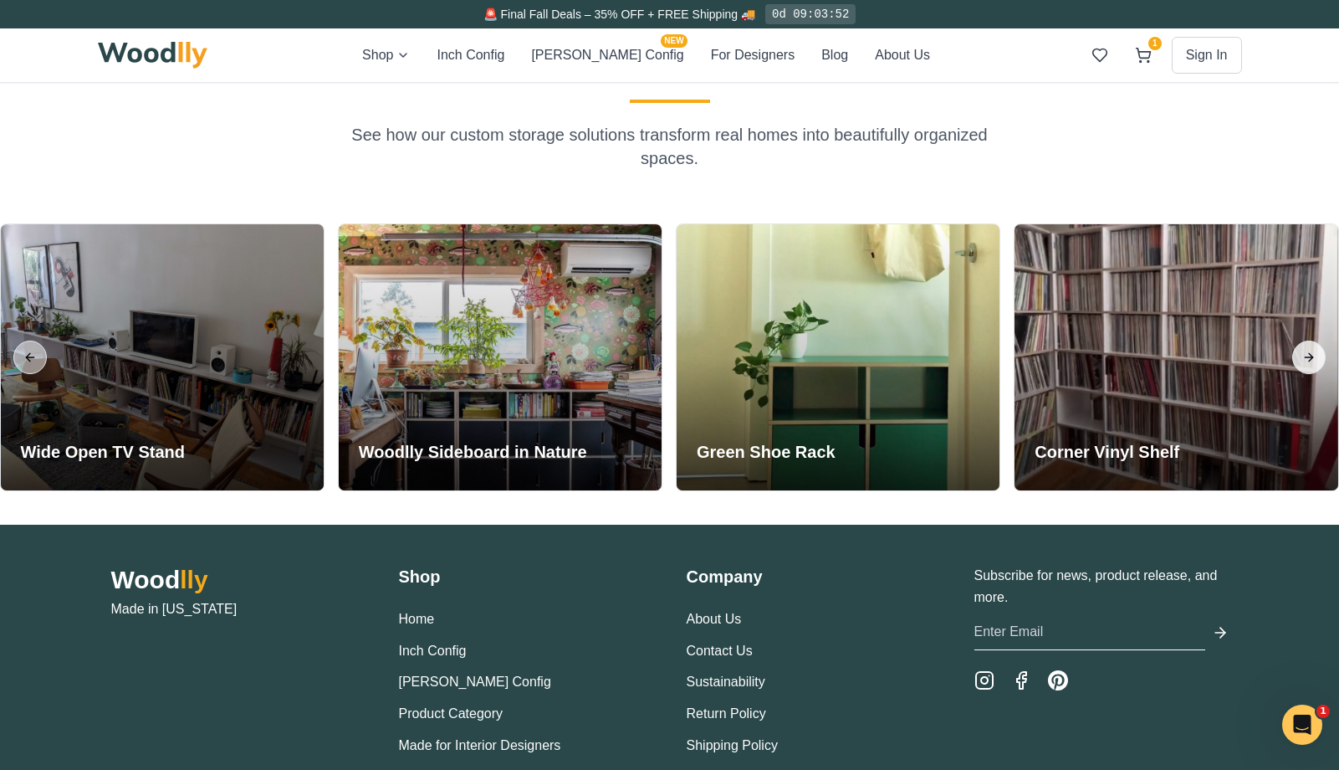
click at [833, 355] on button "Next slide" at bounding box center [1309, 356] width 33 height 33
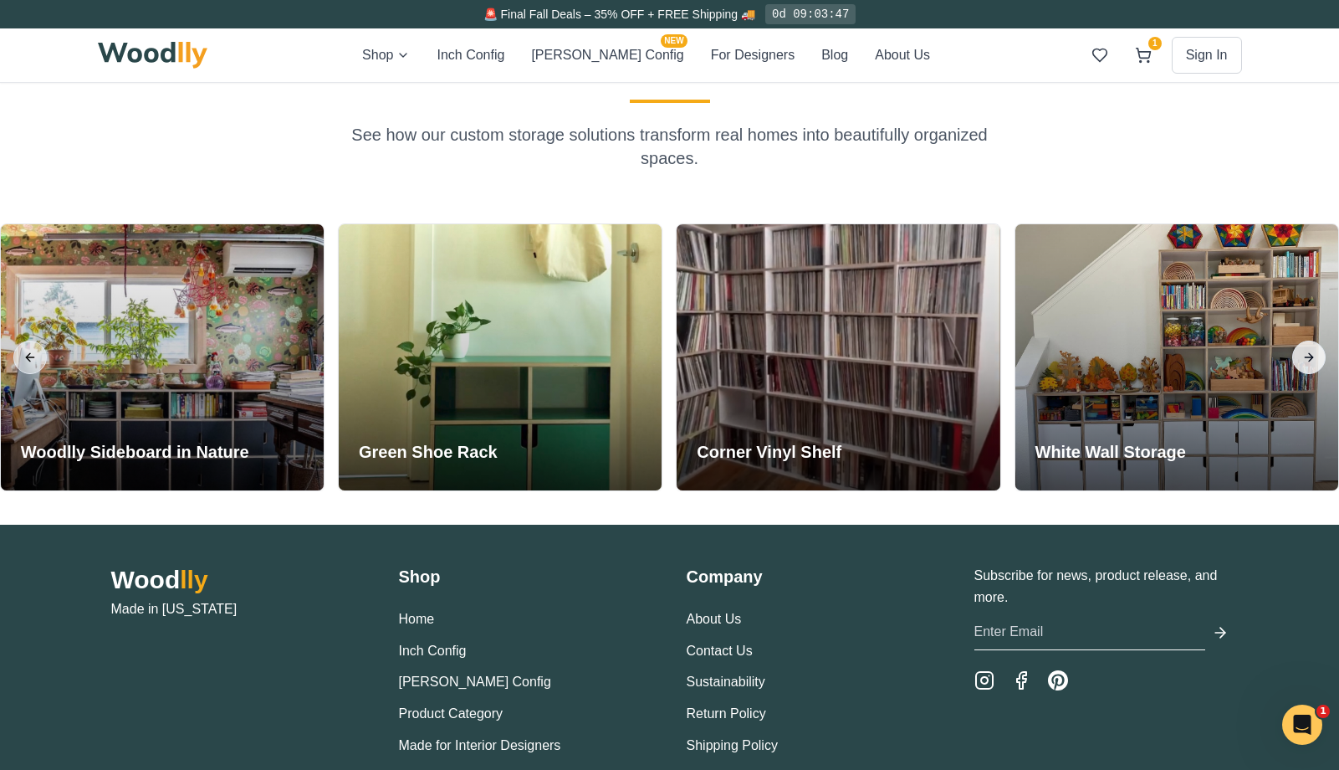
click at [833, 355] on button "Next slide" at bounding box center [1309, 356] width 33 height 33
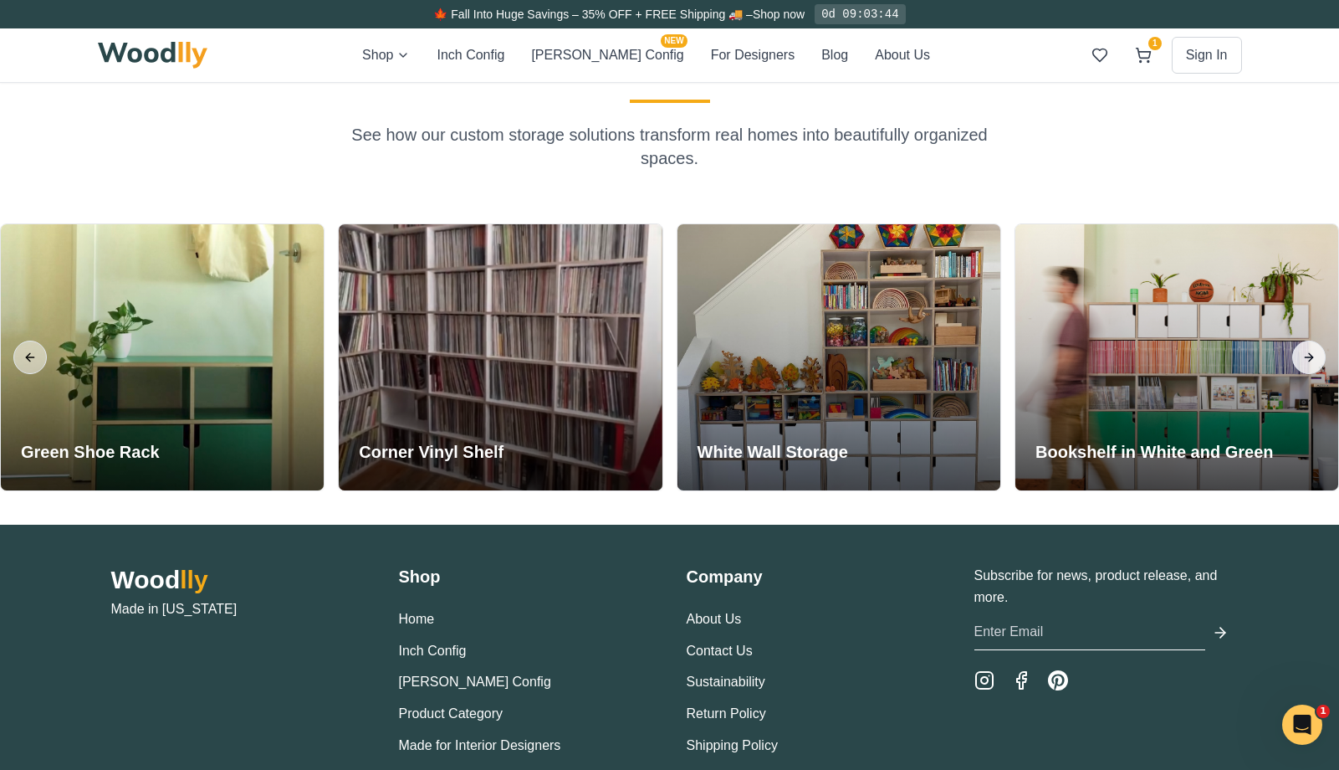
click at [833, 355] on button "Next slide" at bounding box center [1309, 356] width 33 height 33
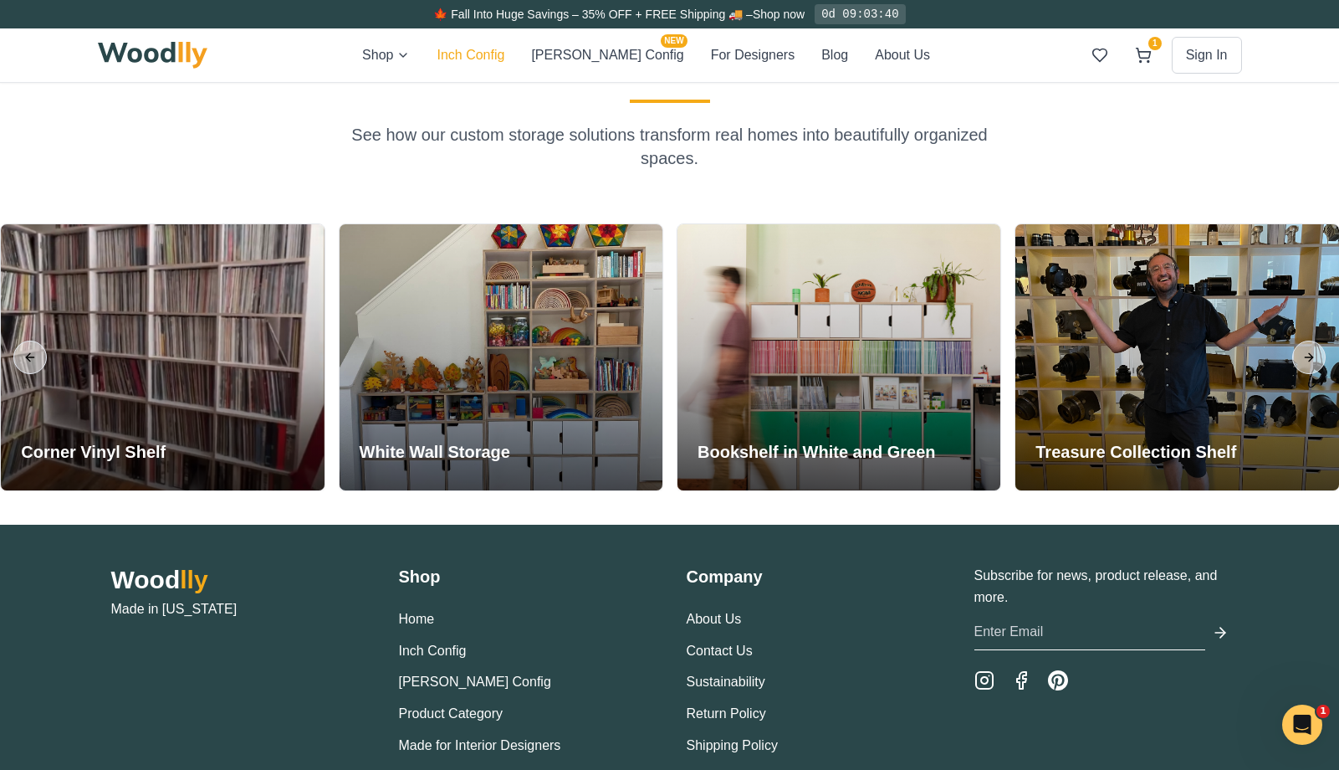
click at [492, 54] on button "Inch Config" at bounding box center [471, 55] width 68 height 22
click at [592, 54] on button "[PERSON_NAME] Config NEW" at bounding box center [607, 55] width 152 height 22
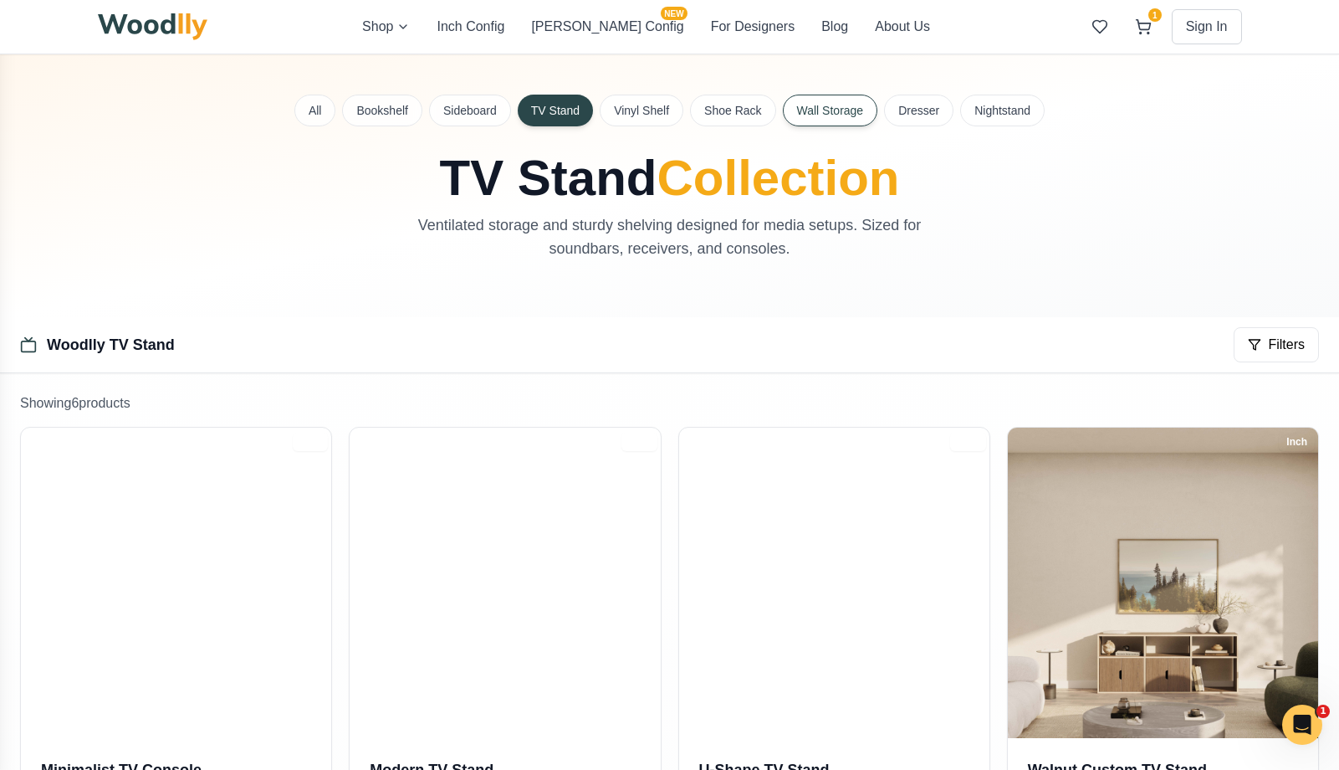
click at [817, 113] on button "Wall Storage" at bounding box center [830, 111] width 95 height 32
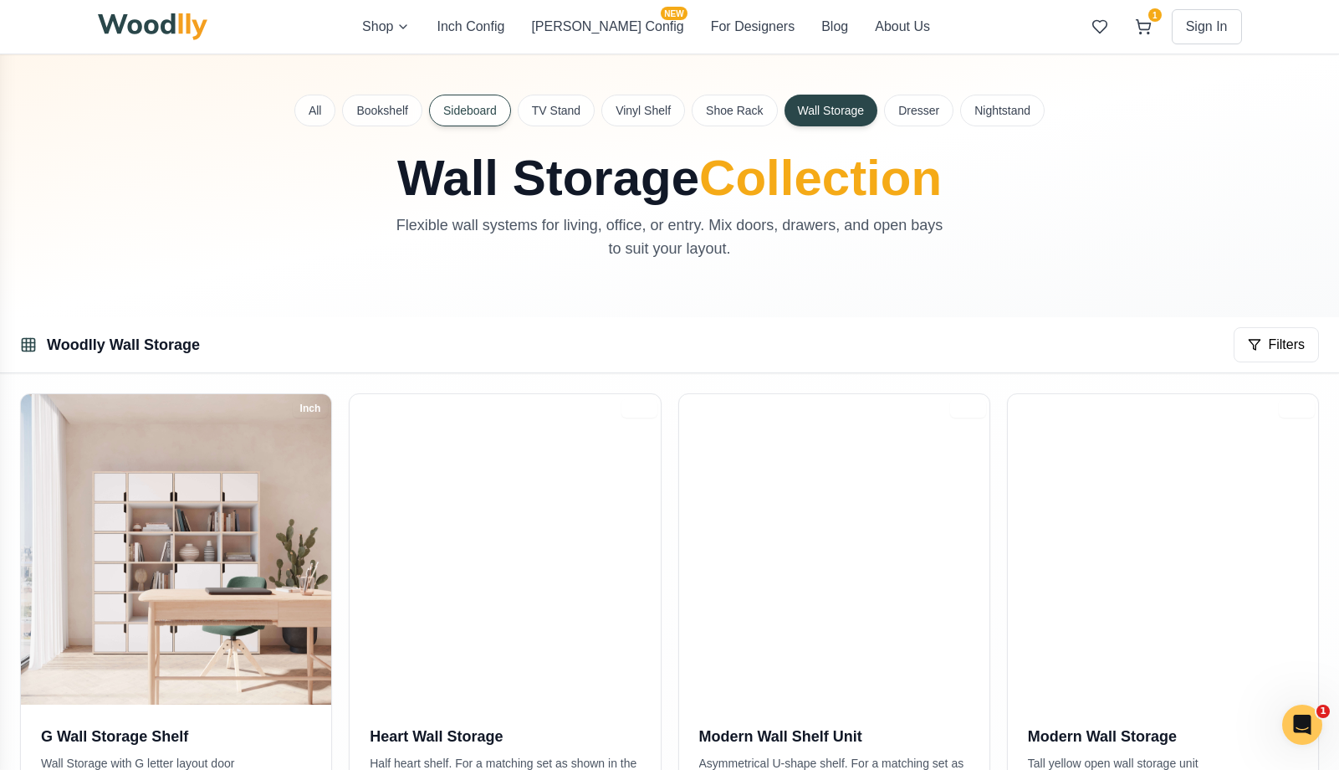
click at [483, 110] on button "Sideboard" at bounding box center [470, 111] width 82 height 32
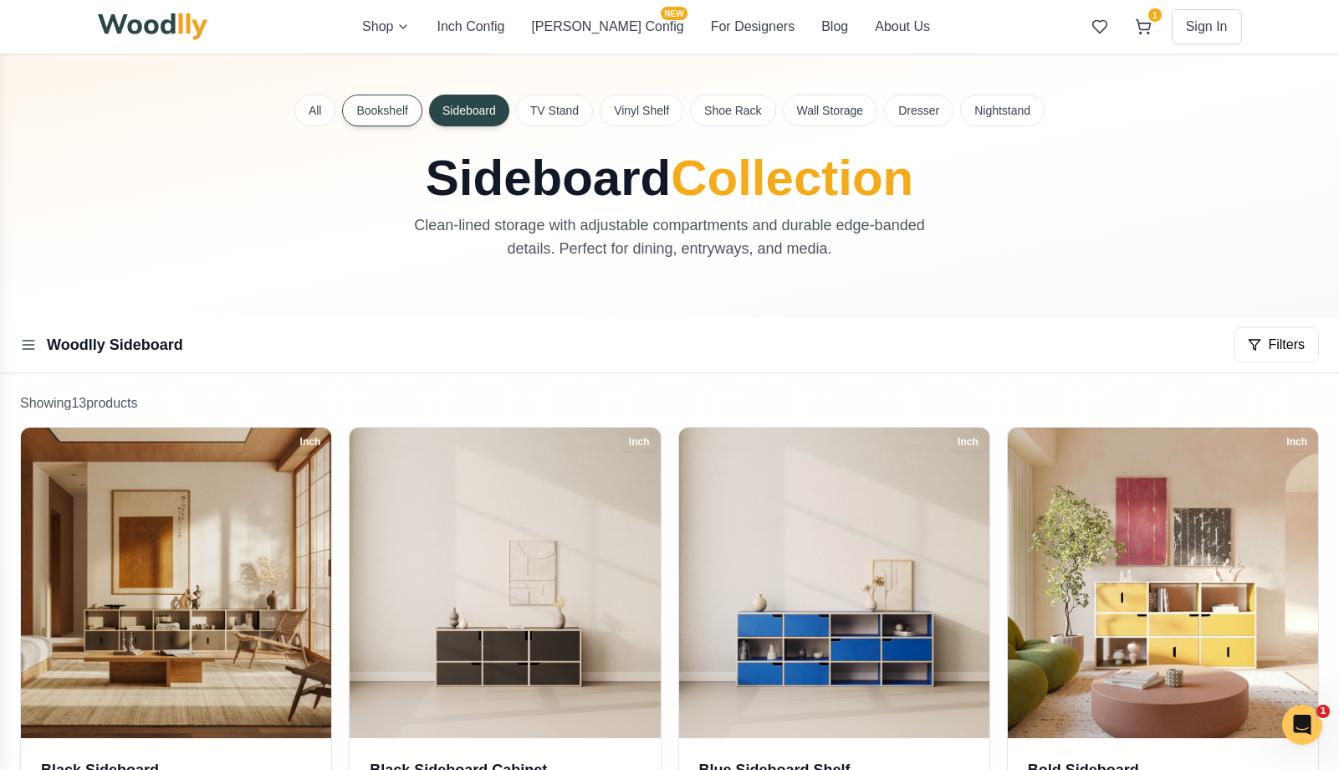
click at [367, 115] on button "Bookshelf" at bounding box center [381, 111] width 79 height 32
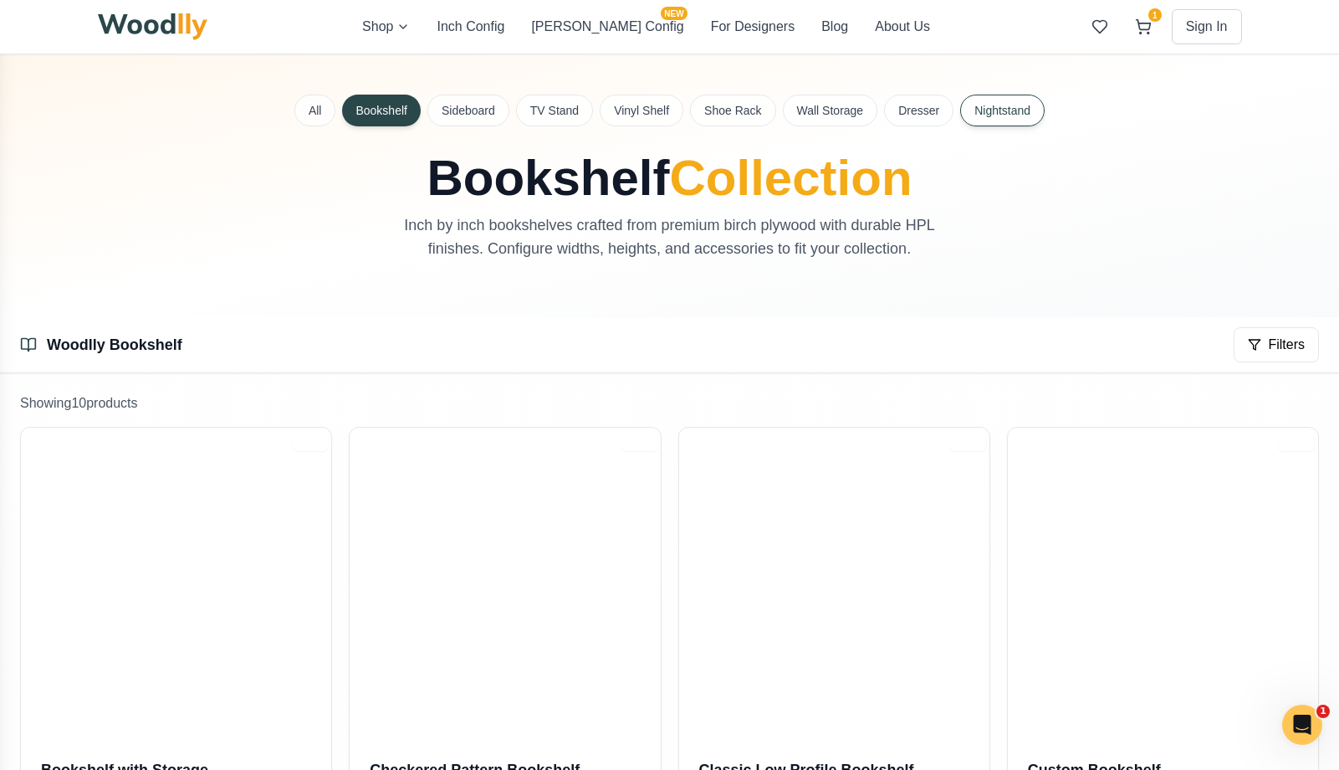
click at [833, 116] on button "Nightstand" at bounding box center [1002, 111] width 84 height 32
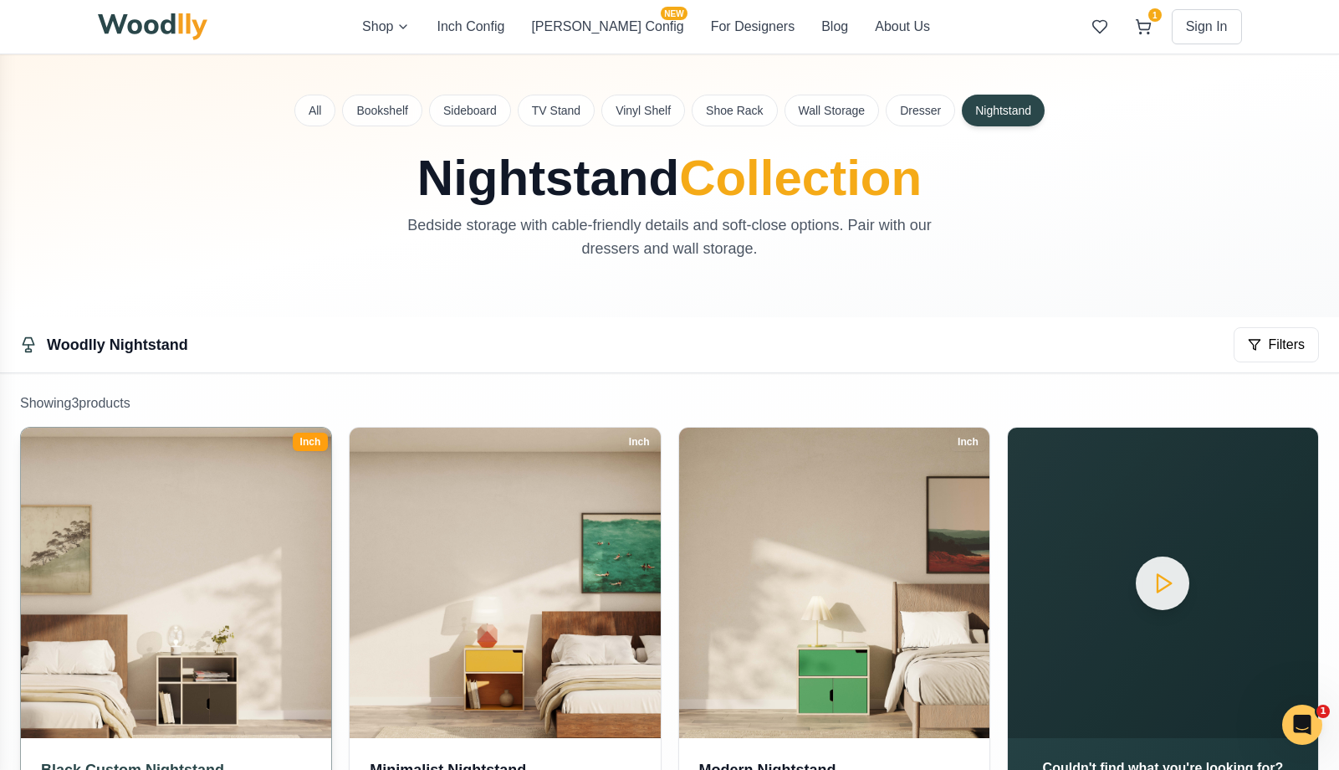
click at [216, 672] on img at bounding box center [176, 583] width 326 height 326
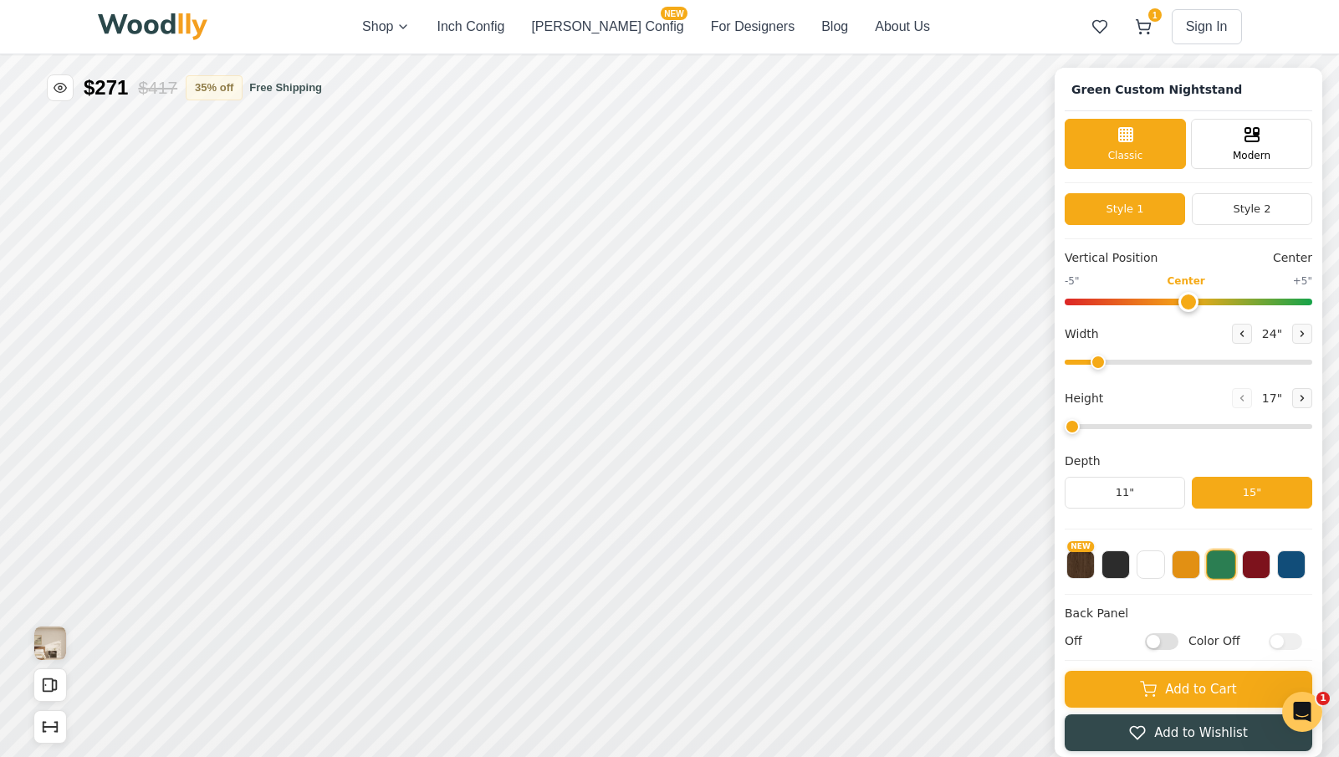
type input "-5"
type input "30"
type input "2"
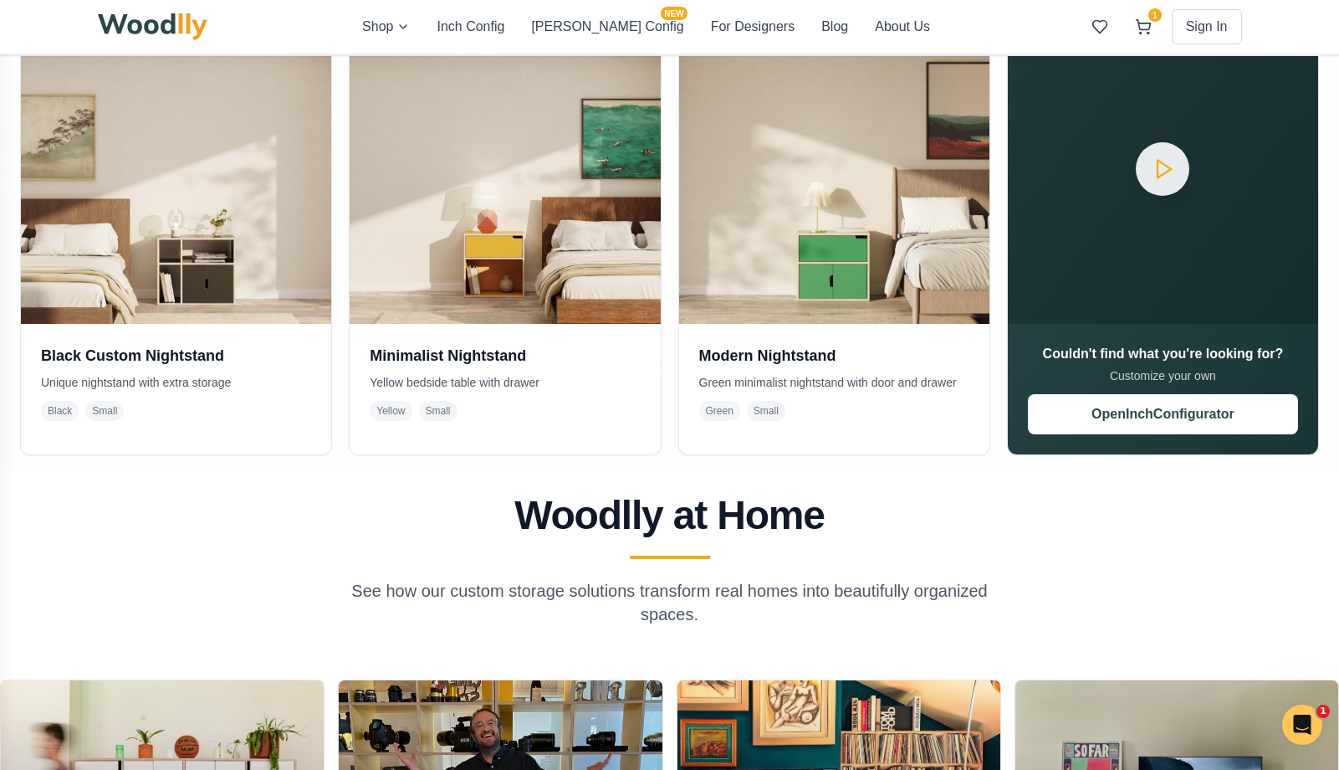
scroll to position [417, 0]
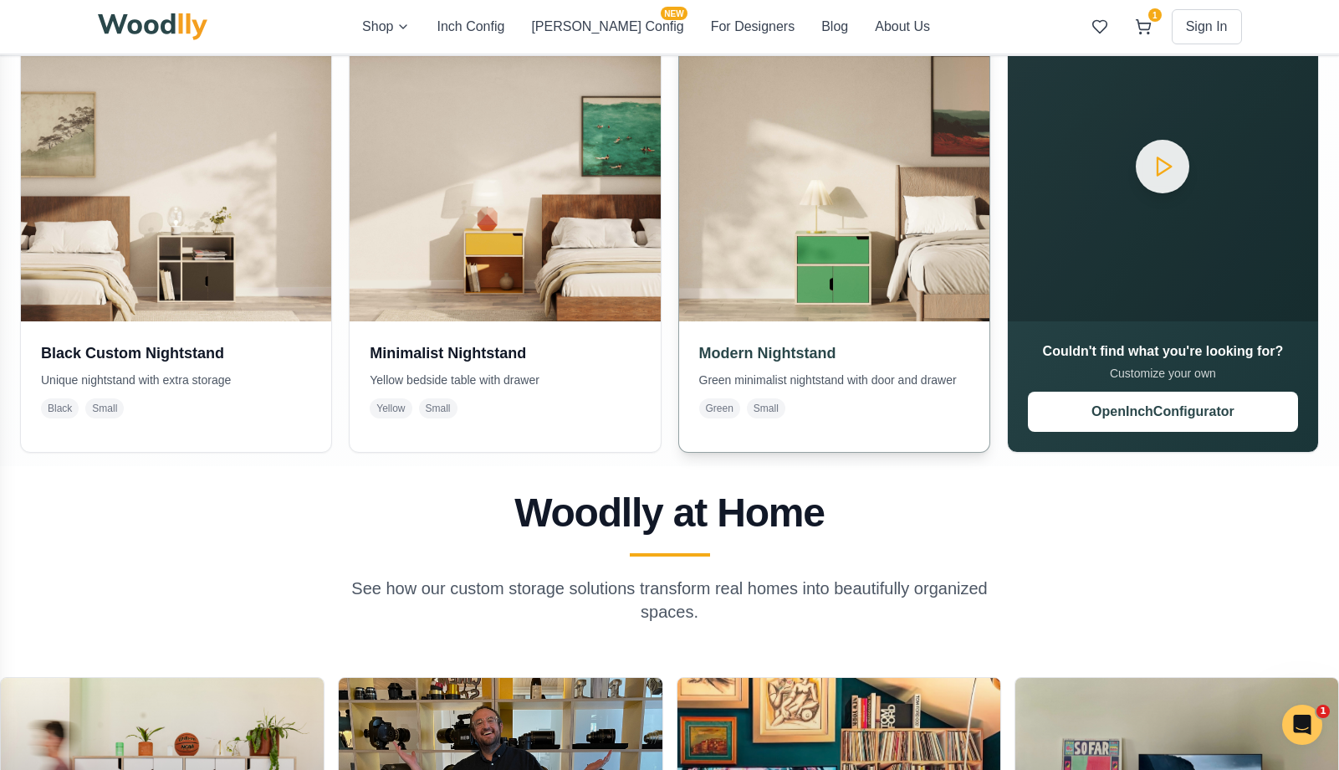
click at [827, 264] on img at bounding box center [834, 166] width 326 height 326
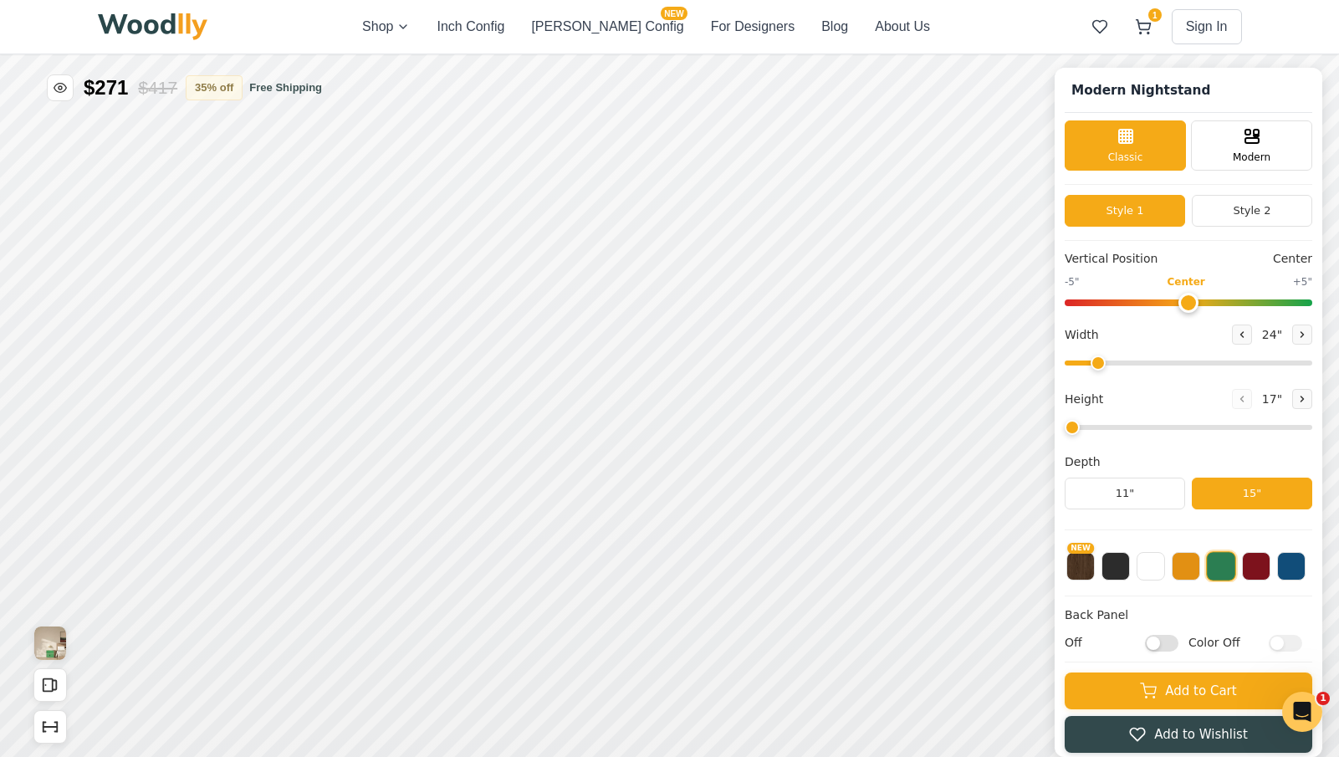
type input "2"
click at [689, 347] on icon at bounding box center [693, 343] width 20 height 20
click at [688, 339] on icon at bounding box center [693, 343] width 20 height 20
click at [794, 340] on icon at bounding box center [786, 343] width 20 height 20
click at [833, 333] on icon at bounding box center [1242, 335] width 10 height 10
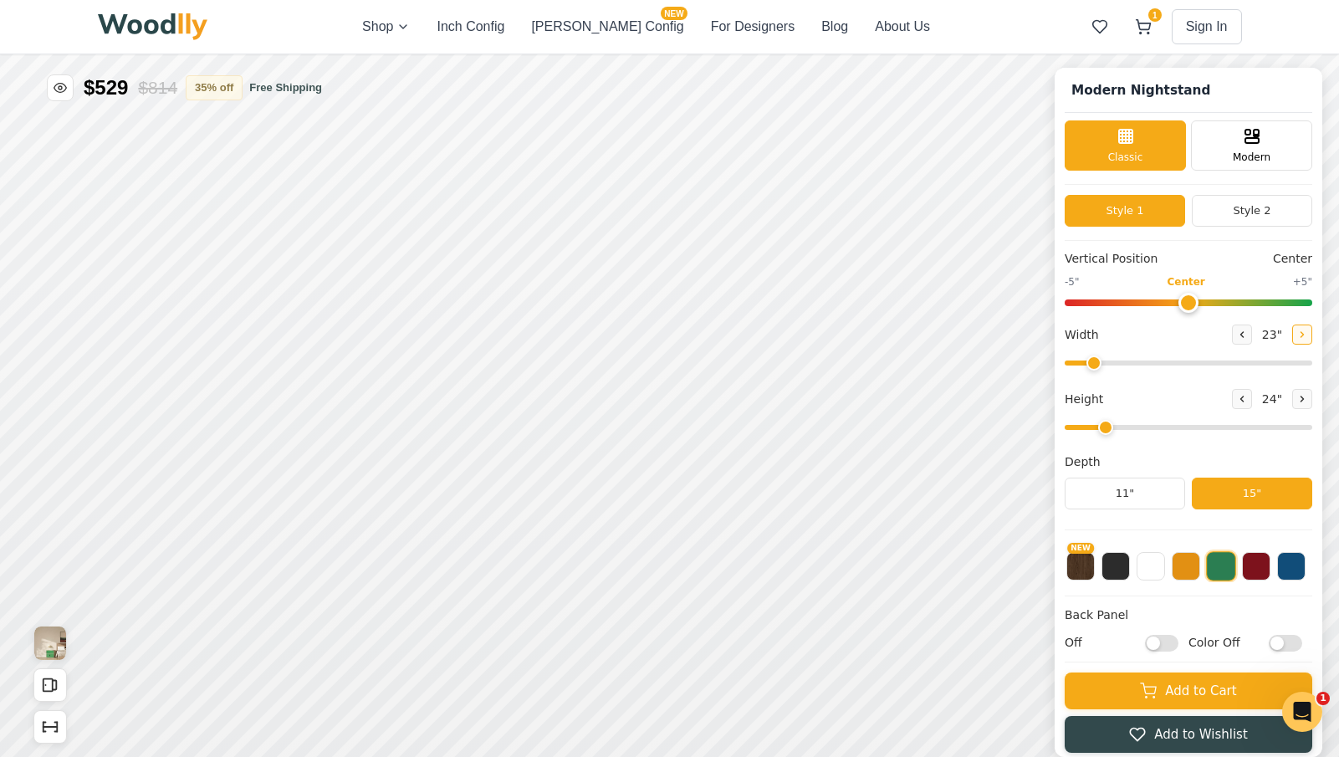
click at [833, 335] on icon at bounding box center [1303, 335] width 10 height 10
type input "26"
click at [833, 399] on icon at bounding box center [1303, 399] width 10 height 10
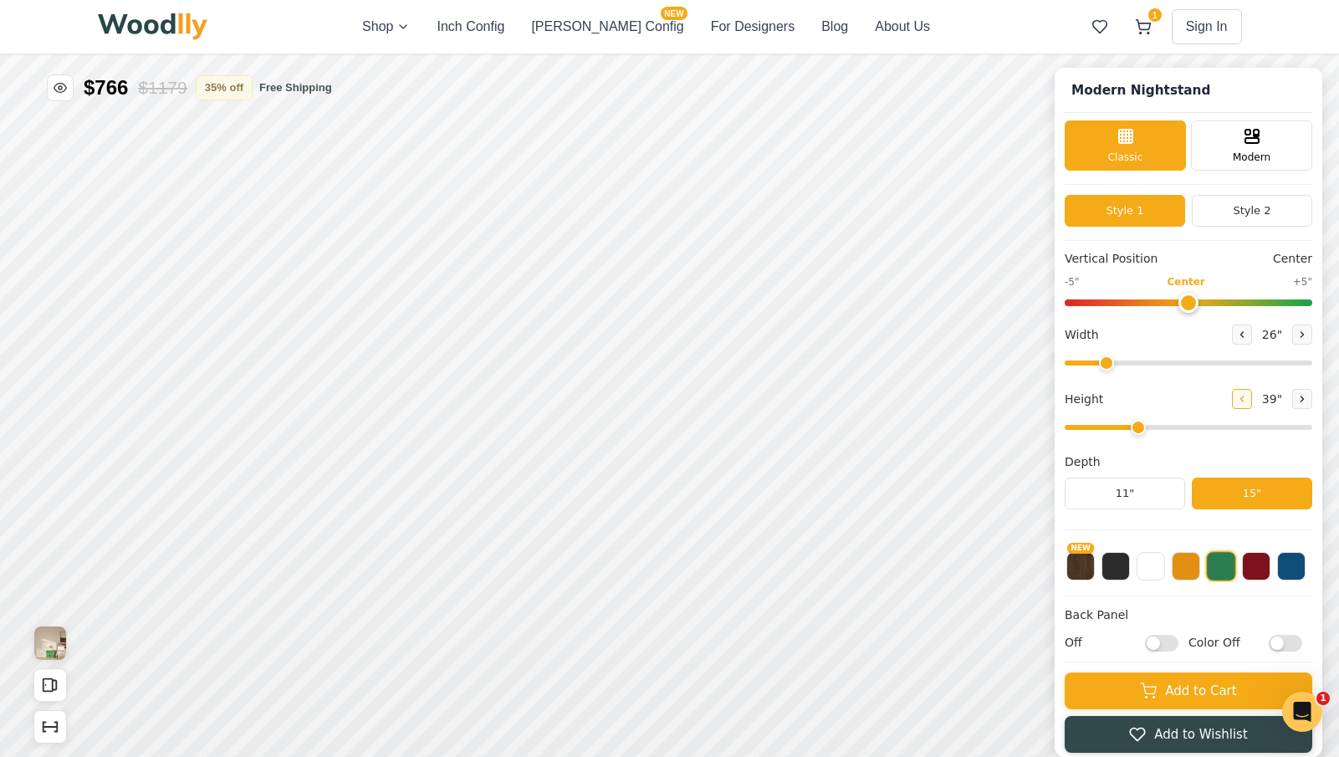
click at [833, 398] on icon at bounding box center [1243, 399] width 3 height 5
type input "2"
click at [833, 499] on button "15"" at bounding box center [1252, 494] width 120 height 32
click at [833, 571] on button at bounding box center [1151, 564] width 28 height 28
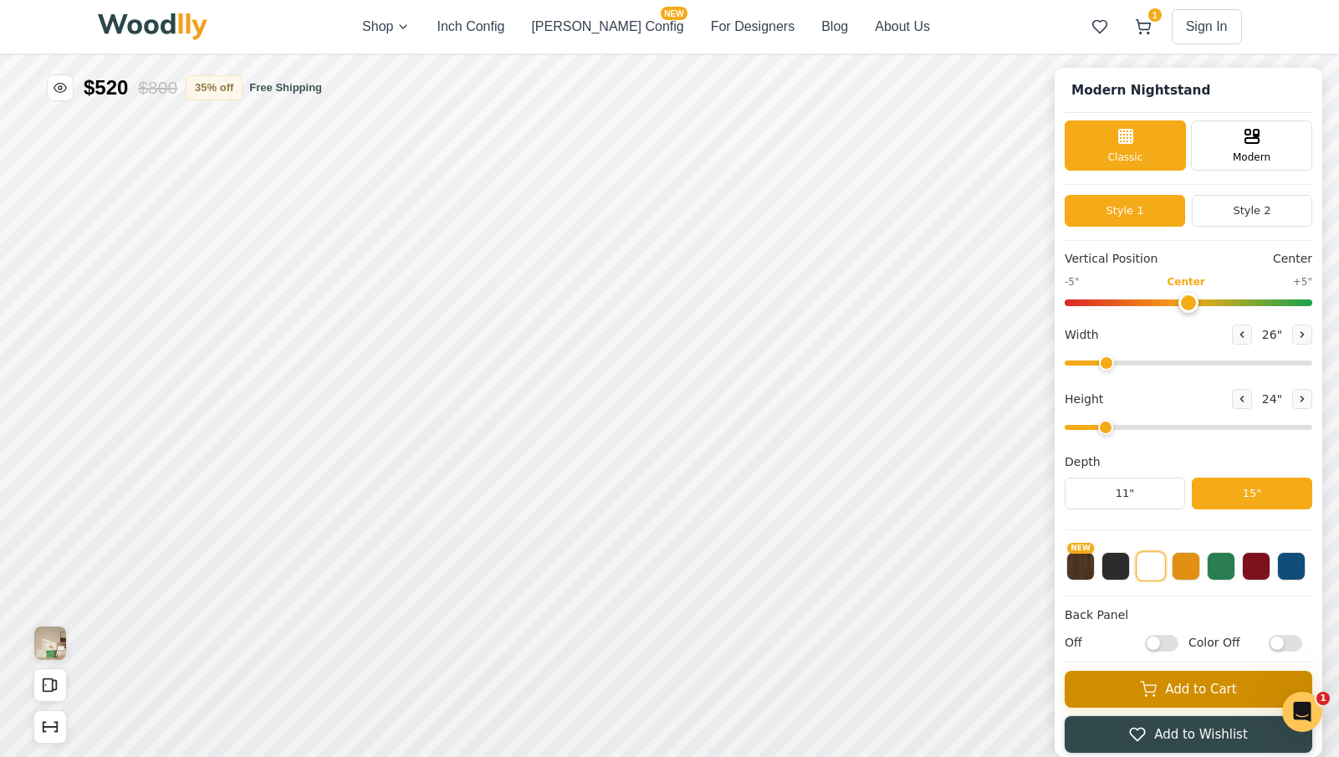
click at [833, 687] on button "Add to Cart" at bounding box center [1189, 689] width 248 height 37
click at [833, 28] on icon at bounding box center [1143, 25] width 14 height 10
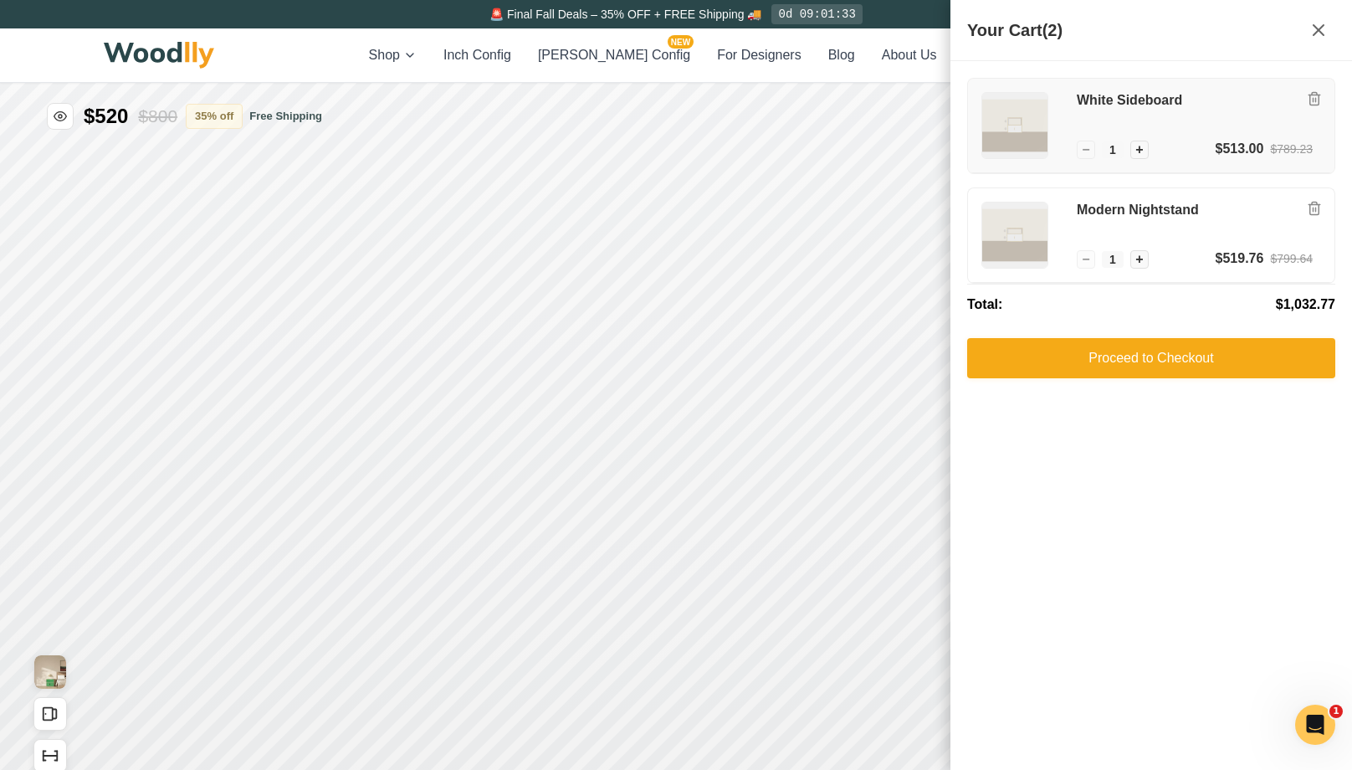
click at [833, 120] on img at bounding box center [1014, 125] width 65 height 65
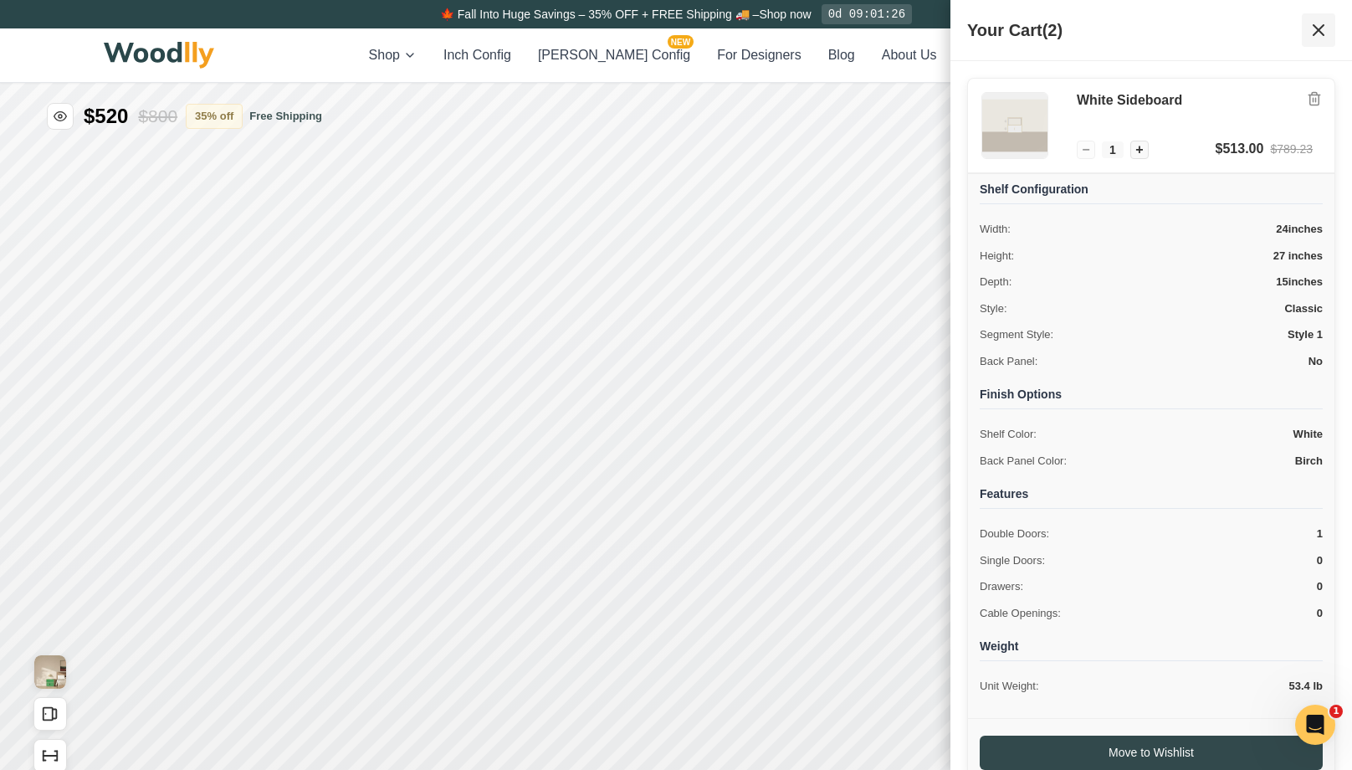
click at [833, 29] on icon at bounding box center [1318, 30] width 20 height 20
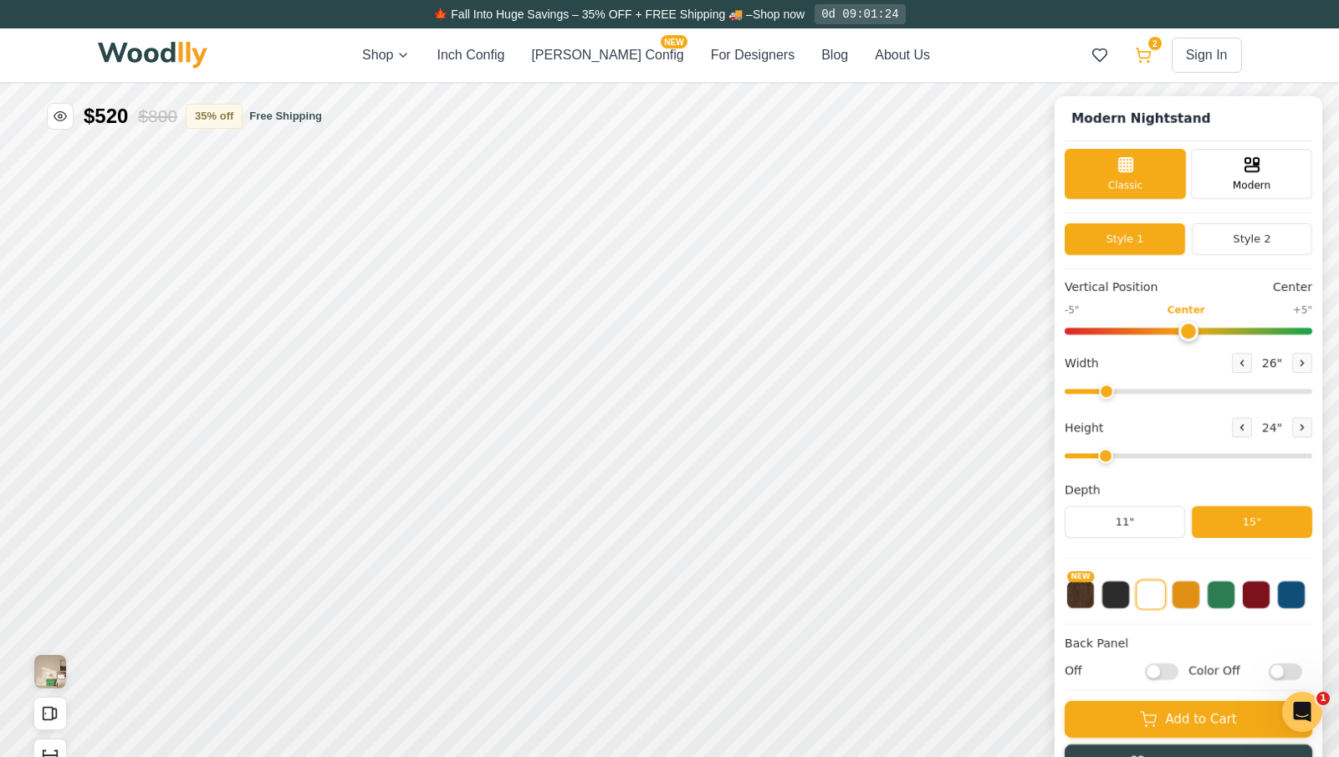
click at [833, 58] on icon at bounding box center [1143, 54] width 14 height 10
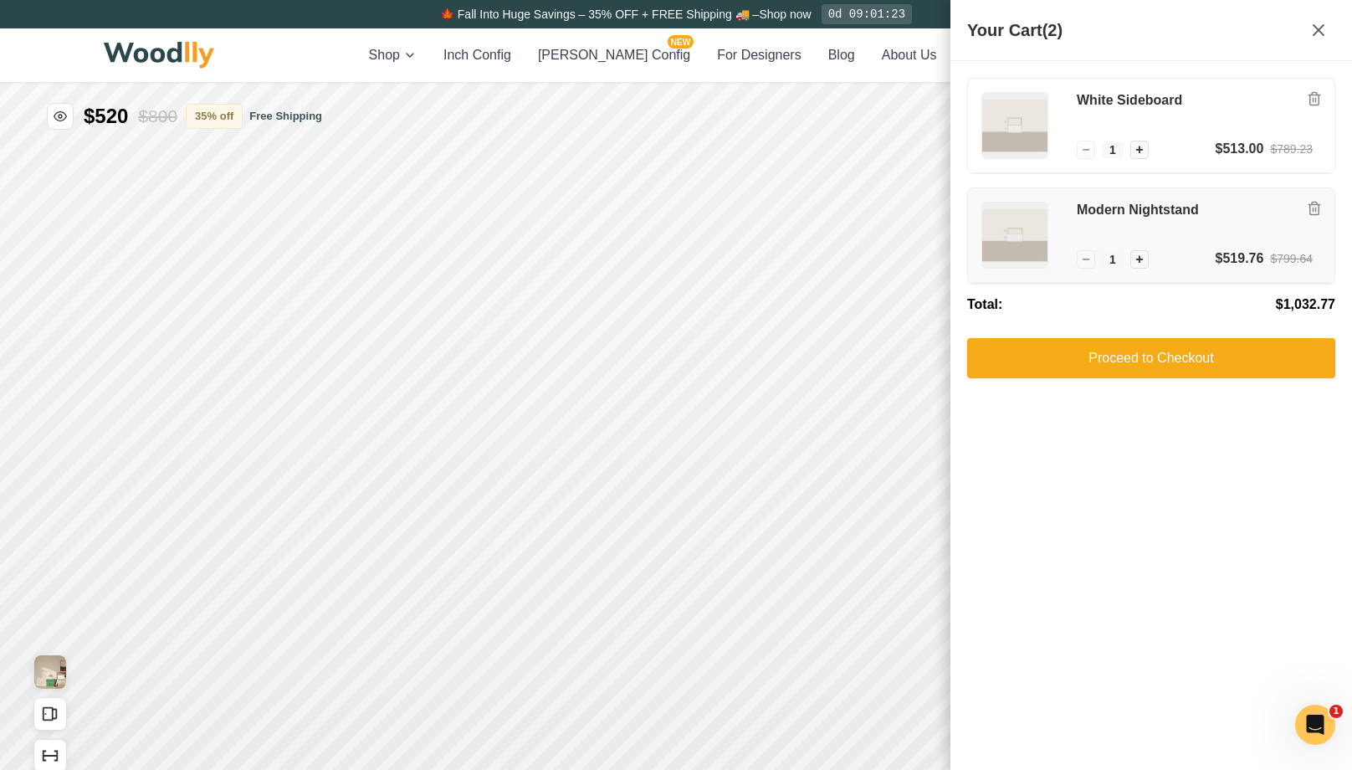
click at [833, 201] on div "Modern Nightstand − 1 + $519.76 $799.64" at bounding box center [1151, 235] width 366 height 95
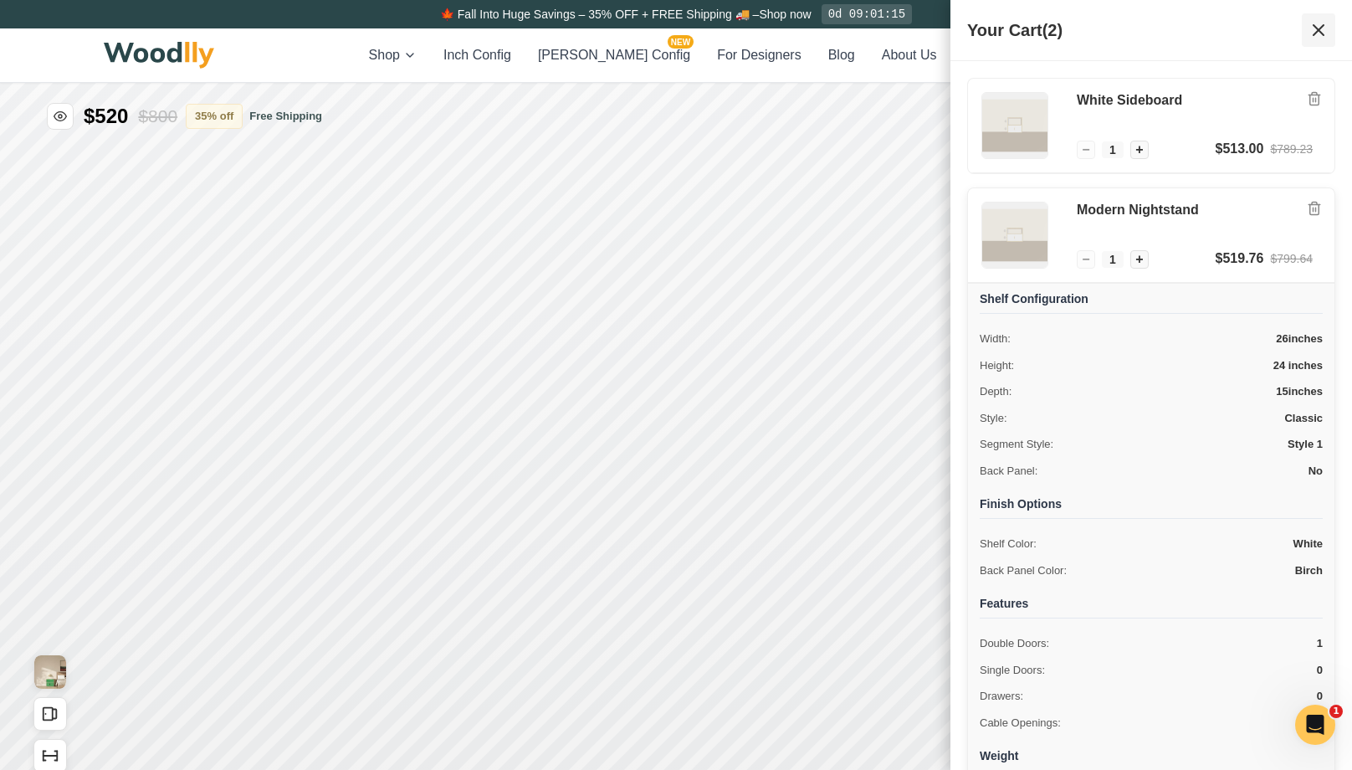
click at [833, 28] on icon at bounding box center [1318, 30] width 20 height 20
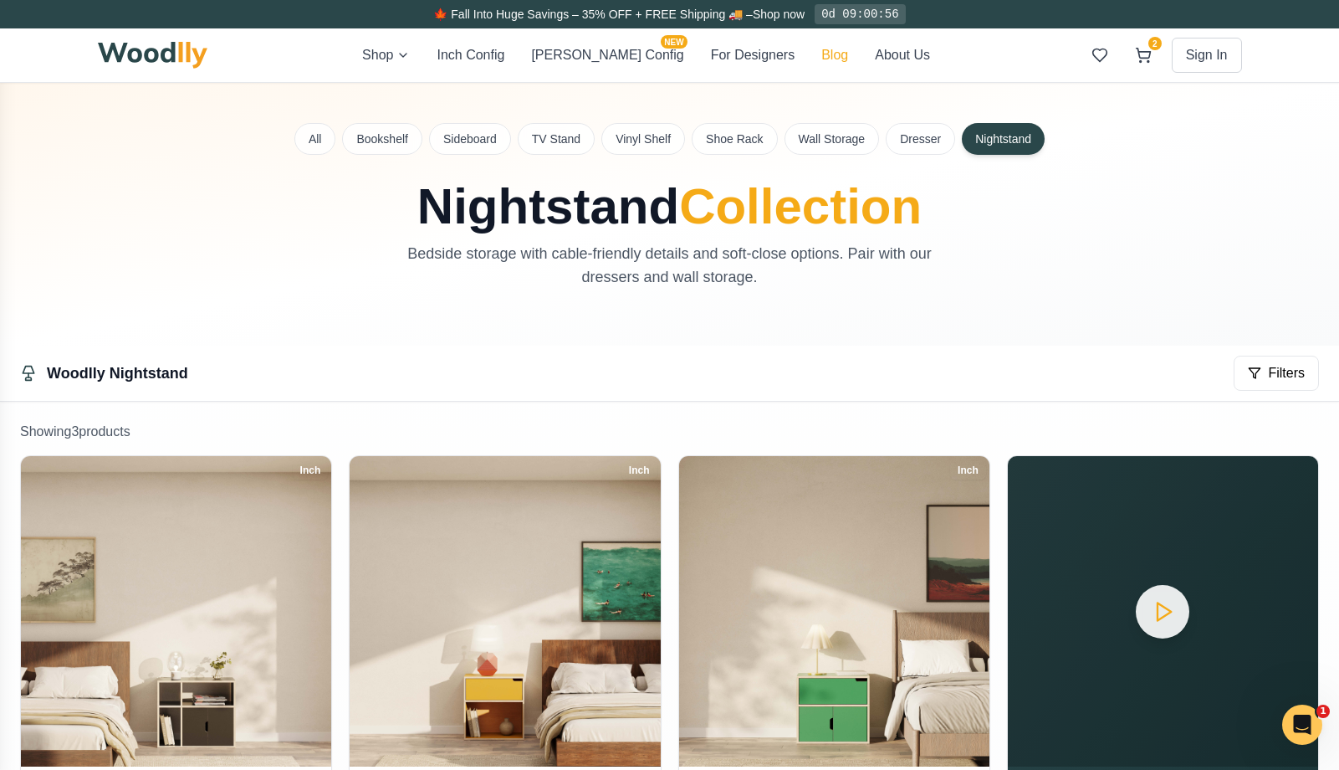
click at [822, 58] on button "Blog" at bounding box center [835, 55] width 27 height 20
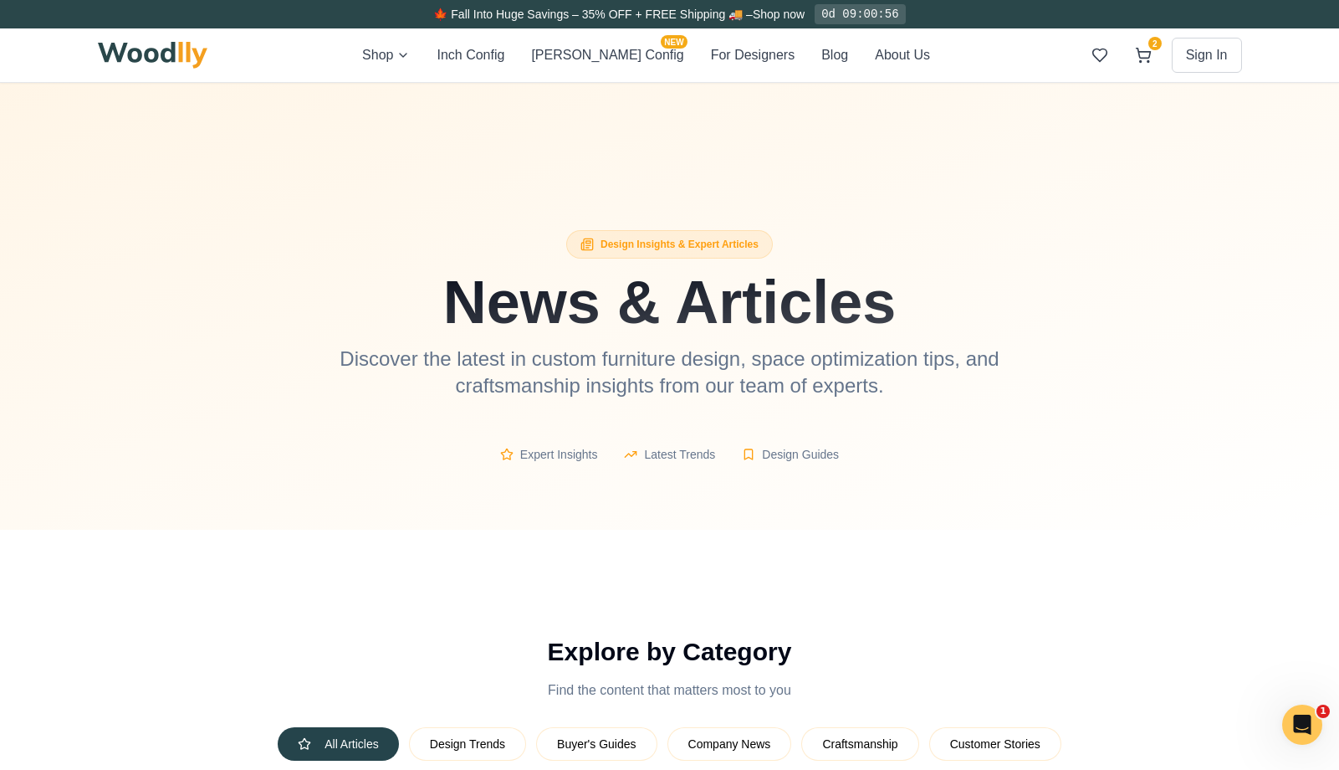
click at [822, 58] on button "Blog" at bounding box center [835, 55] width 27 height 20
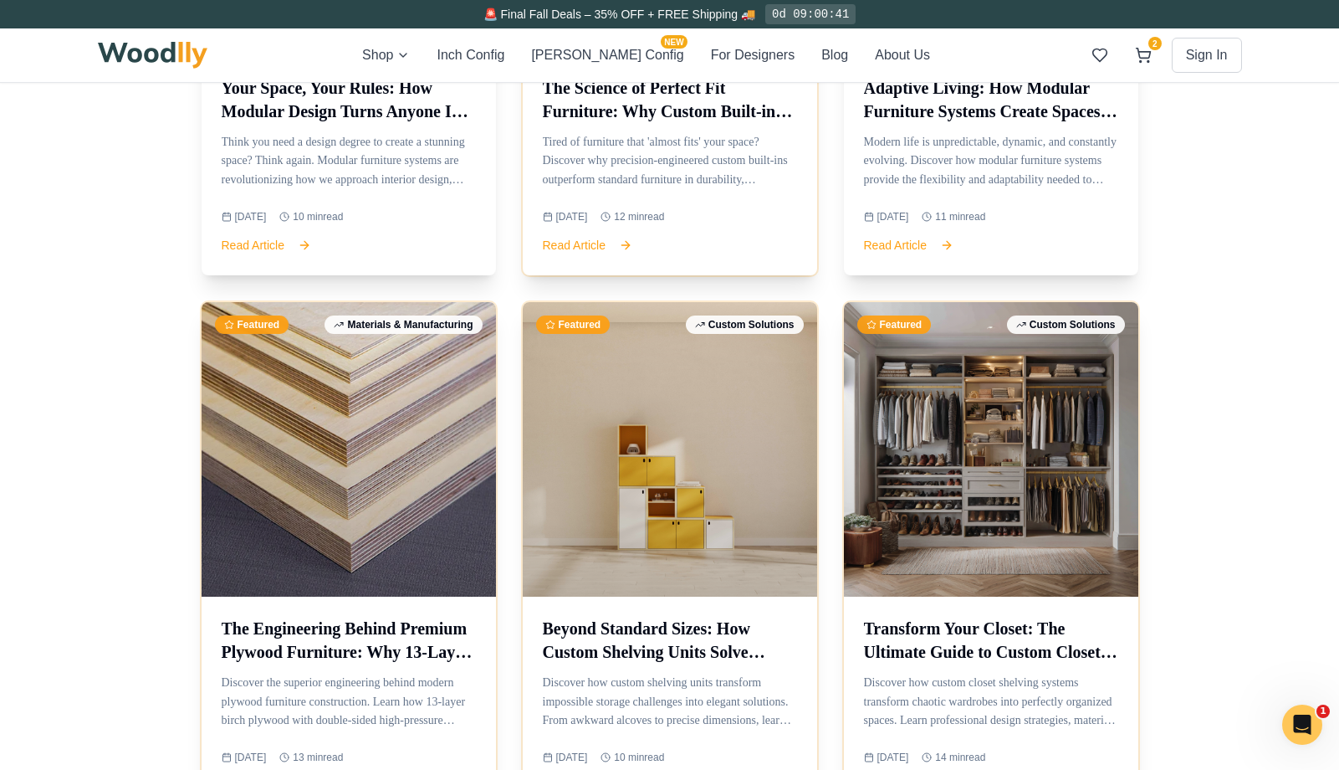
scroll to position [2140, 0]
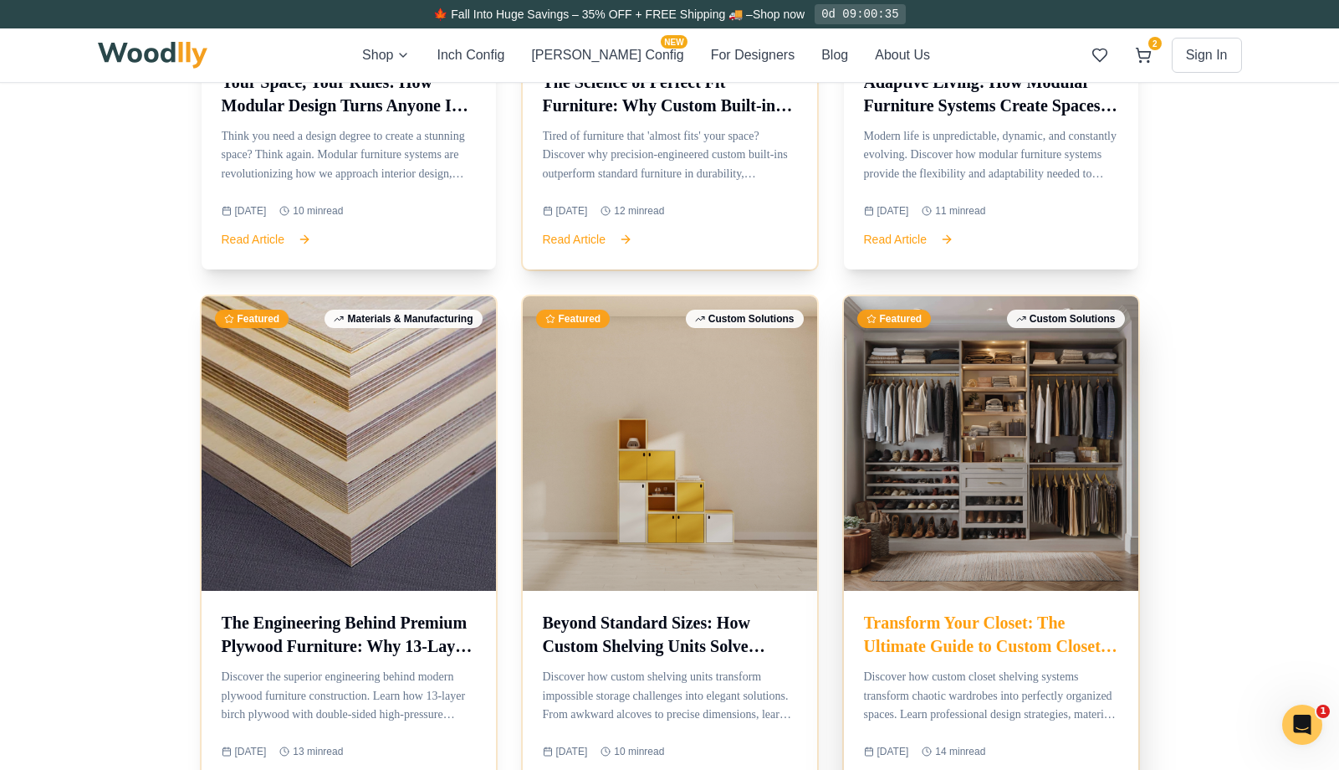
click at [833, 455] on div at bounding box center [991, 443] width 294 height 294
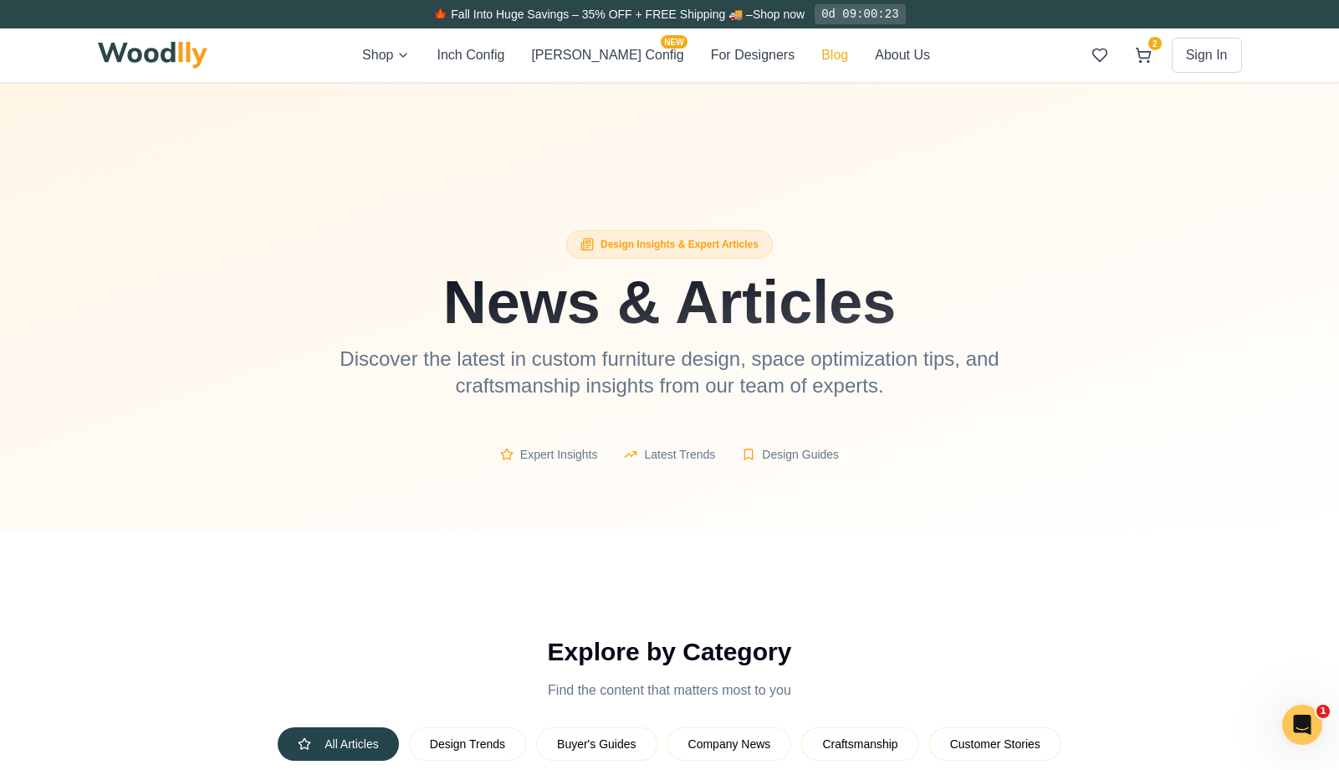
click at [822, 54] on button "Blog" at bounding box center [835, 55] width 27 height 20
click at [833, 56] on button "About Us" at bounding box center [902, 55] width 55 height 20
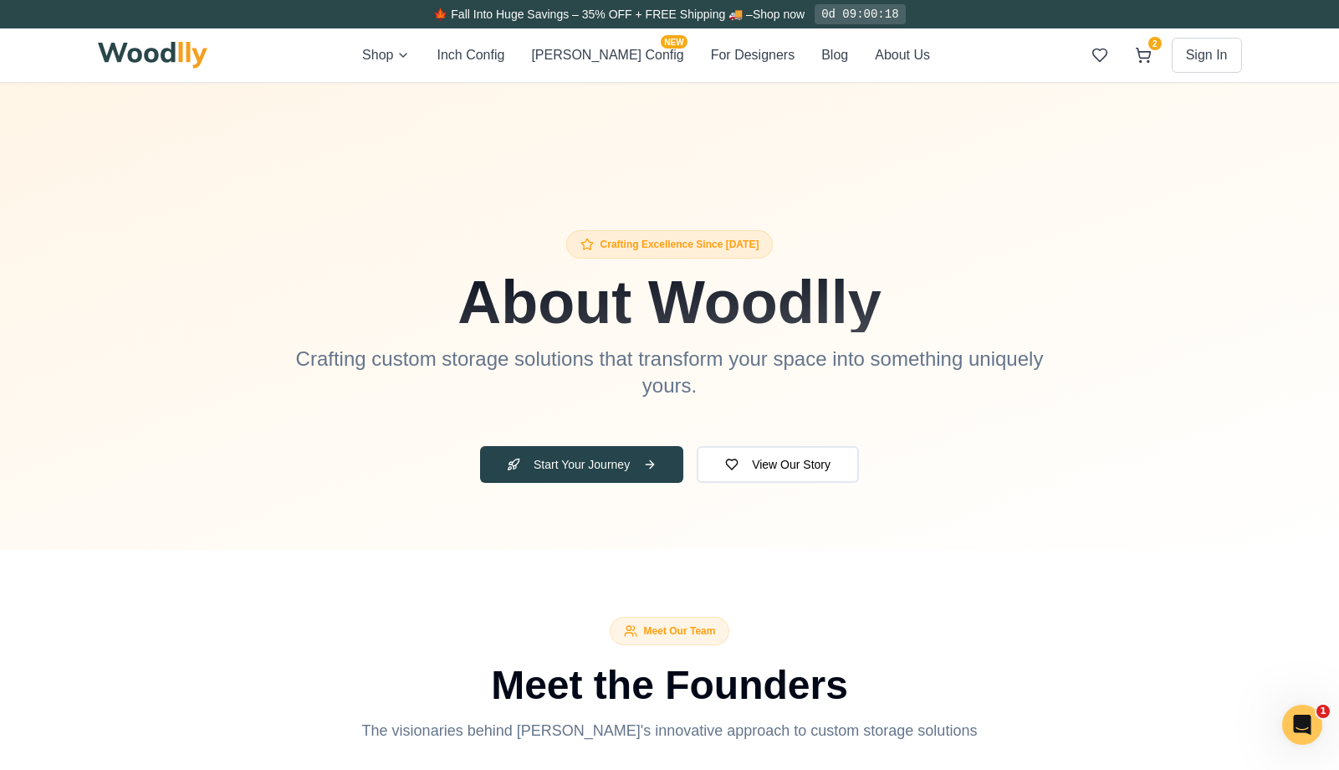
click at [809, 35] on div "Shop Inch Config [PERSON_NAME] Config NEW For Designers Blog About Us 2 Sign In…" at bounding box center [670, 55] width 1144 height 54
click at [125, 59] on img at bounding box center [153, 55] width 110 height 27
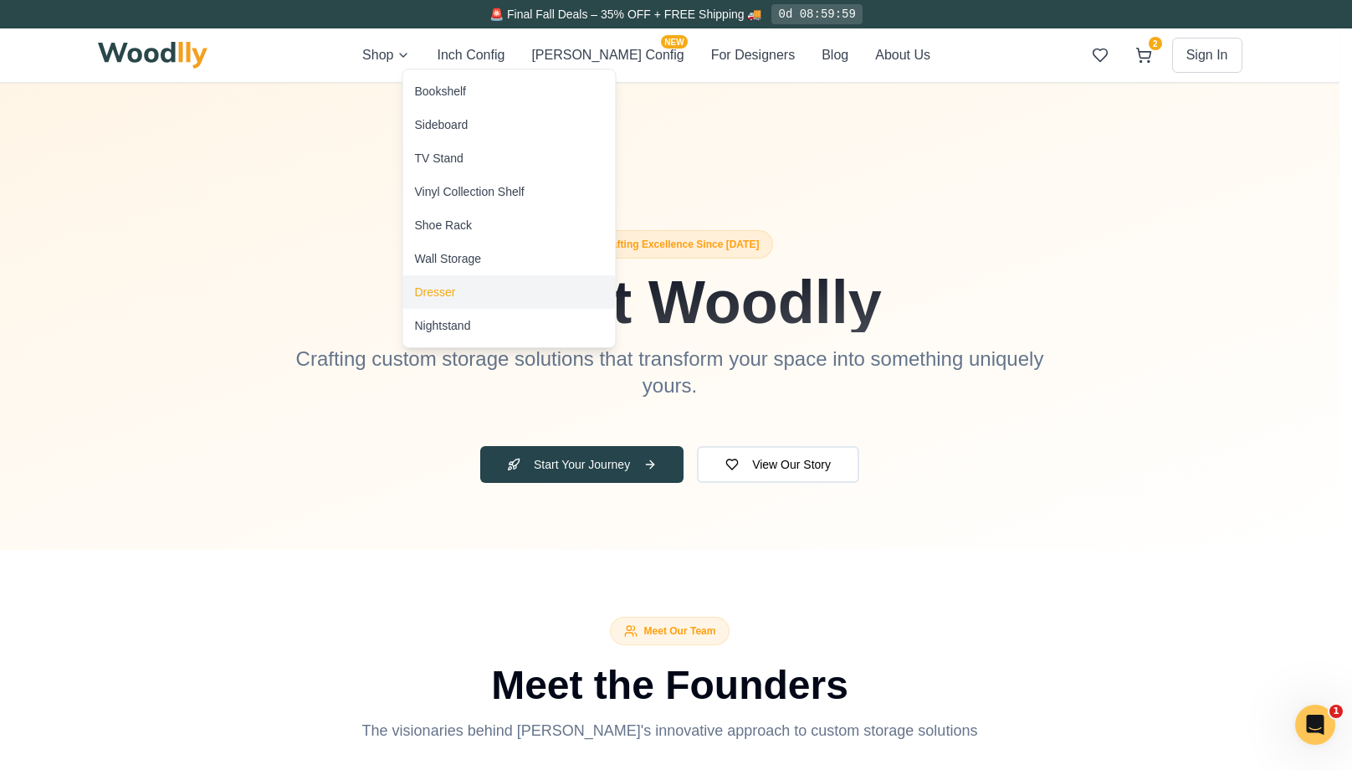
click at [443, 296] on div "Dresser" at bounding box center [435, 292] width 41 height 17
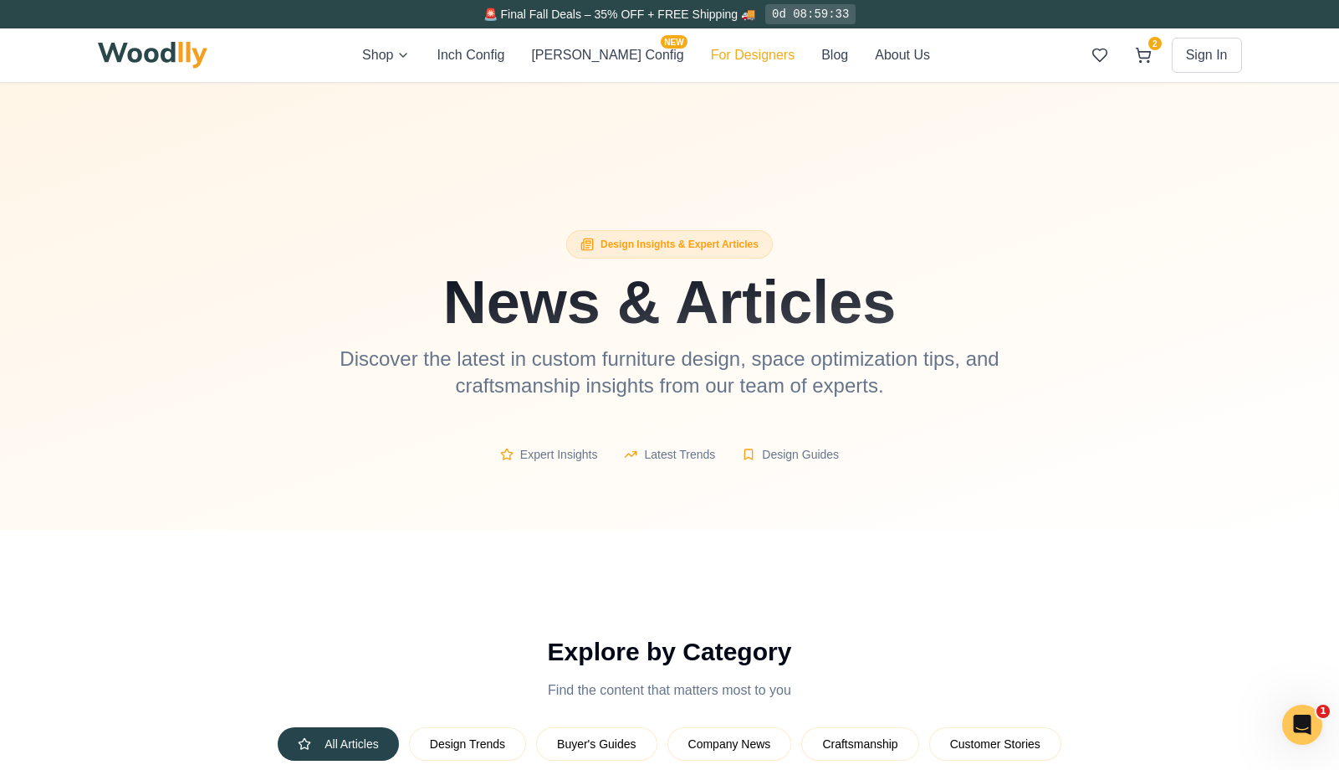
click at [711, 55] on button "For Designers" at bounding box center [753, 55] width 84 height 20
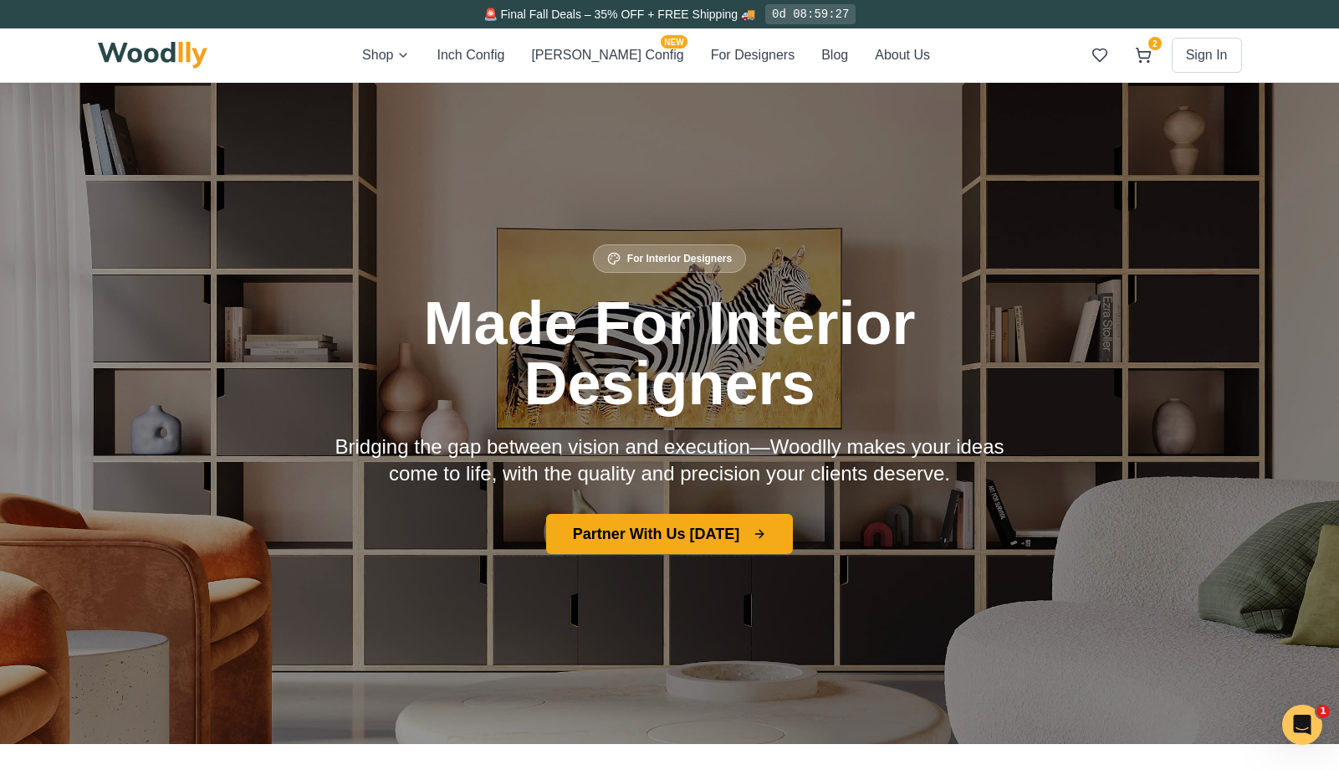
drag, startPoint x: 1338, startPoint y: 63, endPoint x: 1339, endPoint y: 134, distance: 71.1
click at [133, 44] on img at bounding box center [153, 55] width 110 height 27
